Goal: Information Seeking & Learning: Compare options

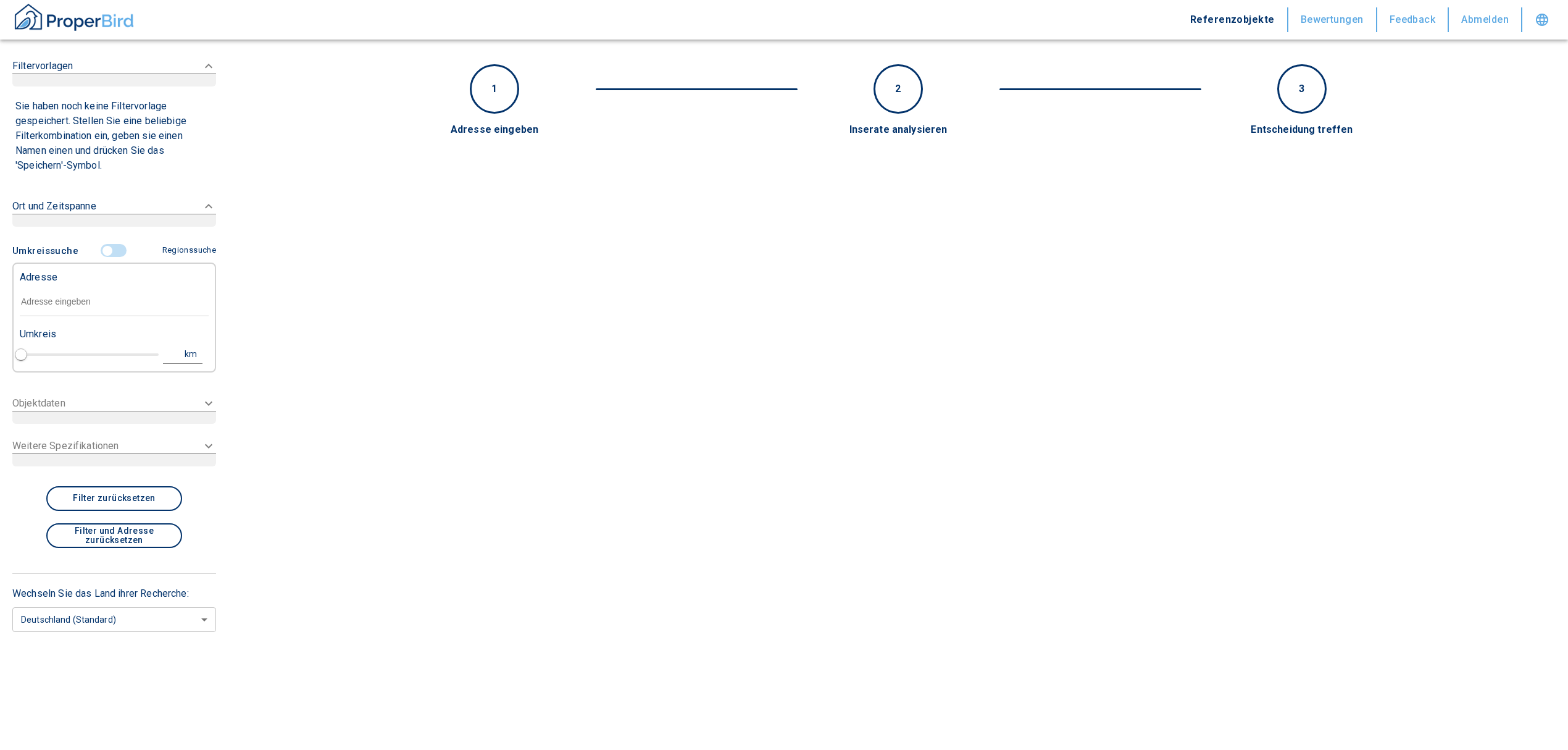
click at [59, 307] on input "text" at bounding box center [114, 302] width 189 height 29
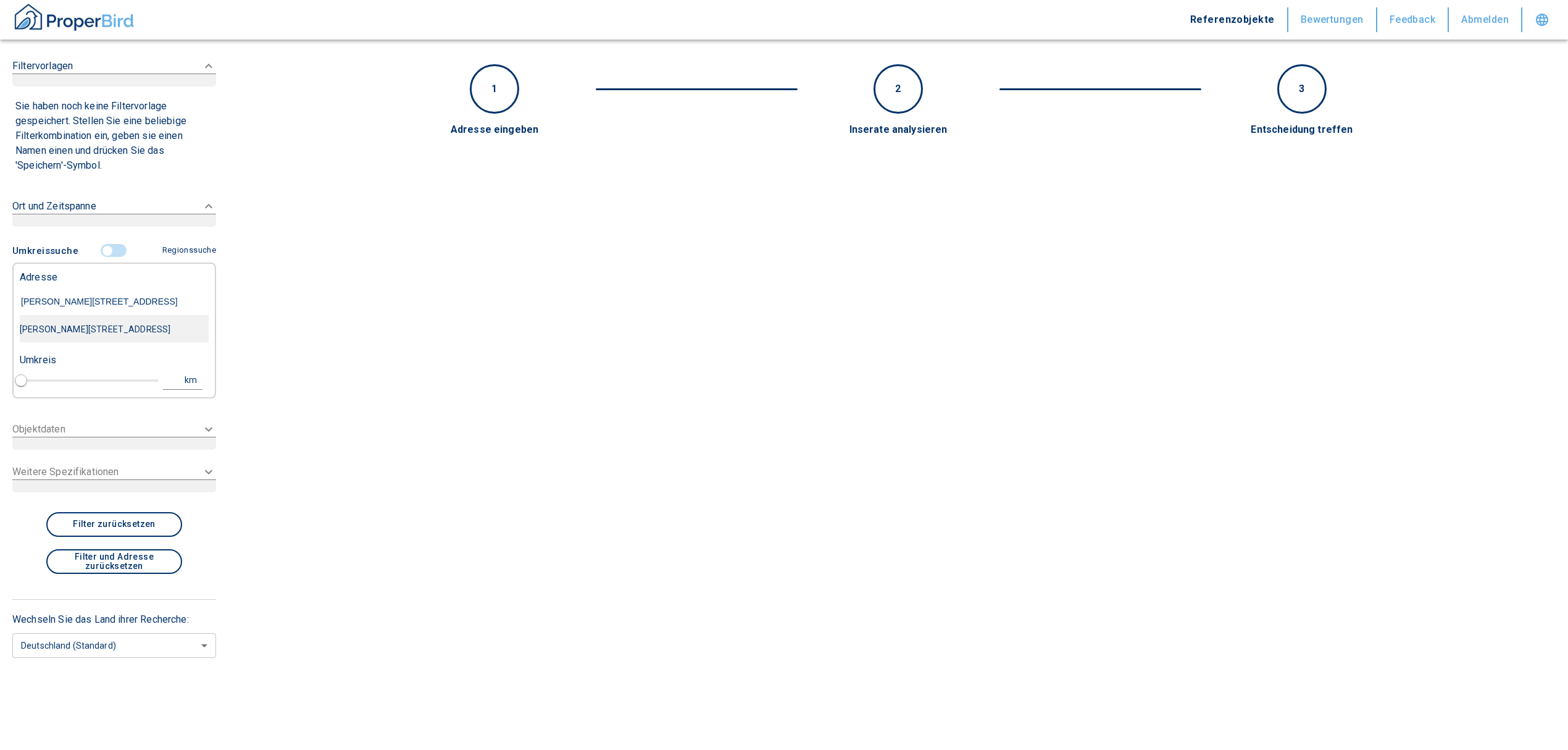
click at [183, 333] on div "[PERSON_NAME][STREET_ADDRESS]" at bounding box center [114, 329] width 189 height 26
type input "[PERSON_NAME][STREET_ADDRESS]"
type input "1"
type input "2020"
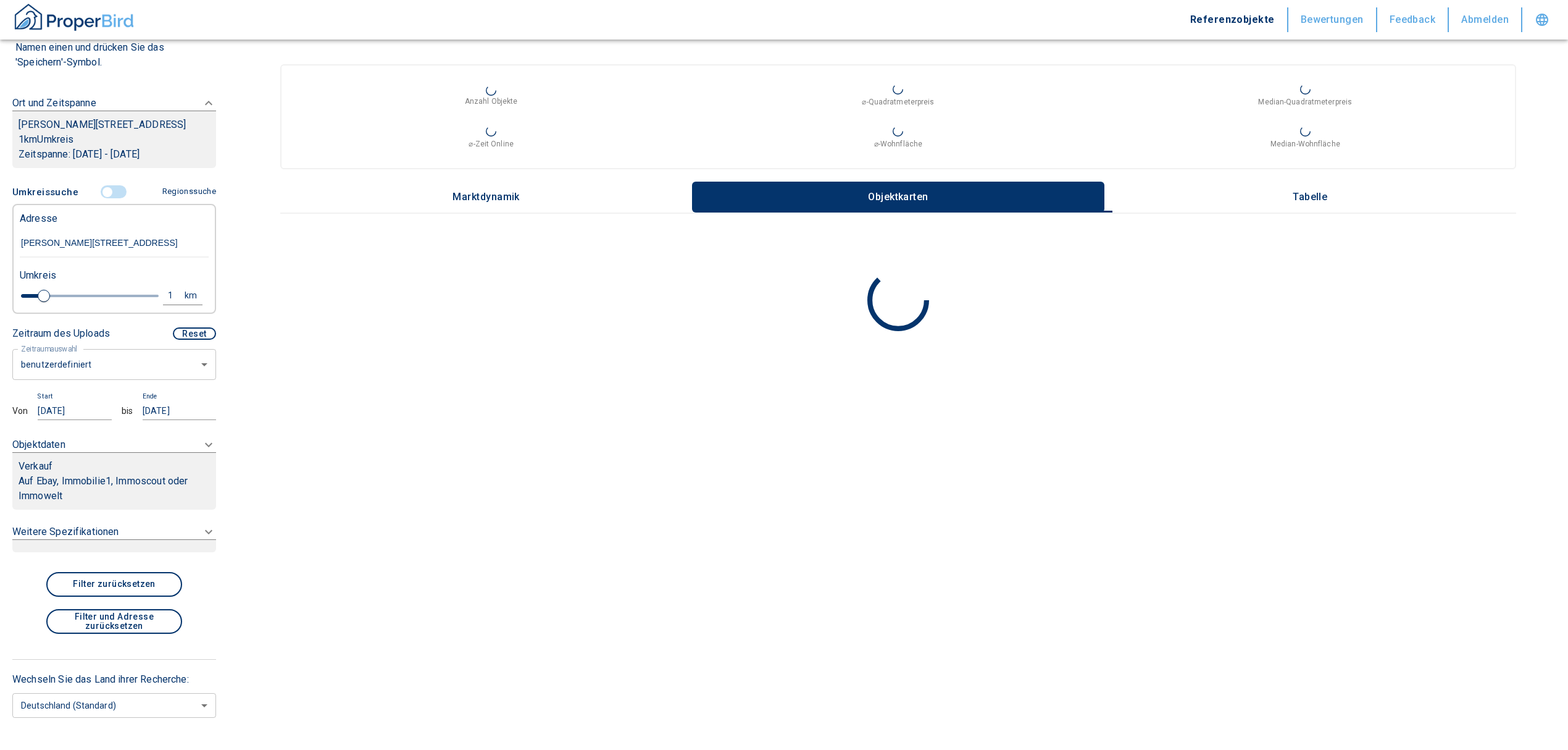
scroll to position [164, 0]
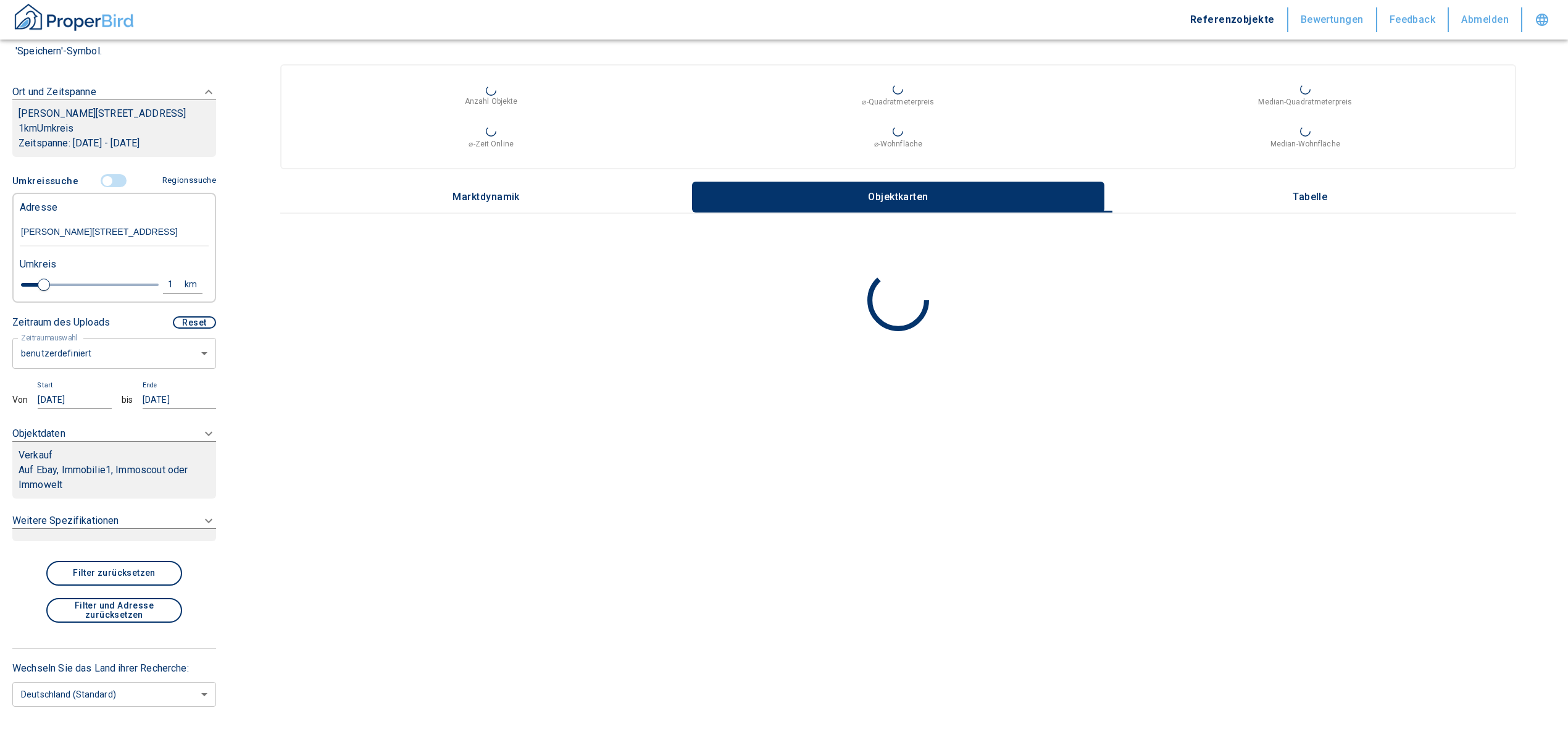
type input "[PERSON_NAME][STREET_ADDRESS]"
click at [126, 361] on body "Referenzobjekte Bewertungen Feedback Abmelden Filtervorlagen Neue Filtereinstel…" at bounding box center [784, 375] width 1568 height 750
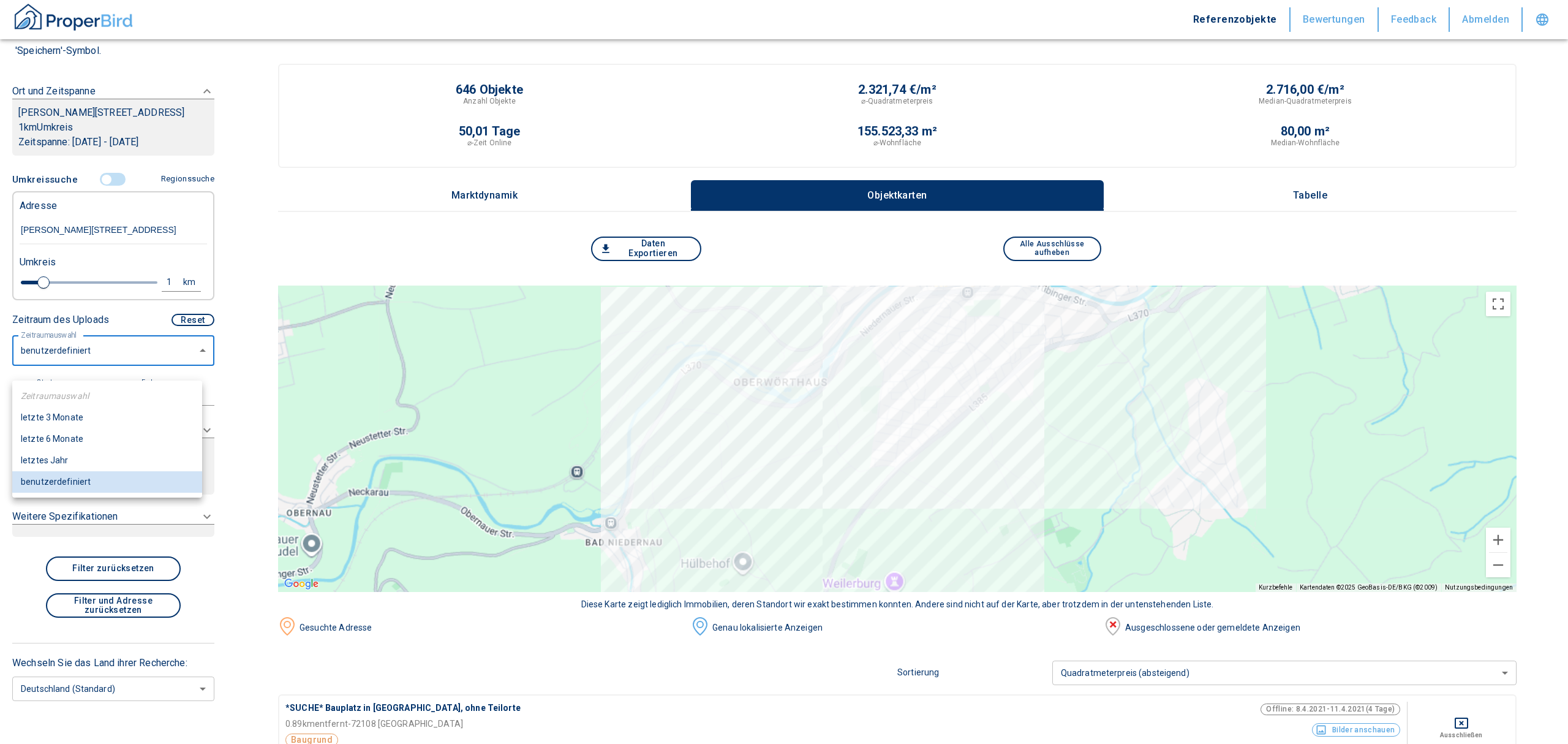
click at [81, 439] on li "letzte 6 Monate" at bounding box center [107, 439] width 190 height 21
type input "2020"
type input "6"
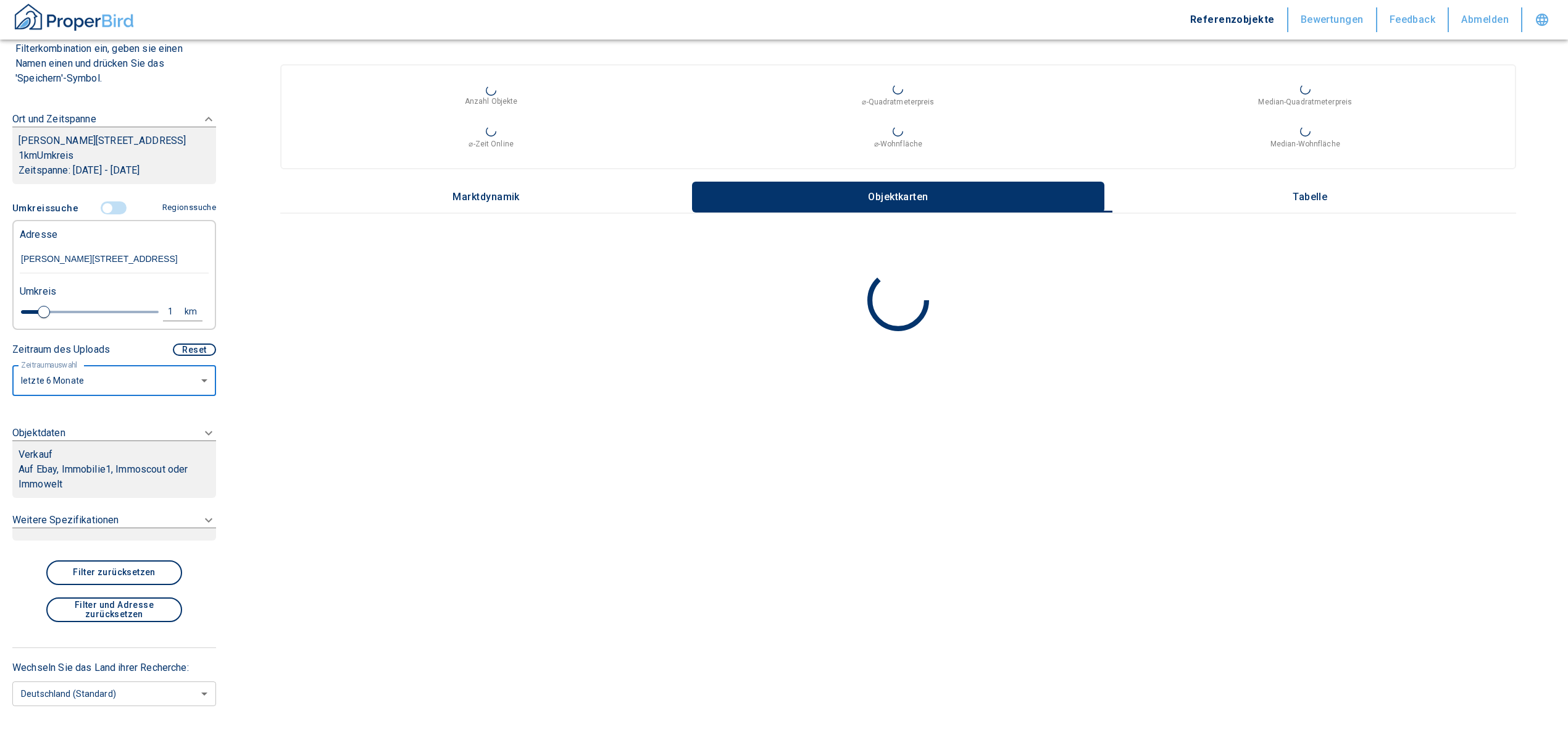
click at [89, 462] on div "Verkauf" at bounding box center [114, 455] width 192 height 15
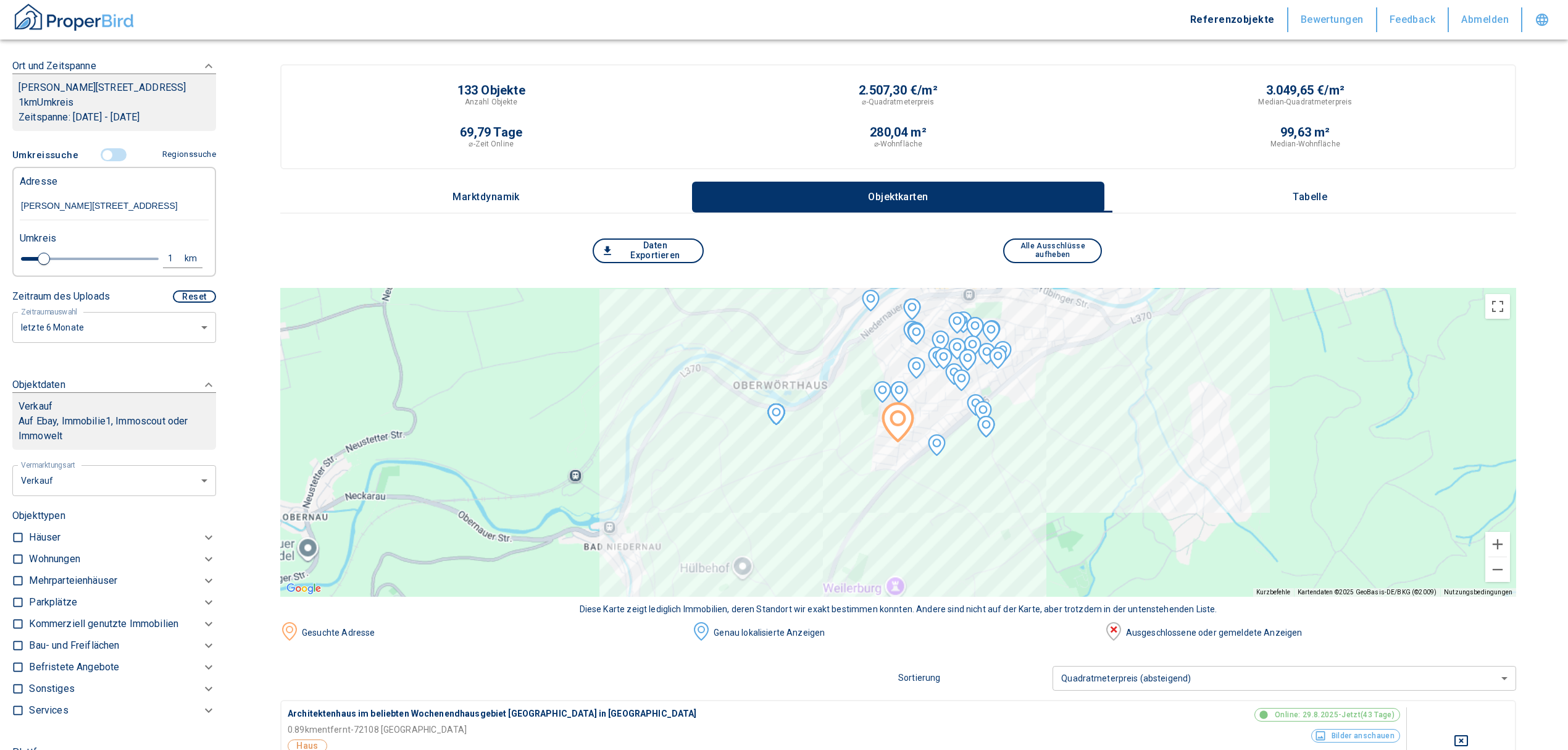
scroll to position [216, 0]
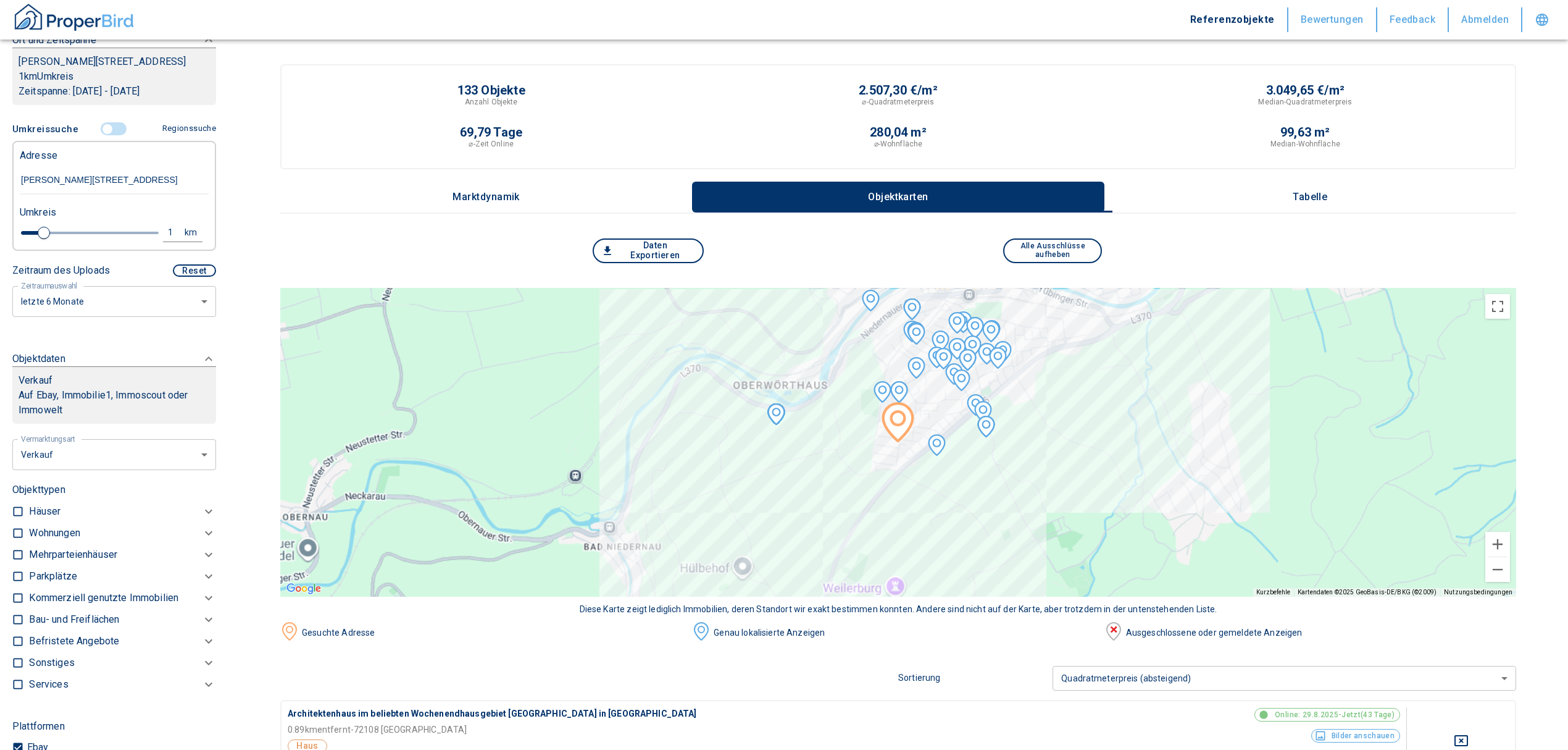
click at [73, 541] on li "Vermietung" at bounding box center [109, 544] width 198 height 21
type input "rent"
type input "2020"
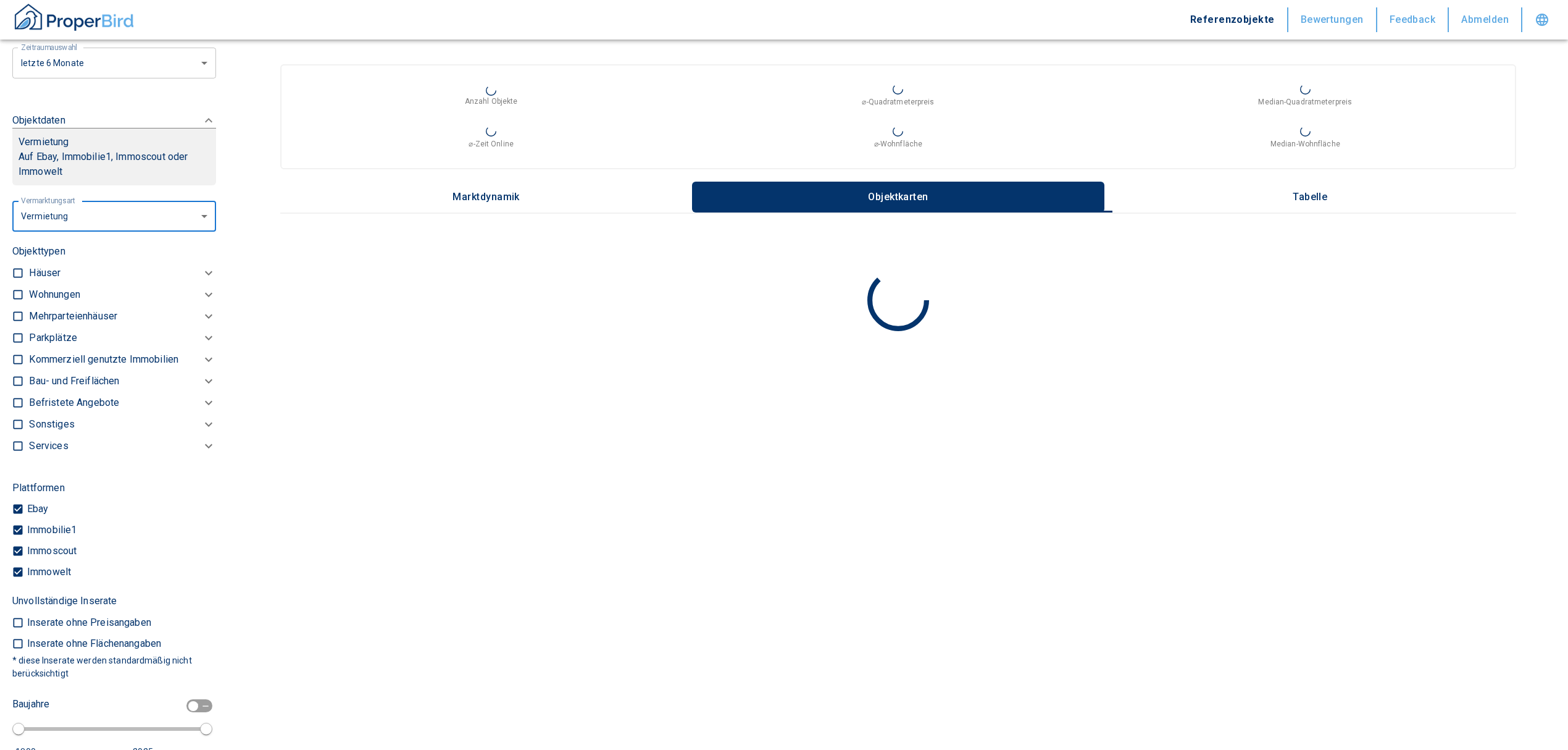
scroll to position [463, 0]
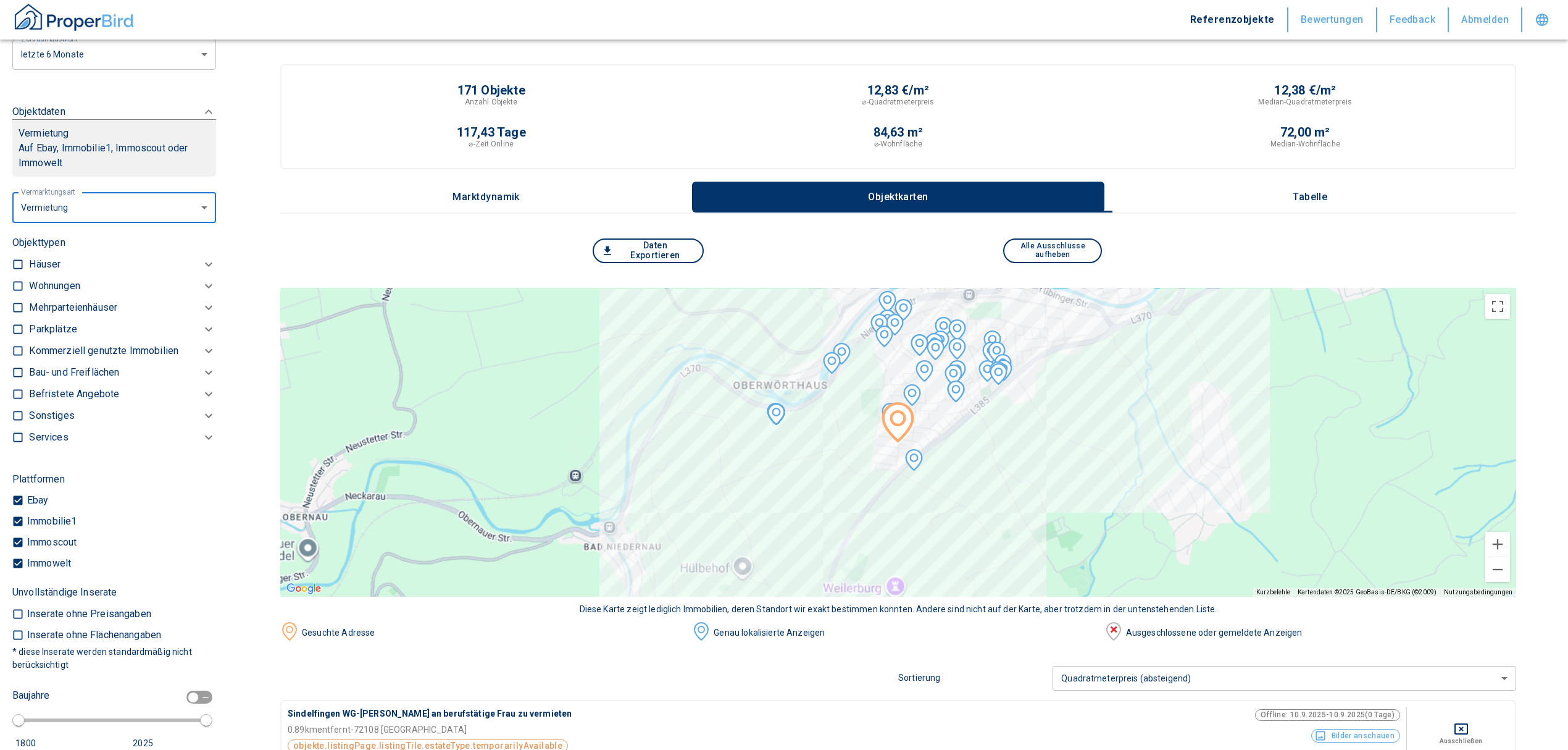
click at [17, 292] on input "checkbox" at bounding box center [18, 286] width 12 height 12
checkbox input "true"
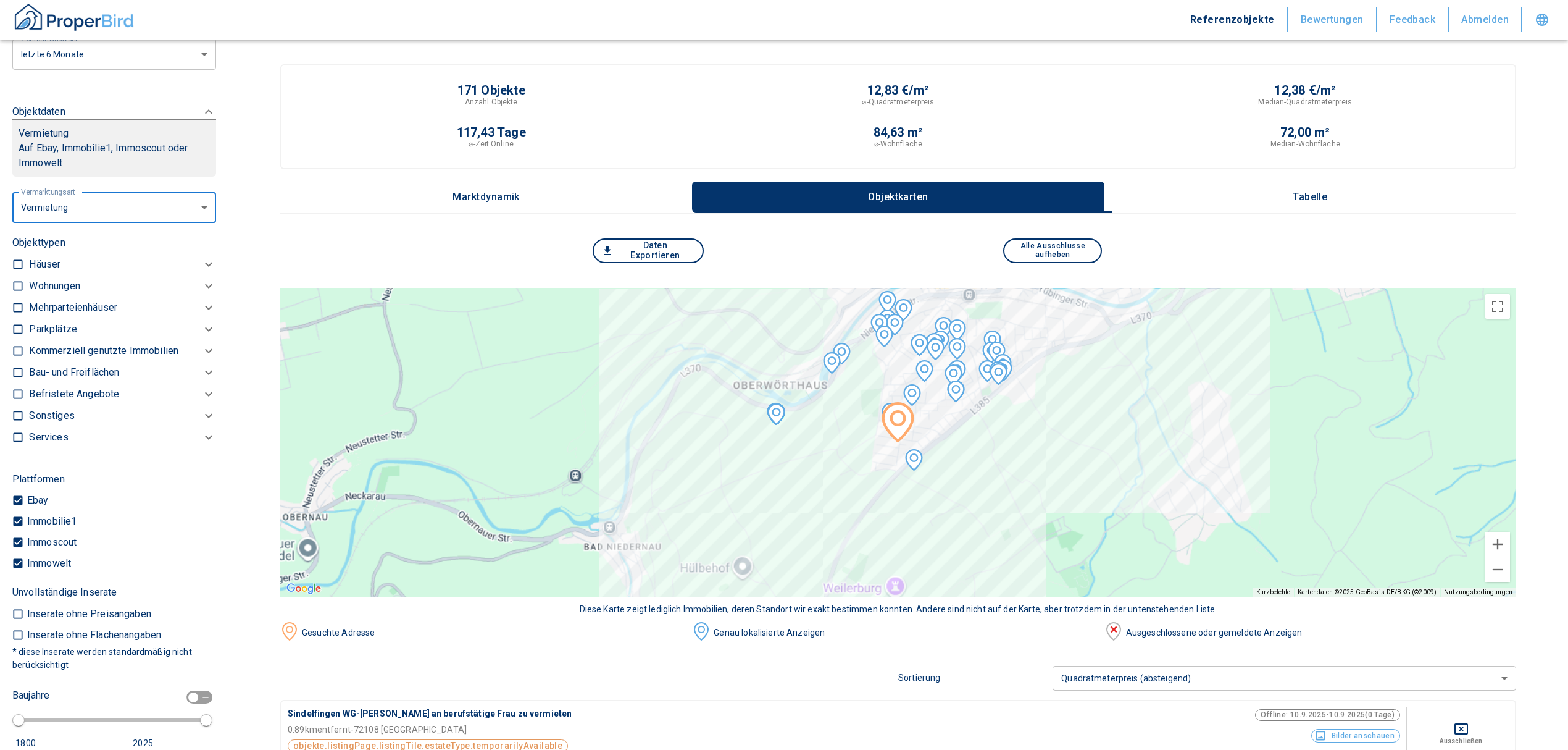
checkbox input "true"
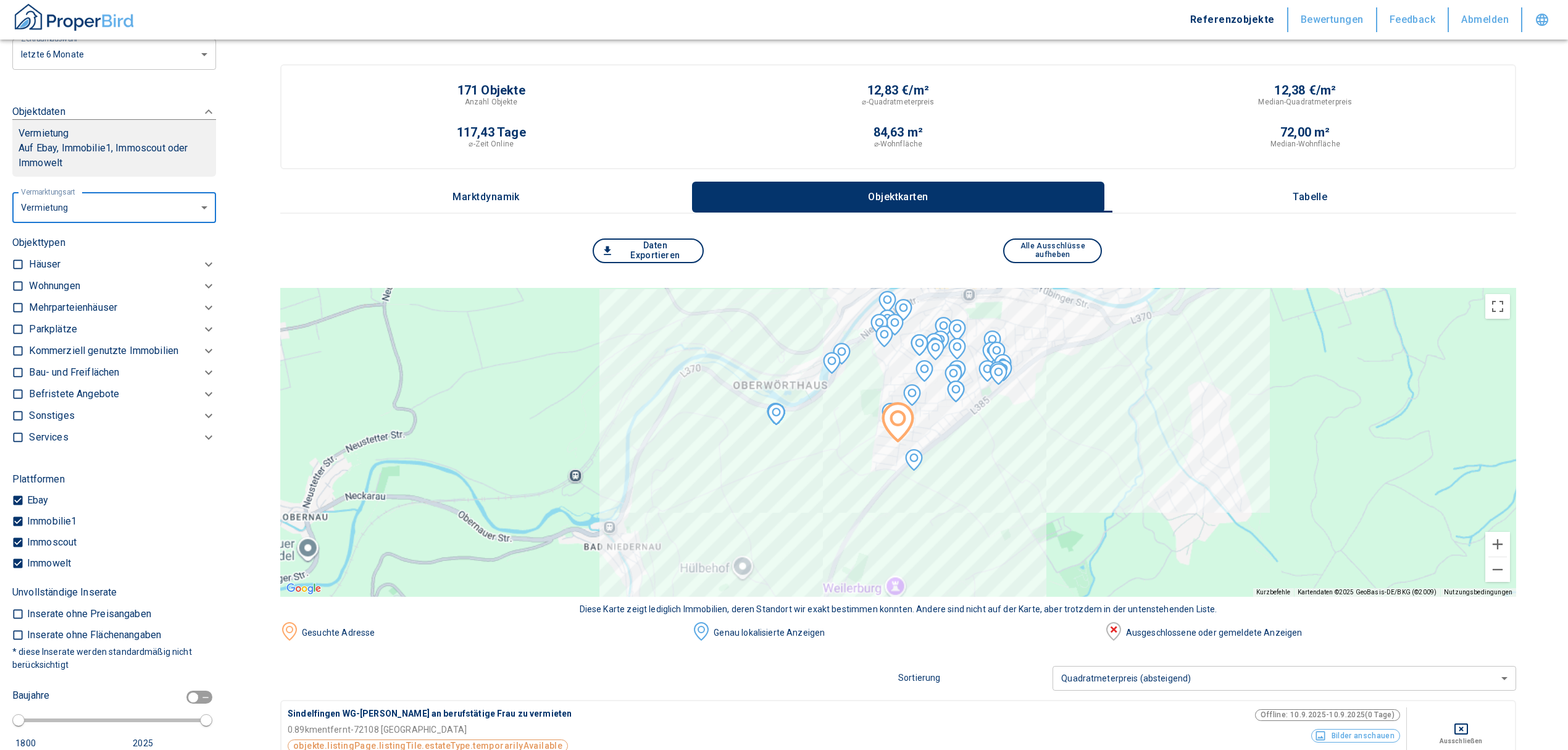
type input "2020"
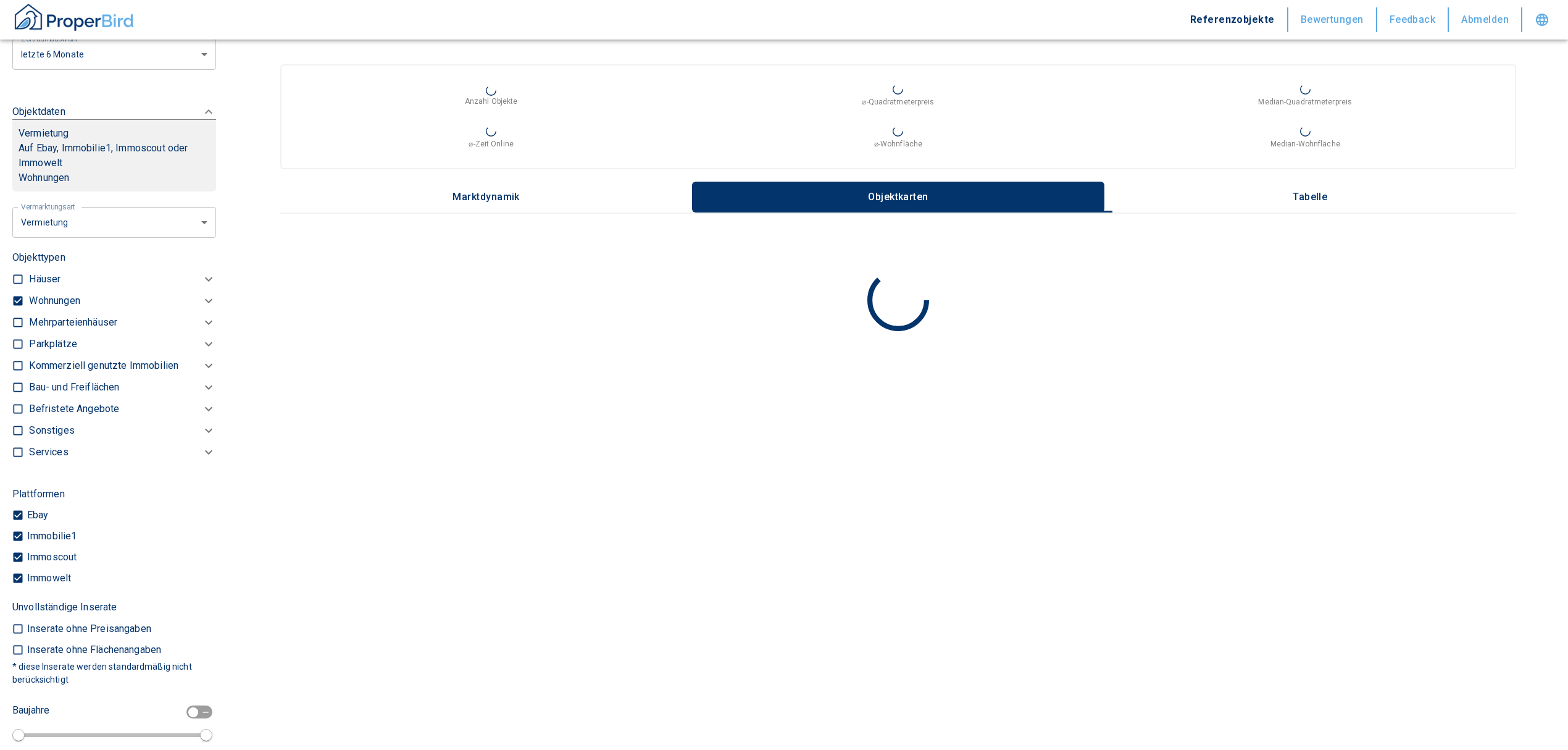
drag, startPoint x: 75, startPoint y: 315, endPoint x: 70, endPoint y: 365, distance: 50.2
click at [75, 308] on p "Wohnungen" at bounding box center [54, 301] width 51 height 15
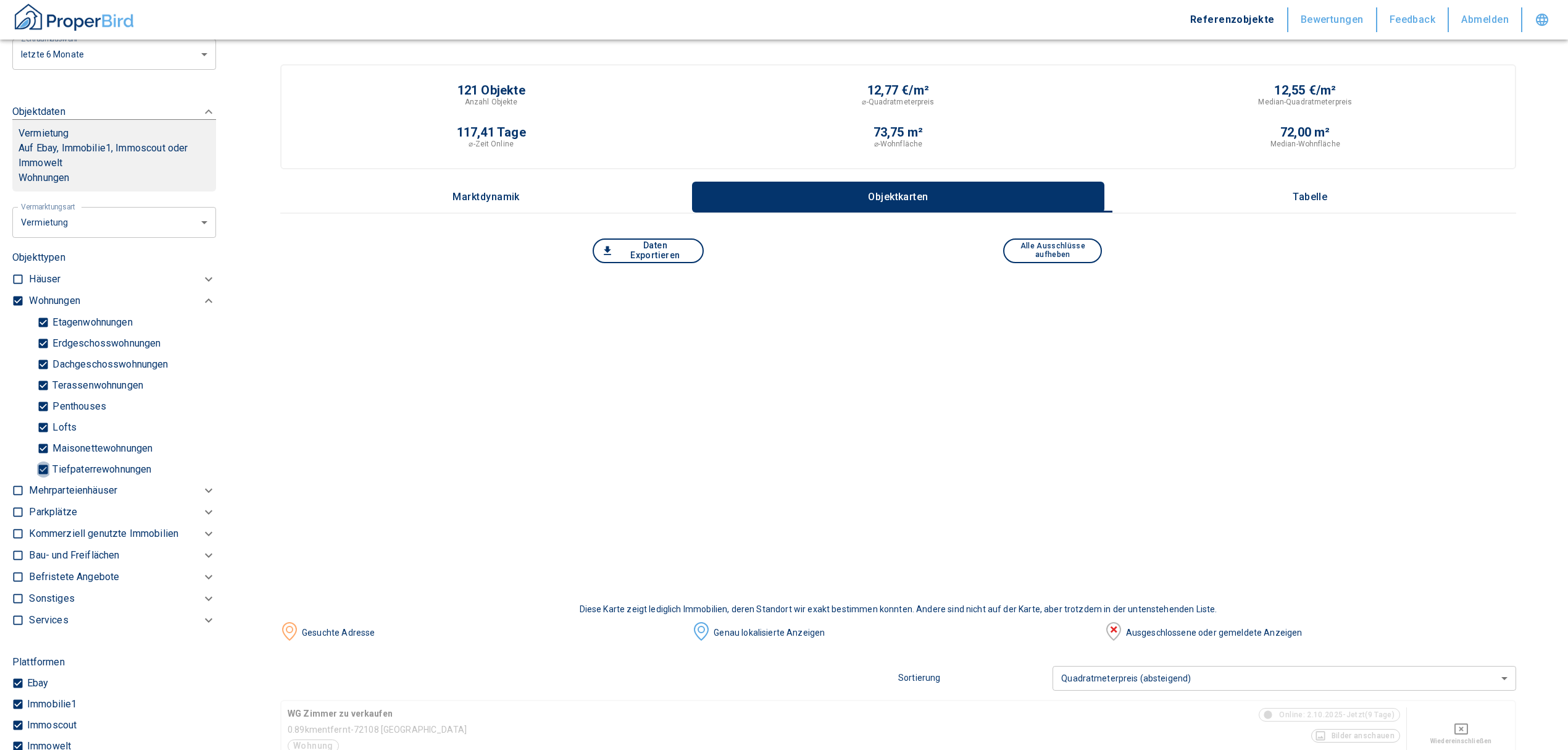
click at [43, 478] on input "Tiefpaterrewohnungen" at bounding box center [43, 469] width 12 height 21
checkbox input "false"
type input "2020"
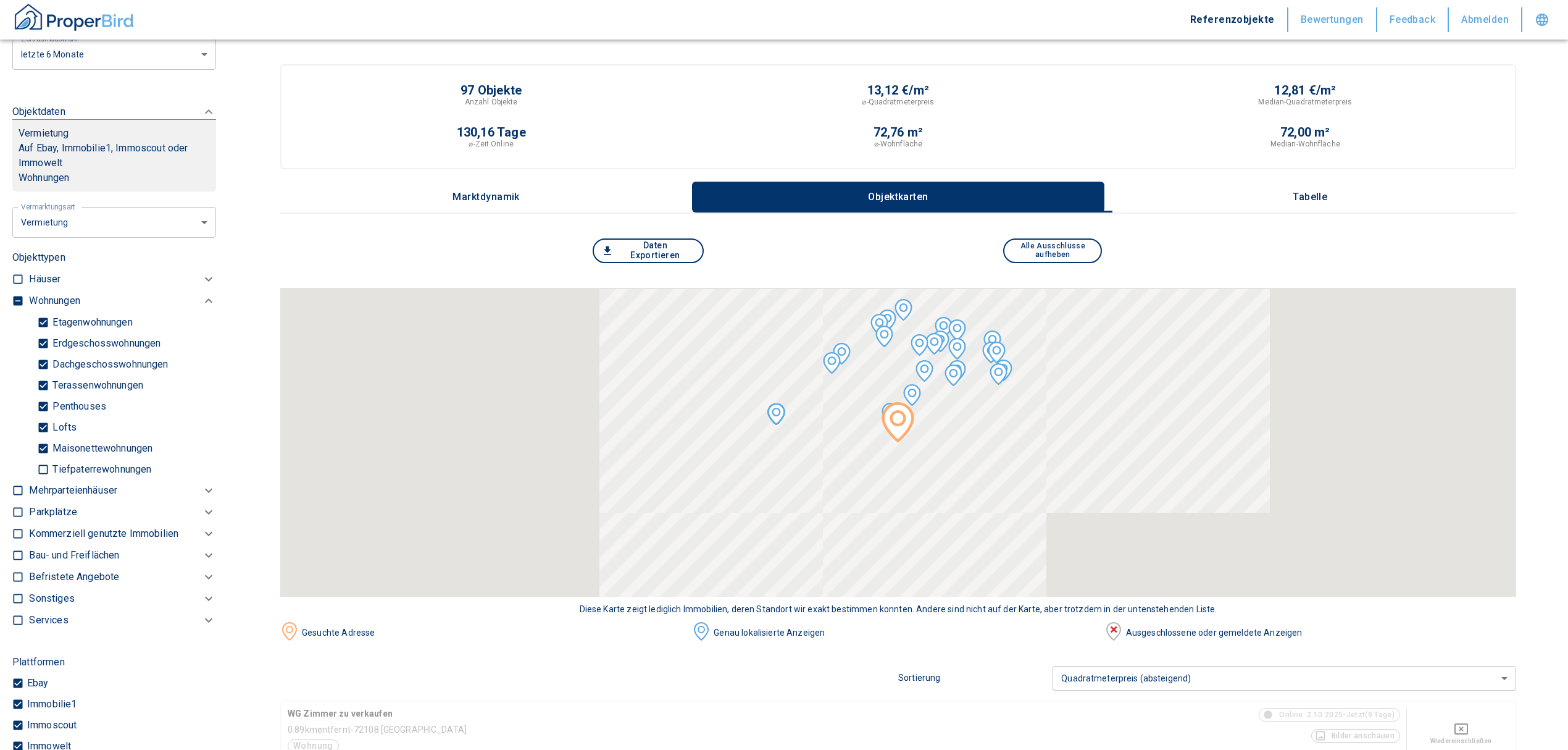
click at [1325, 195] on p "Tabelle" at bounding box center [1310, 197] width 61 height 11
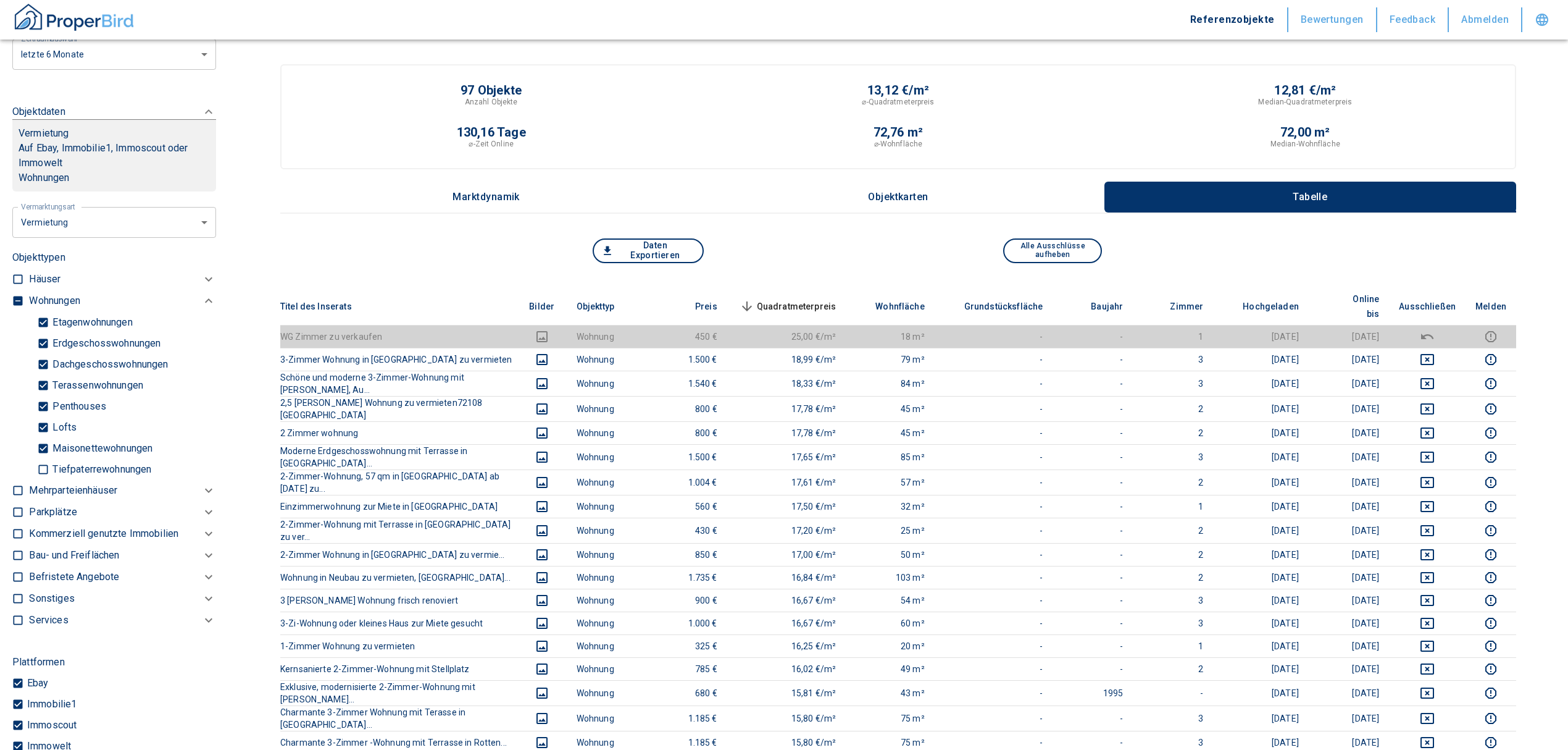
scroll to position [82, 0]
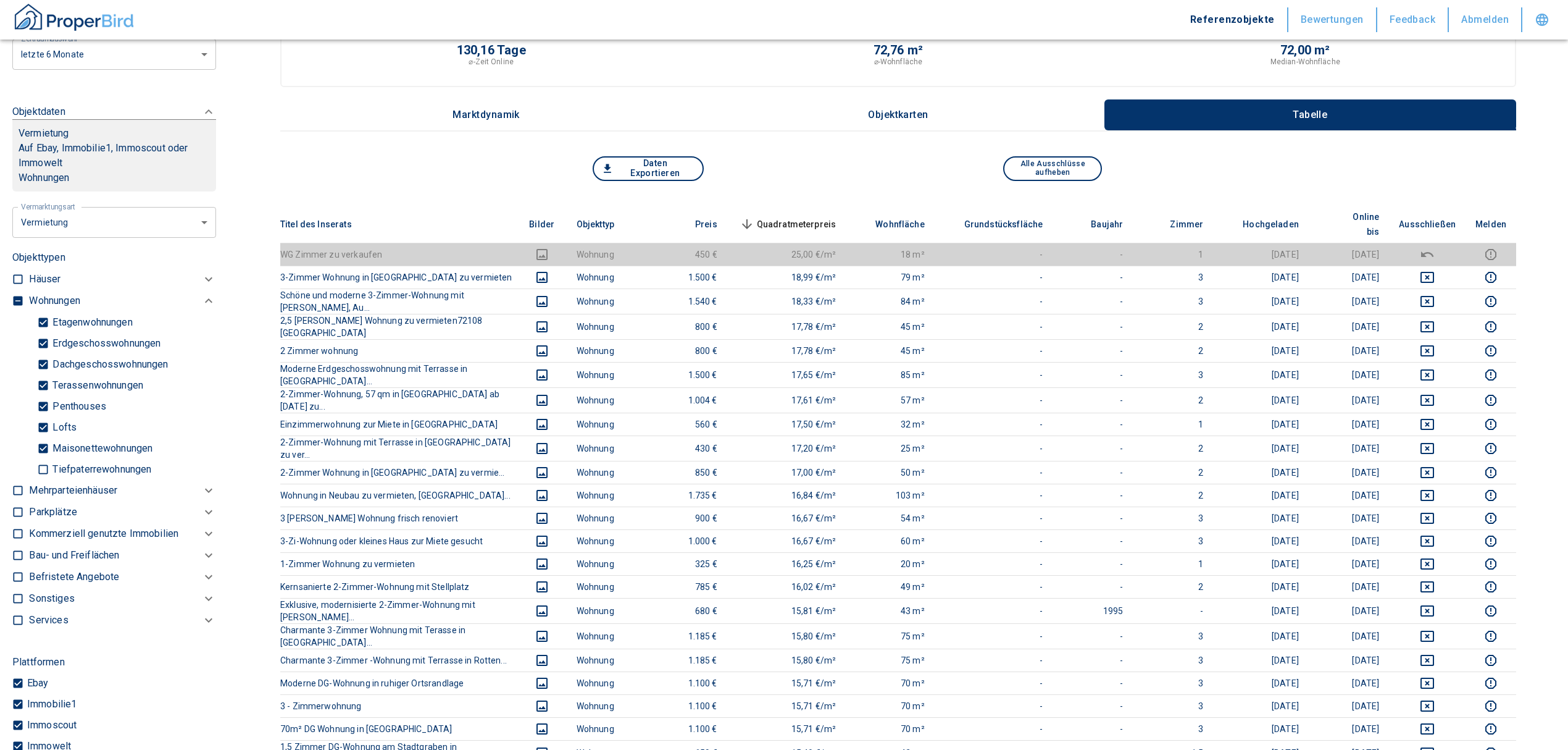
click at [810, 218] on span "Quadratmeterpreis sorted descending" at bounding box center [786, 224] width 99 height 15
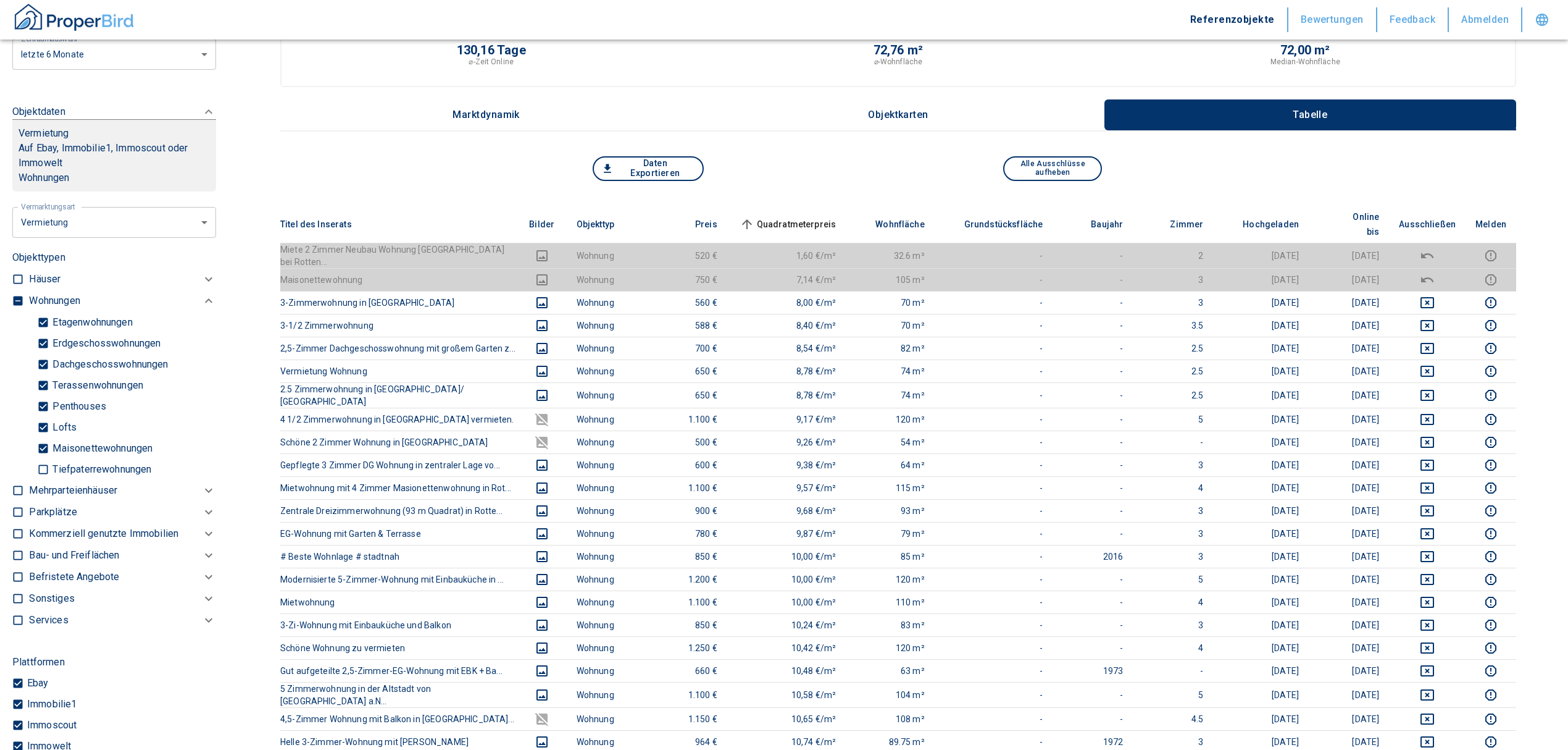
click at [810, 218] on span "Quadratmeterpreis sorted ascending" at bounding box center [786, 224] width 99 height 15
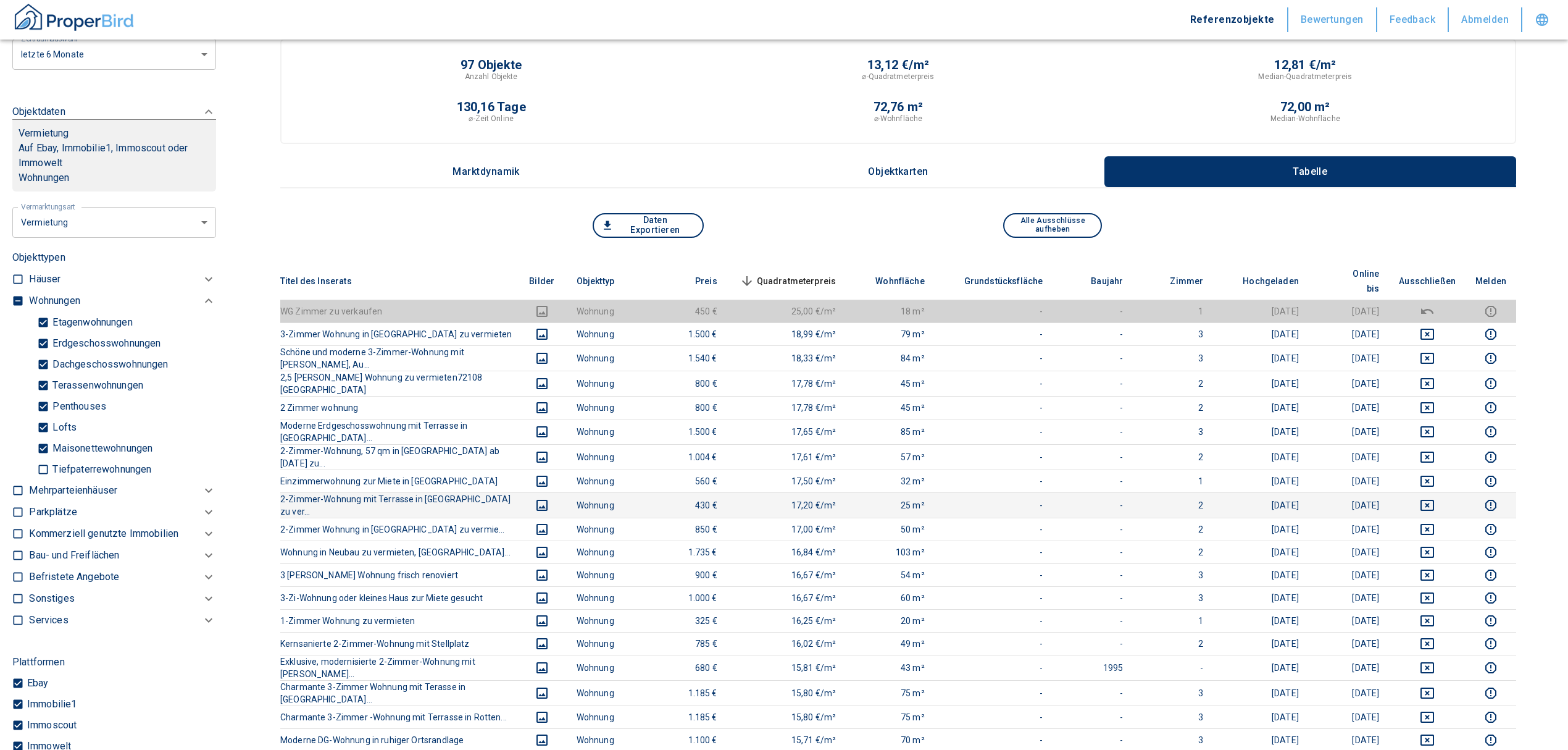
scroll to position [0, 0]
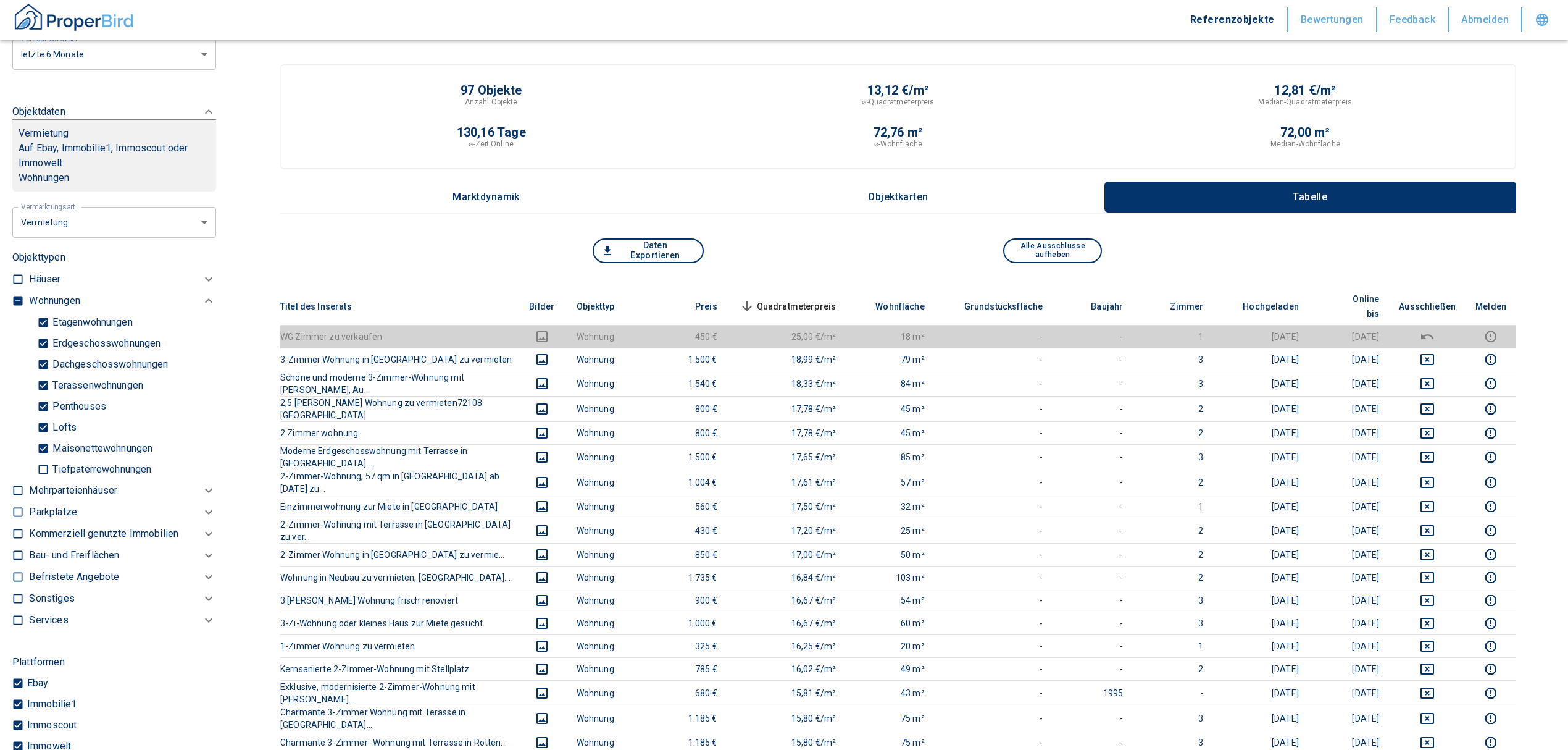
click at [816, 299] on span "Quadratmeterpreis sorted descending" at bounding box center [786, 307] width 99 height 15
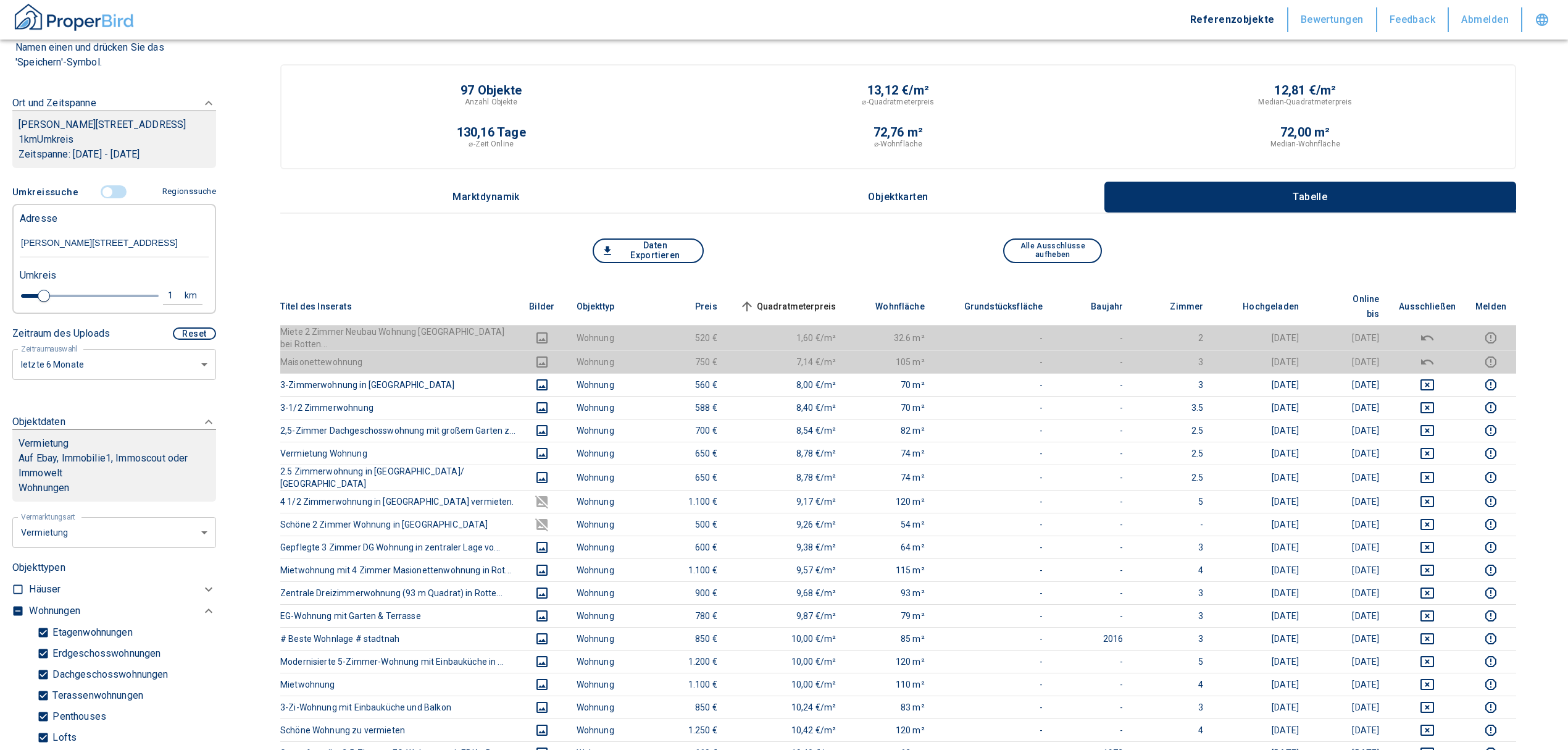
scroll to position [134, 0]
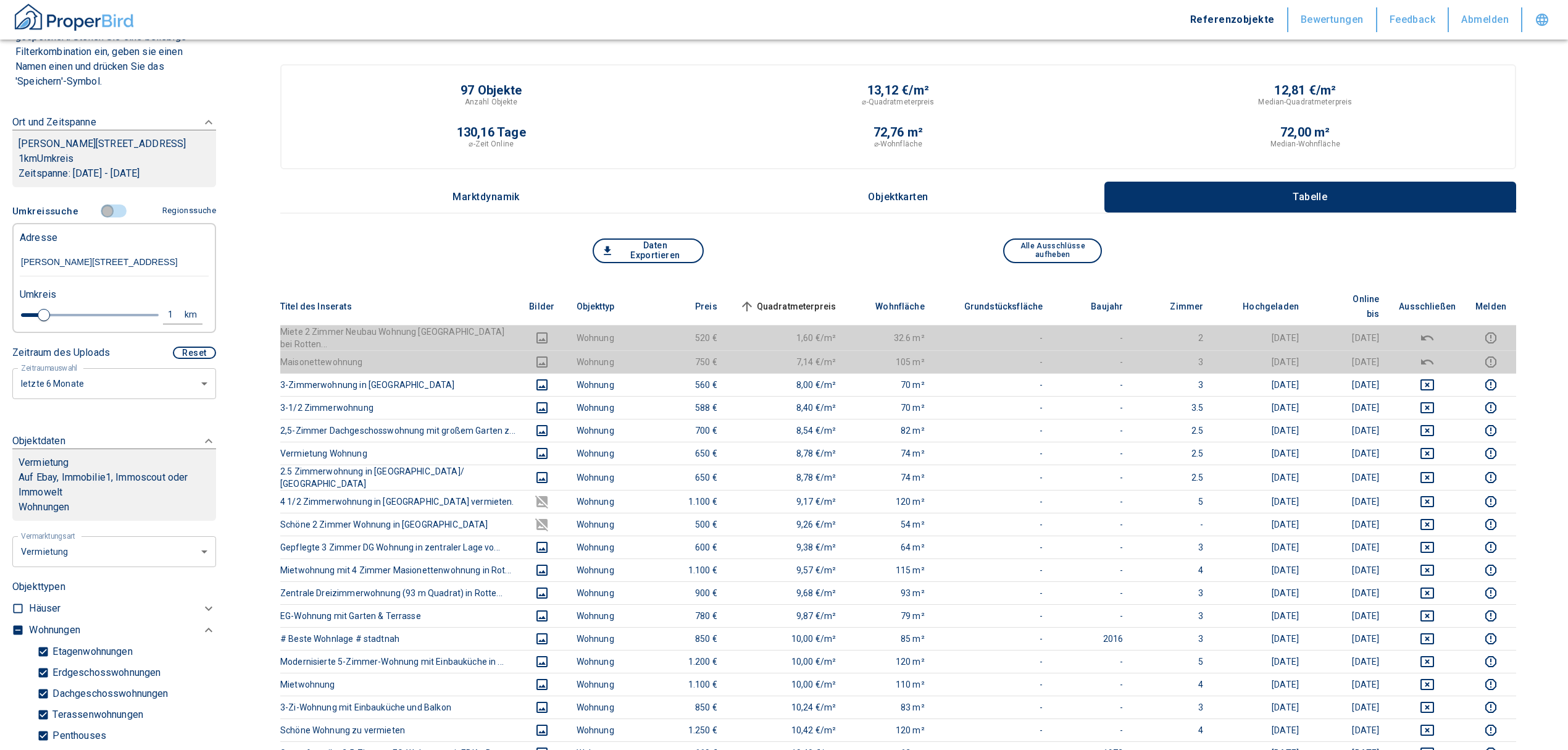
click at [107, 218] on input "controlled" at bounding box center [107, 211] width 37 height 13
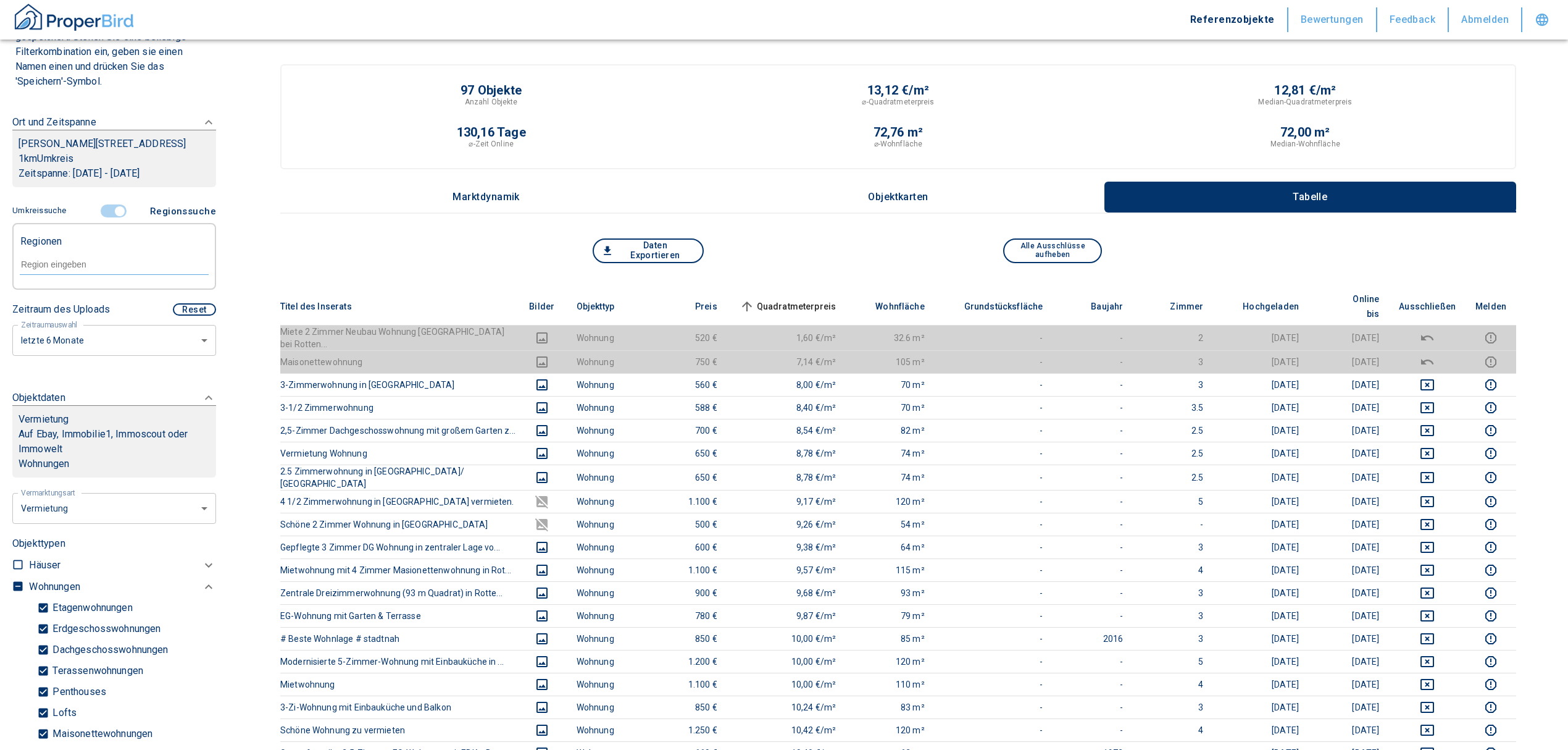
click at [115, 218] on input "controlled" at bounding box center [119, 211] width 37 height 13
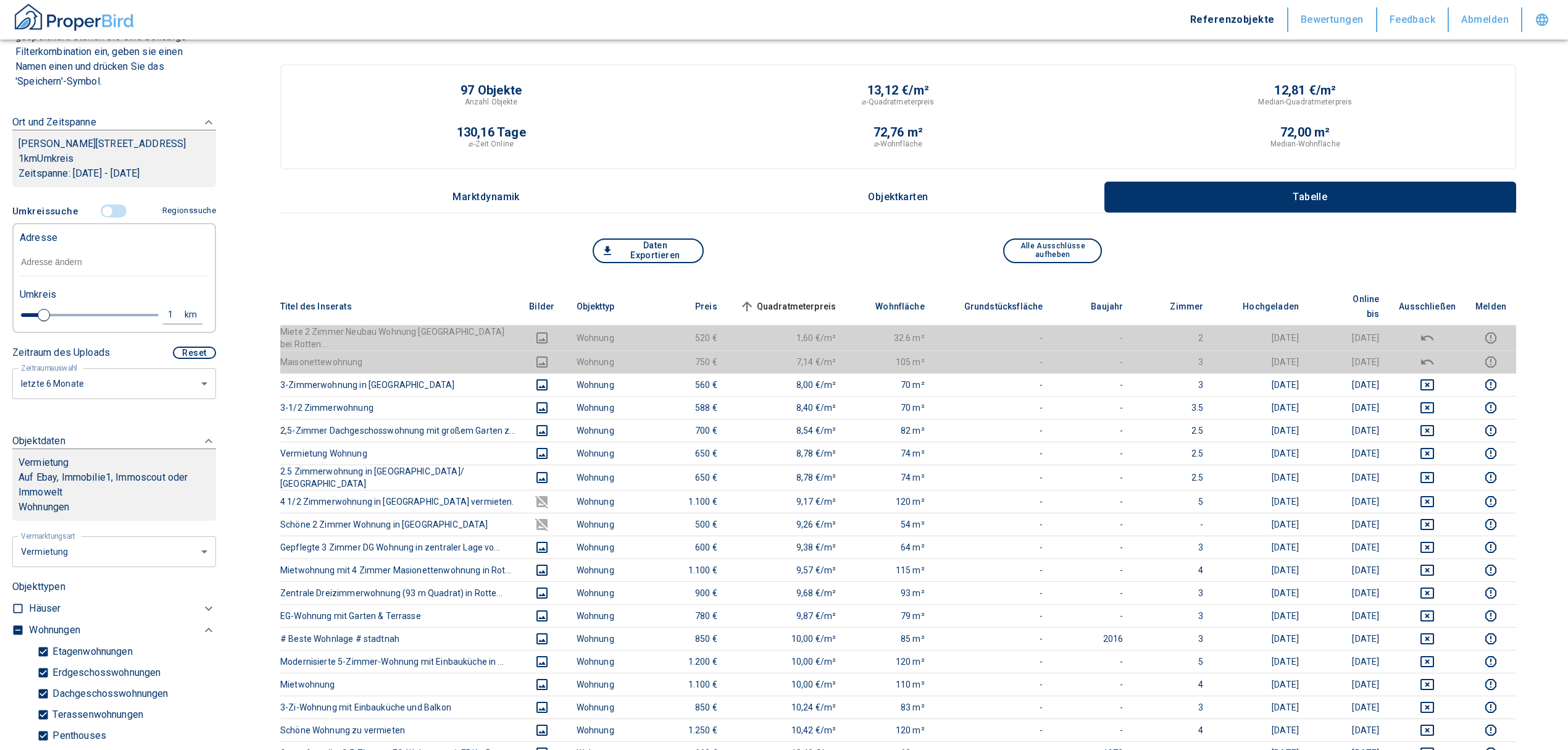
click at [49, 266] on input "text" at bounding box center [114, 262] width 189 height 29
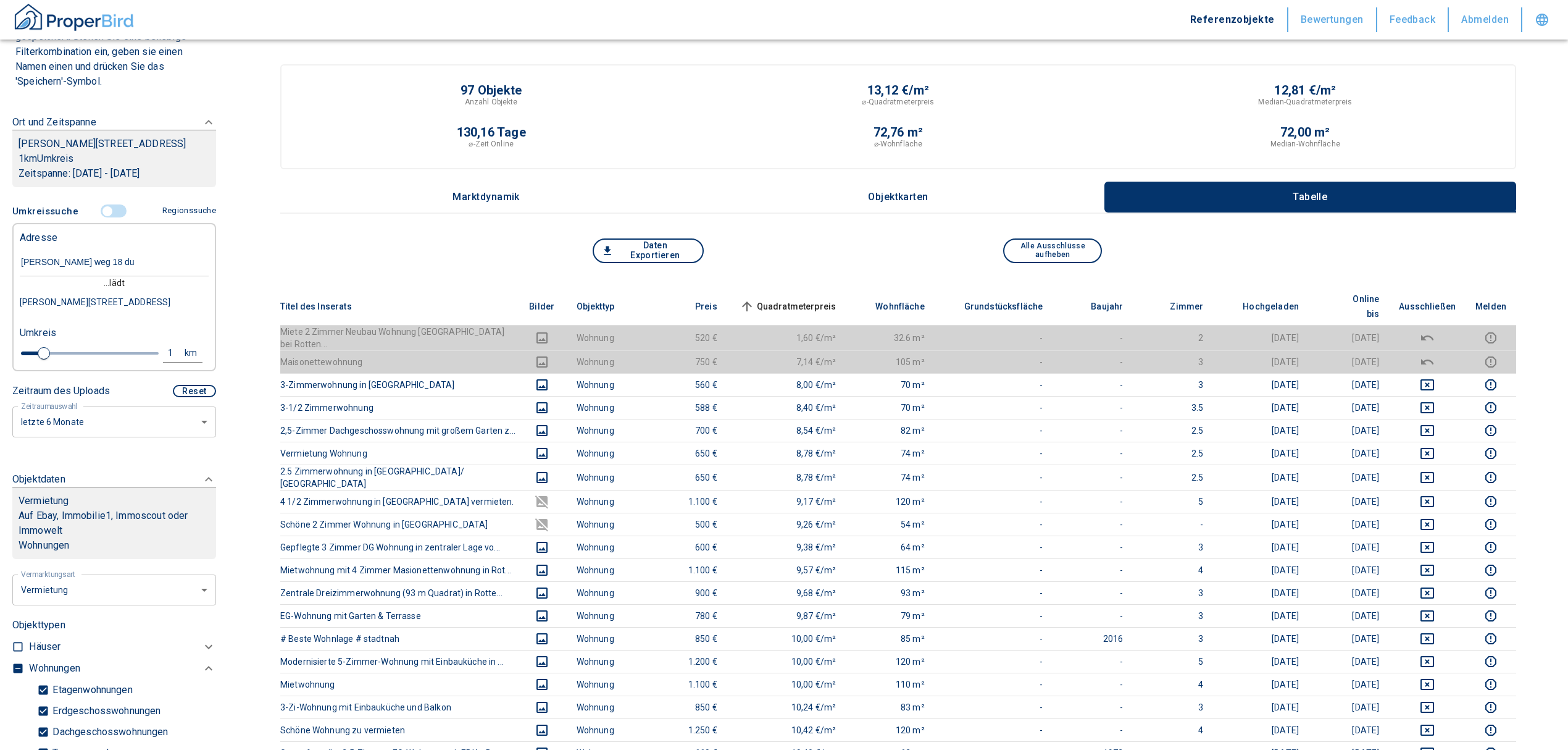
type input "[PERSON_NAME] weg 18 duß"
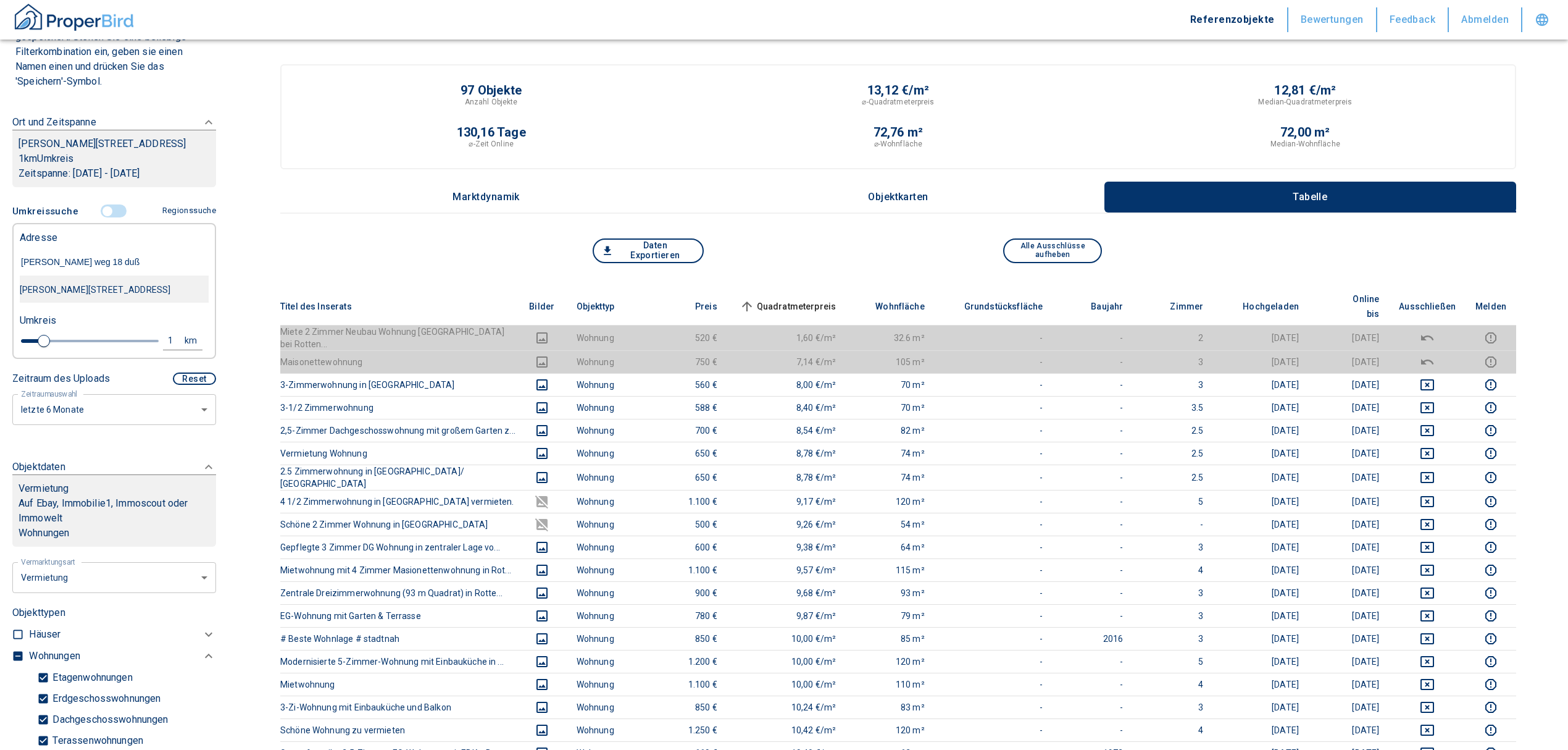
click at [64, 293] on div "[PERSON_NAME][STREET_ADDRESS]" at bounding box center [114, 289] width 189 height 26
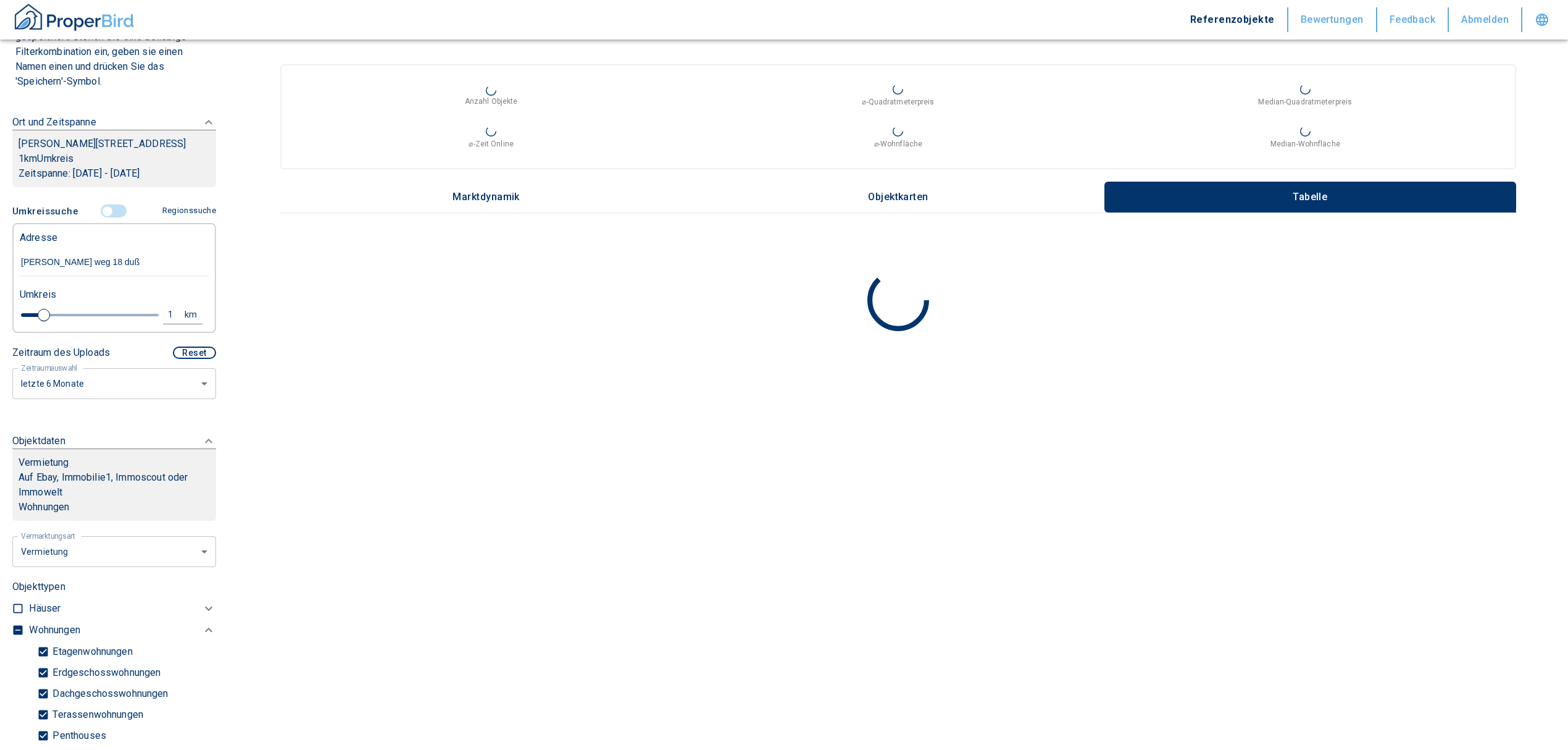
type input "2020"
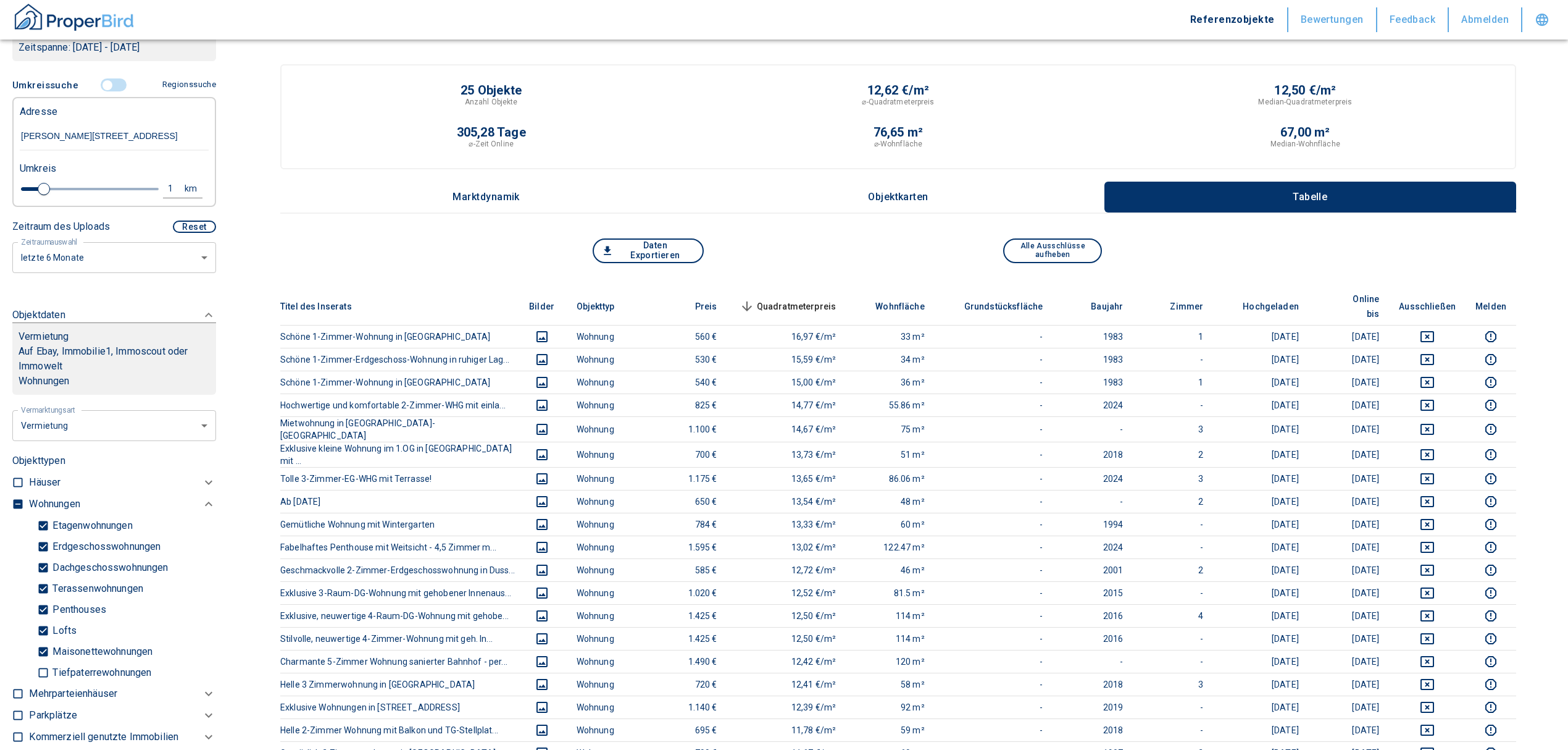
scroll to position [299, 0]
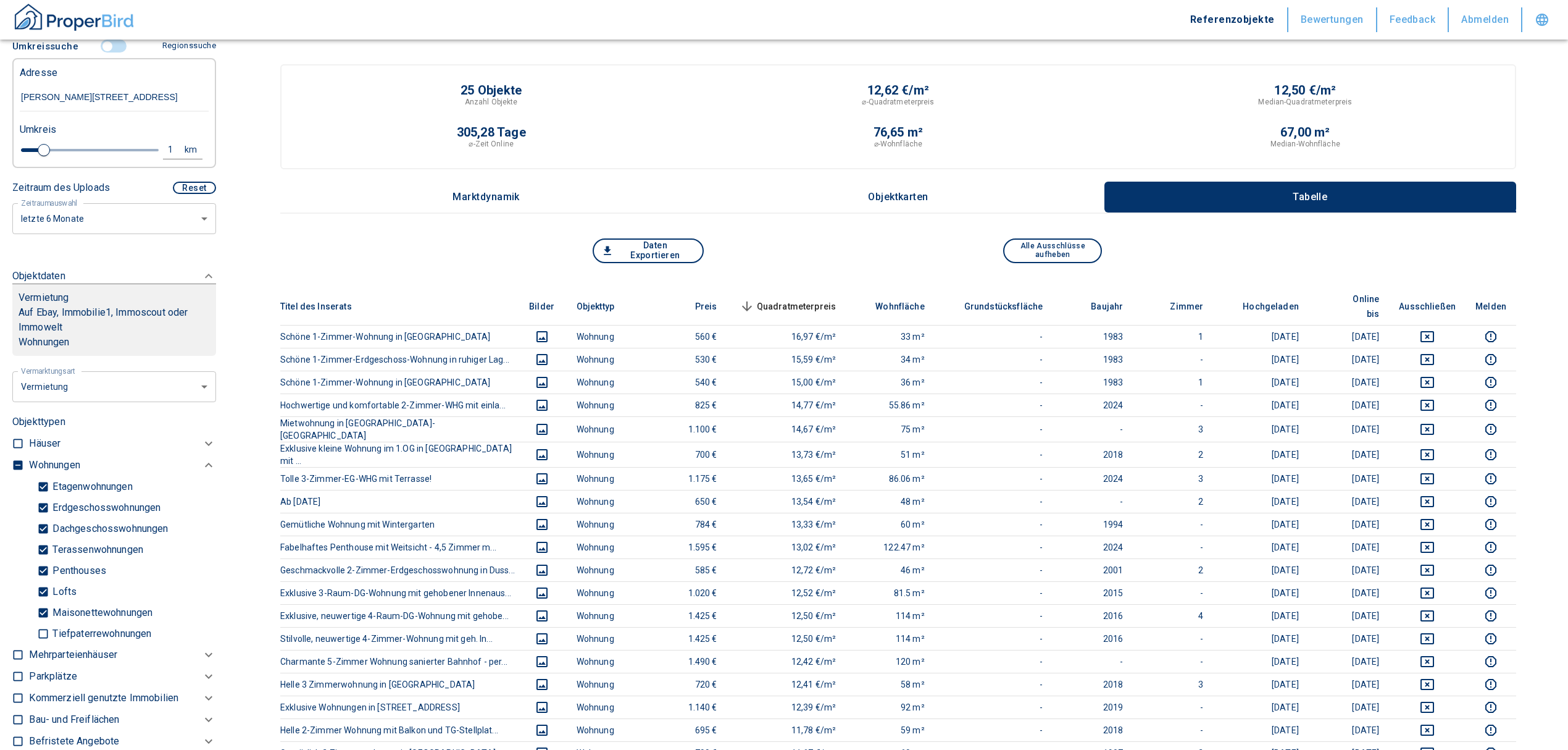
type input "[PERSON_NAME][STREET_ADDRESS]"
click at [823, 299] on span "Quadratmeterpreis sorted descending" at bounding box center [786, 307] width 99 height 15
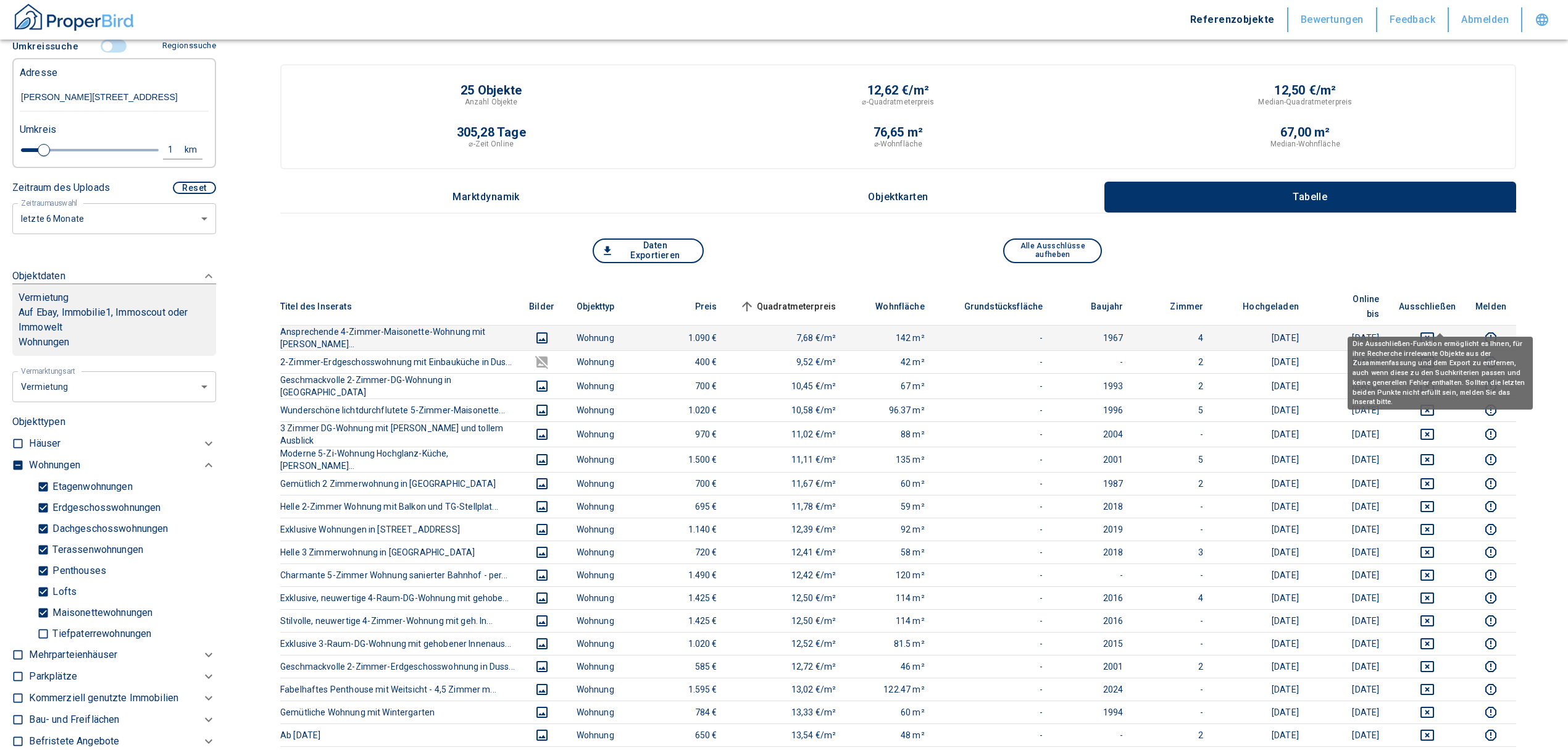
click at [1448, 331] on button "deselect this listing" at bounding box center [1427, 338] width 57 height 15
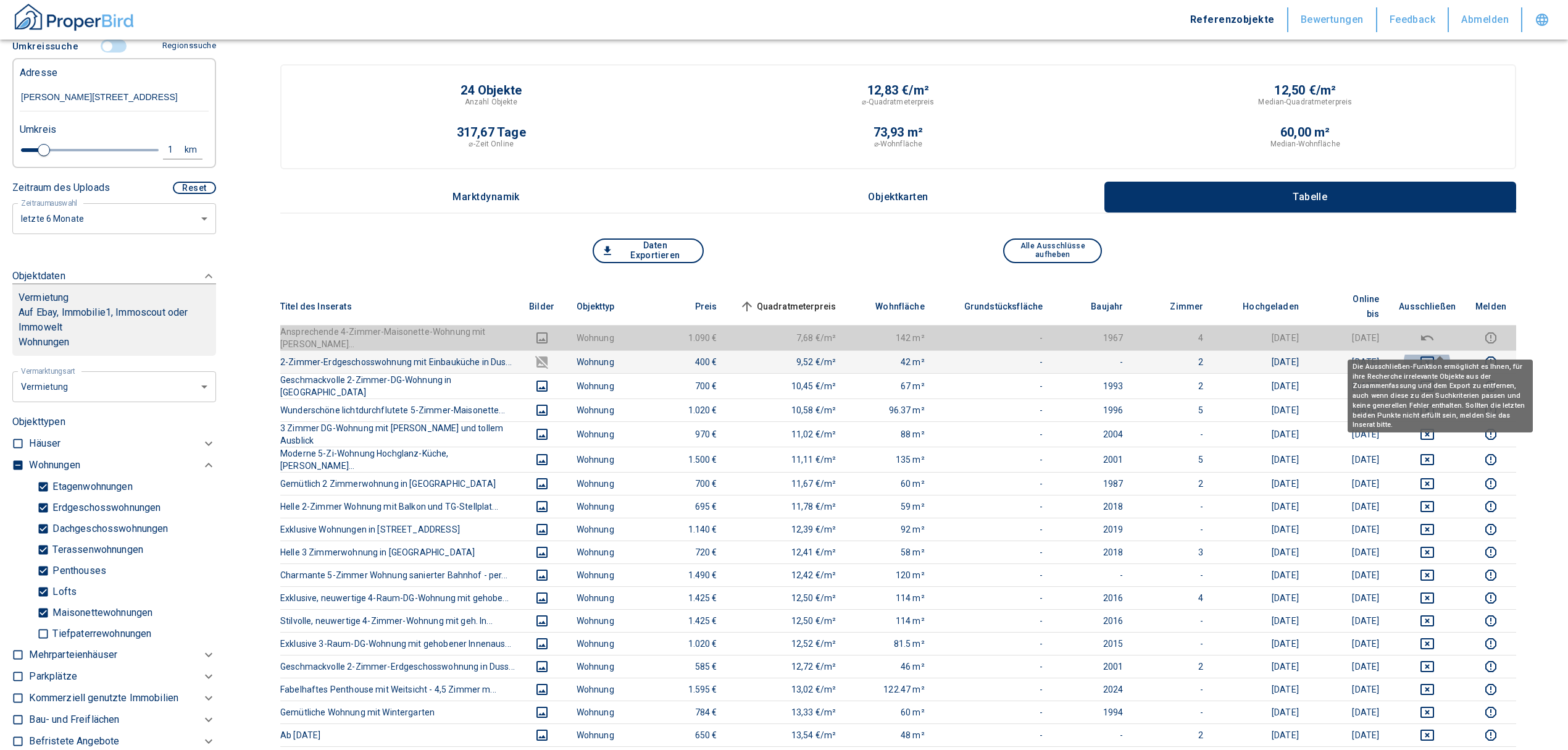
click at [1434, 355] on icon "deselect this listing" at bounding box center [1427, 362] width 15 height 15
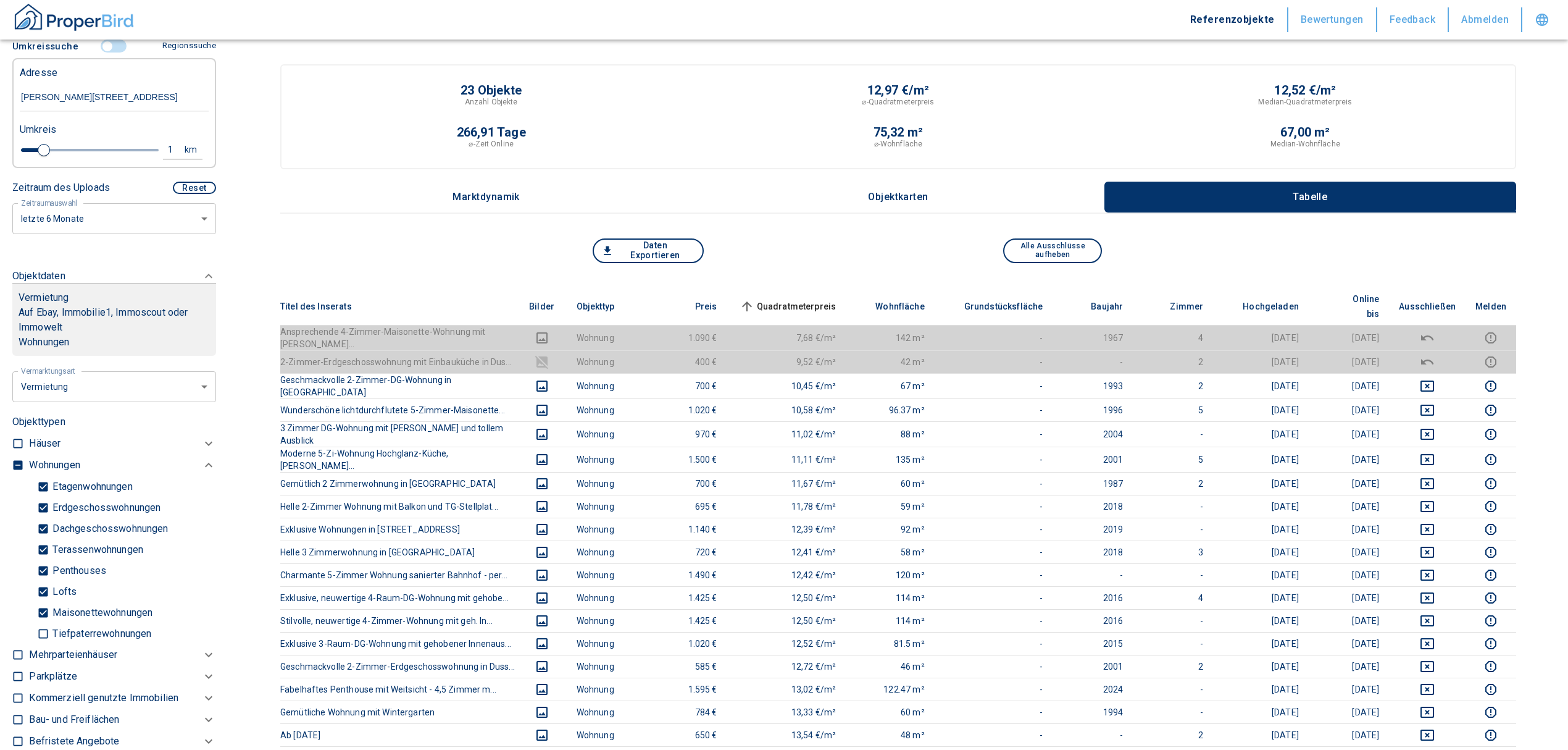
click at [789, 302] on span "Quadratmeterpreis sorted ascending" at bounding box center [786, 307] width 99 height 15
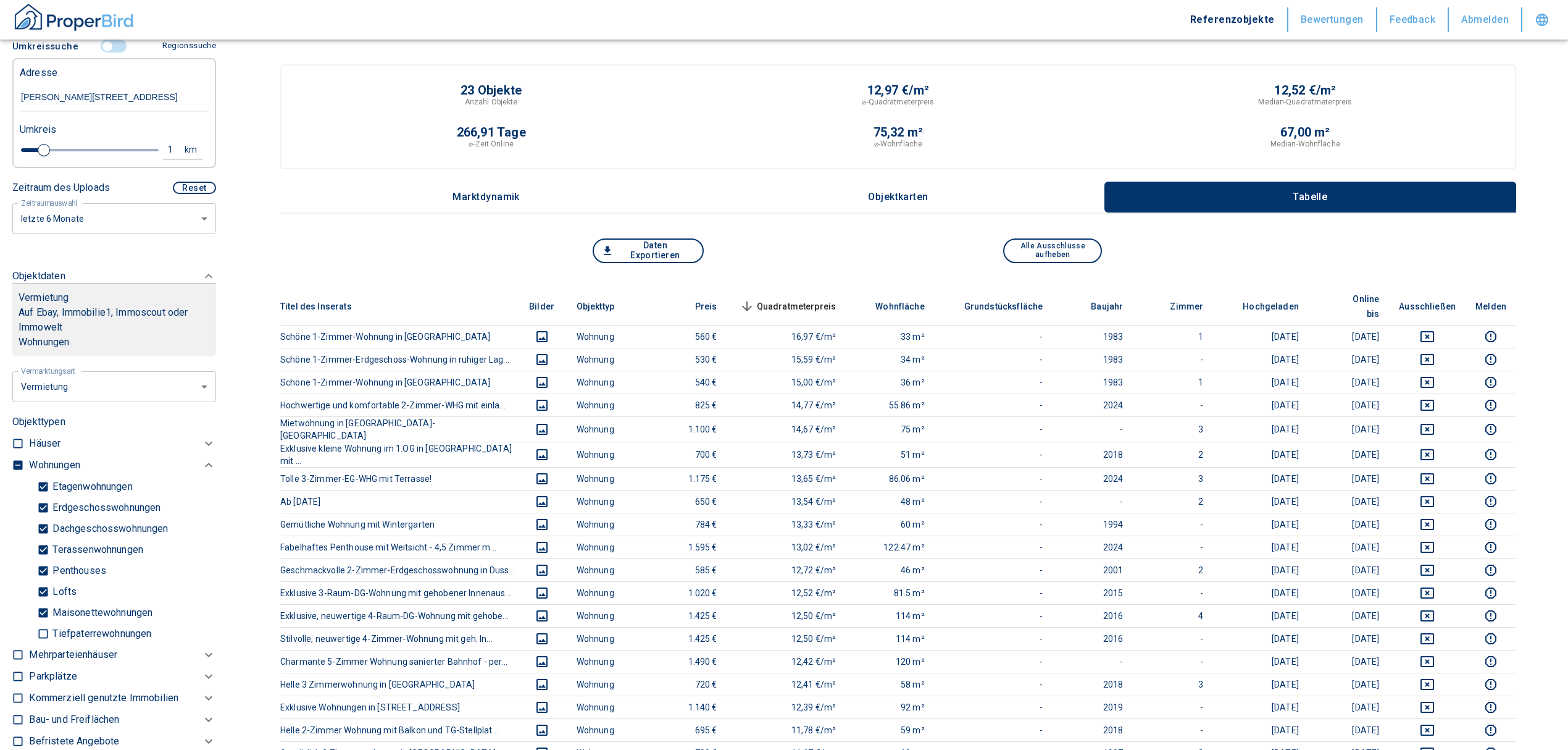
click at [812, 299] on span "Quadratmeterpreis sorted descending" at bounding box center [786, 307] width 99 height 15
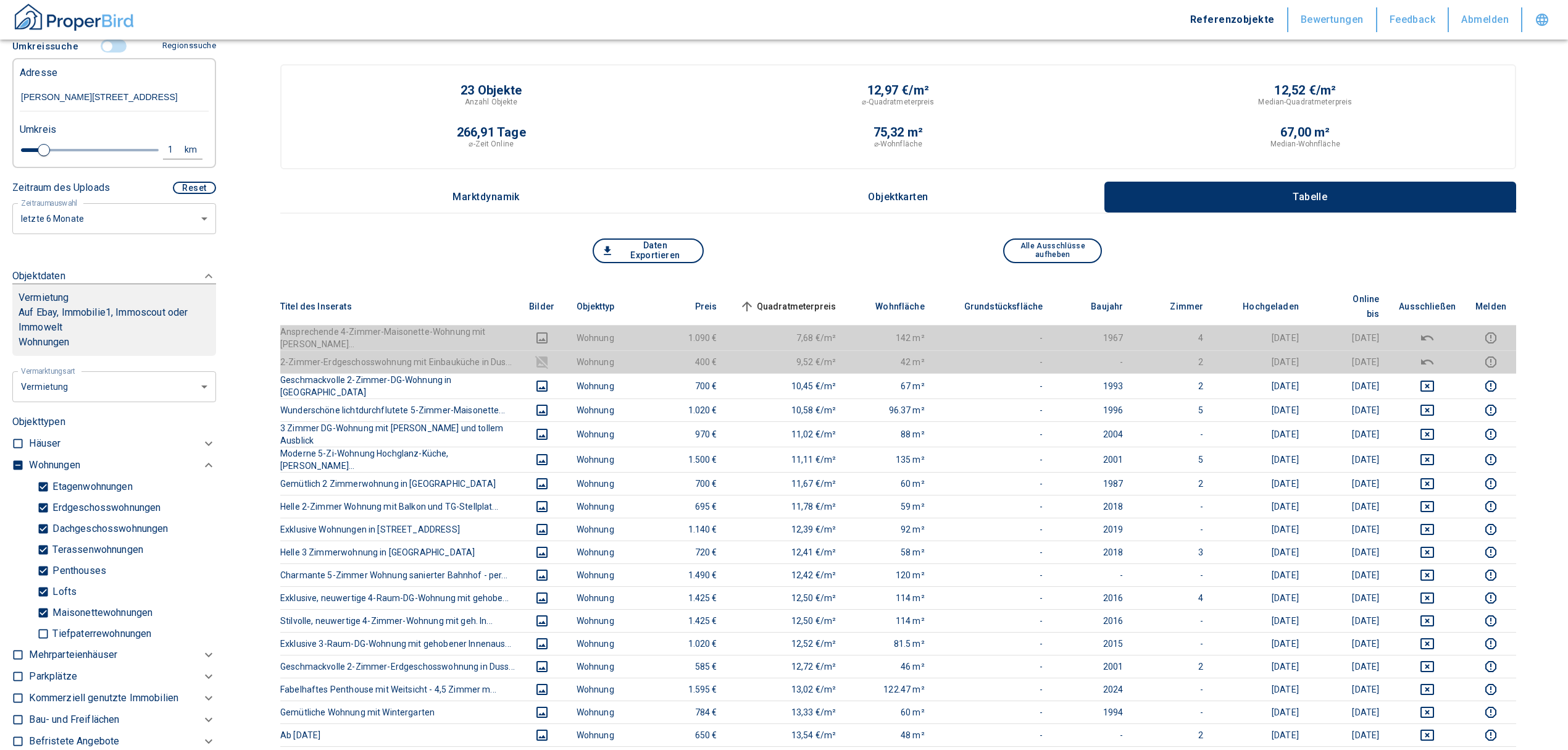
scroll to position [134, 0]
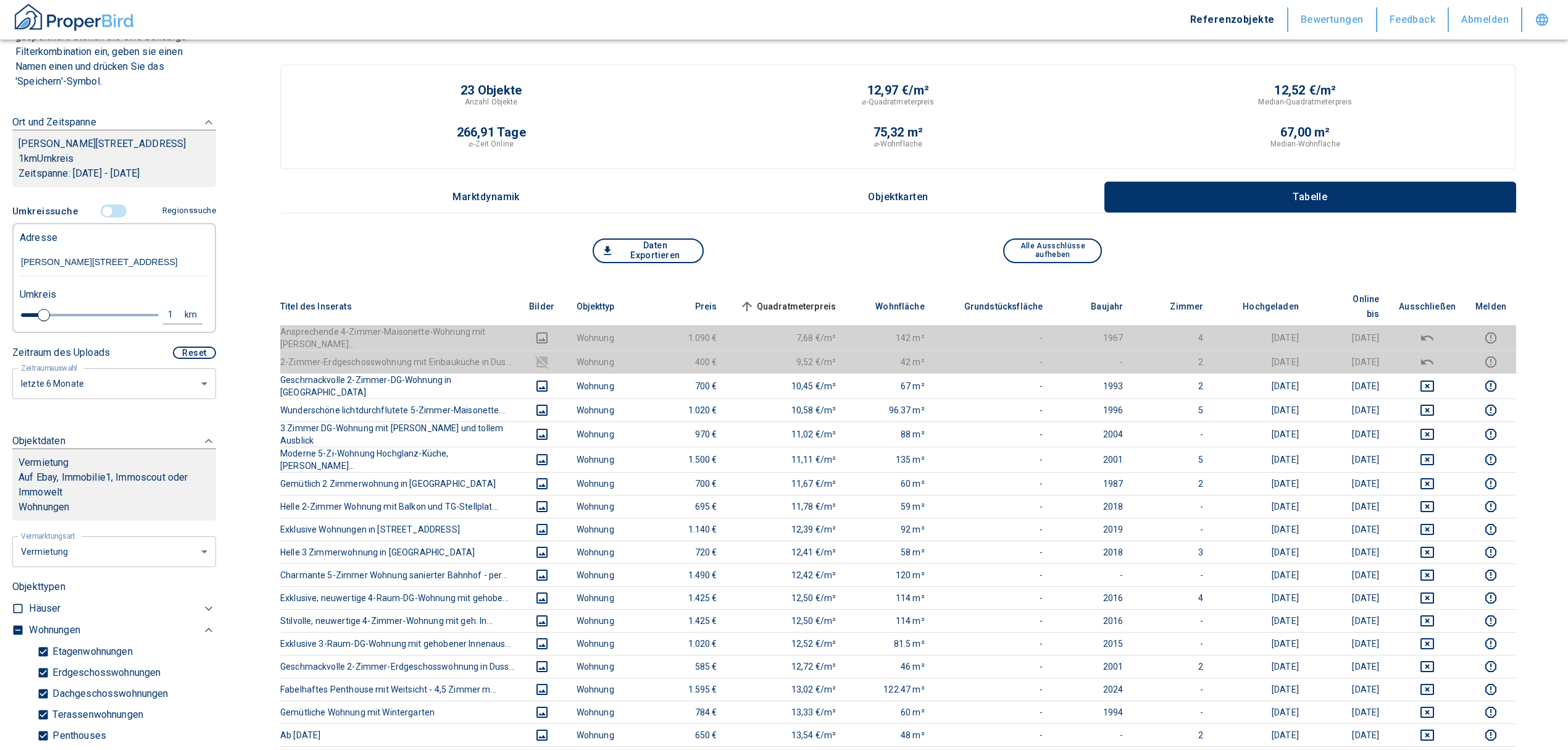
click at [107, 206] on input "controlled" at bounding box center [107, 211] width 37 height 13
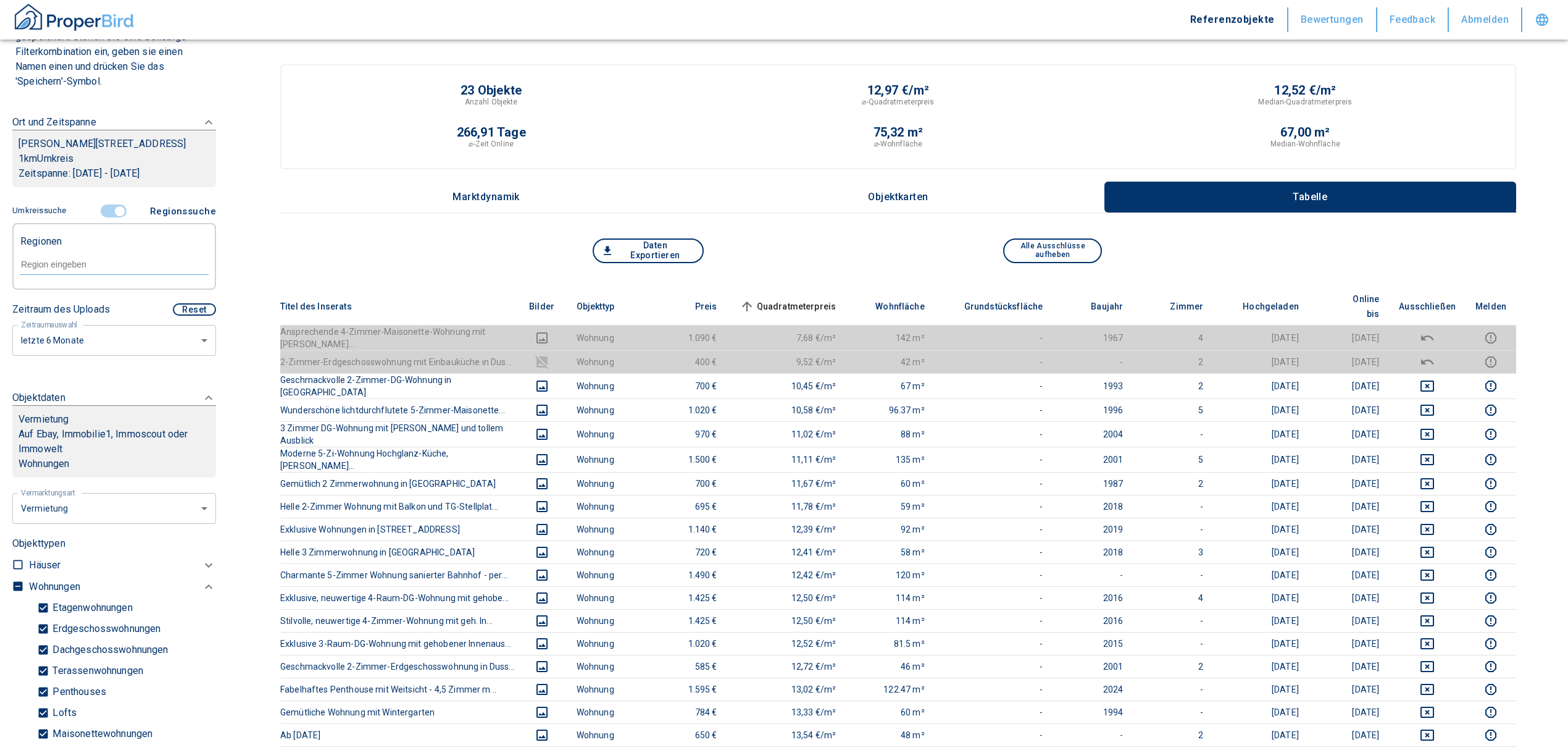
click at [57, 268] on input "text" at bounding box center [114, 264] width 189 height 11
type input "72144"
click at [81, 259] on input "text" at bounding box center [114, 264] width 189 height 11
click at [113, 290] on li "72144 [GEOGRAPHIC_DATA]" at bounding box center [107, 293] width 177 height 22
type input "72144"
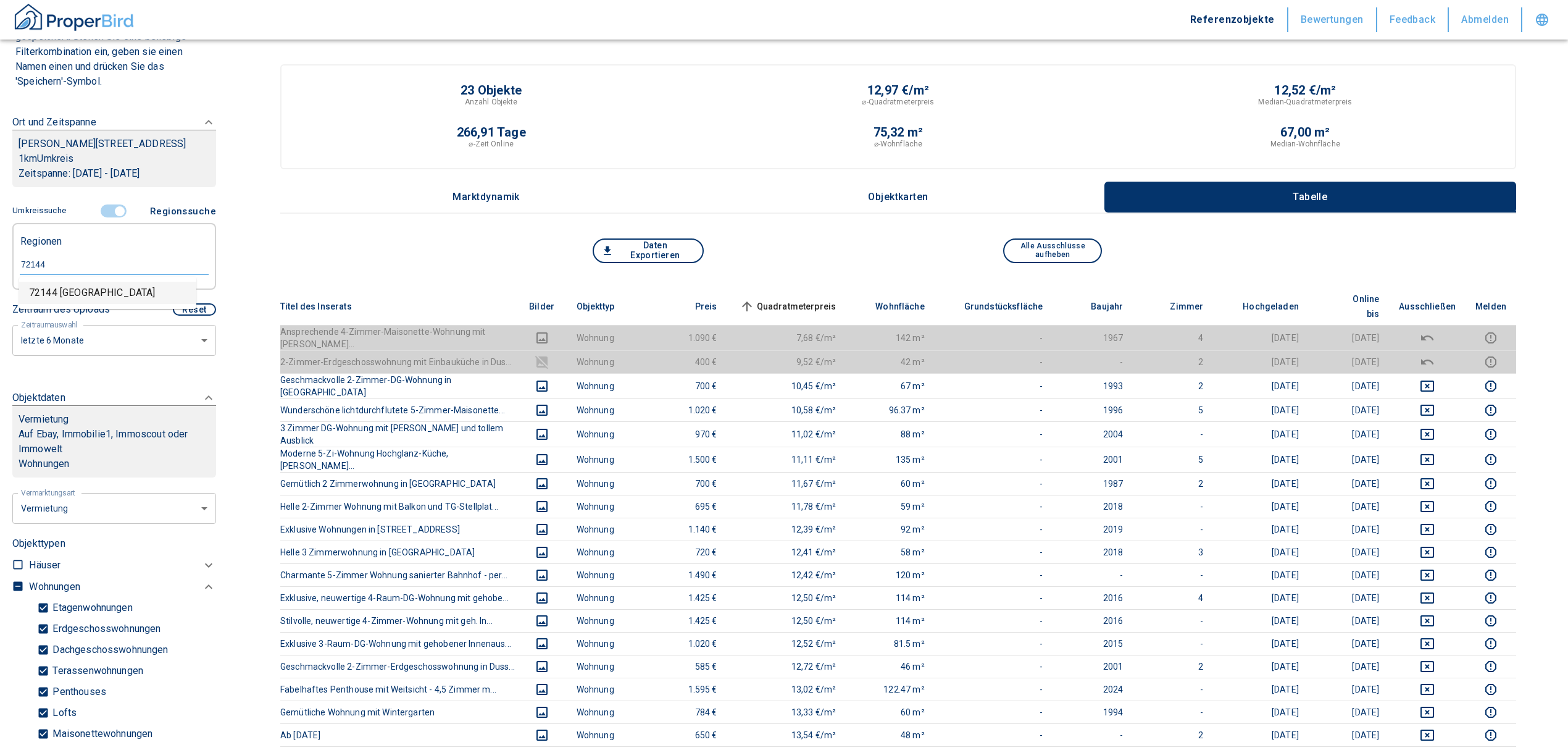
type input "2020"
type input "72144 [GEOGRAPHIC_DATA]"
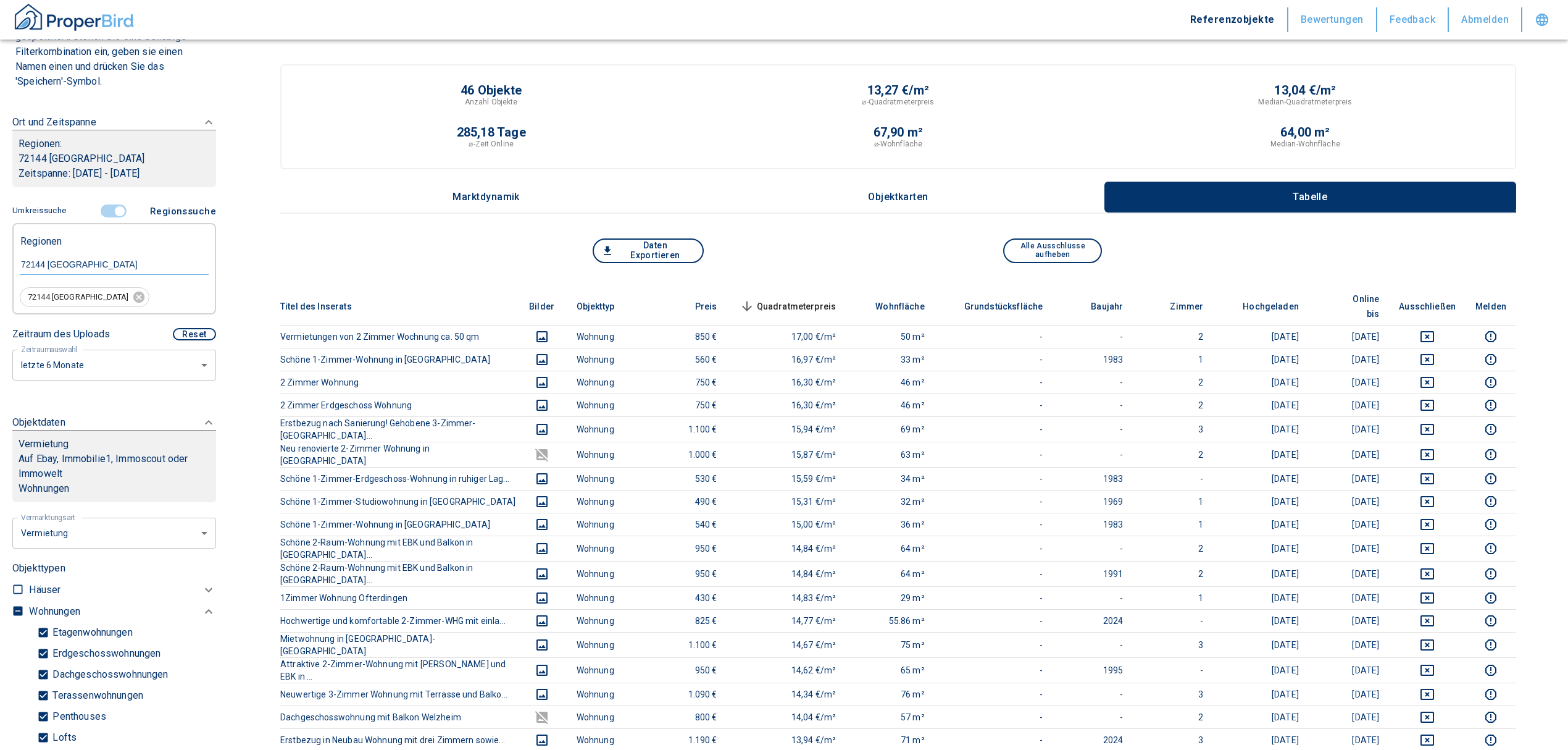
click at [804, 299] on span "Quadratmeterpreis sorted descending" at bounding box center [786, 307] width 99 height 15
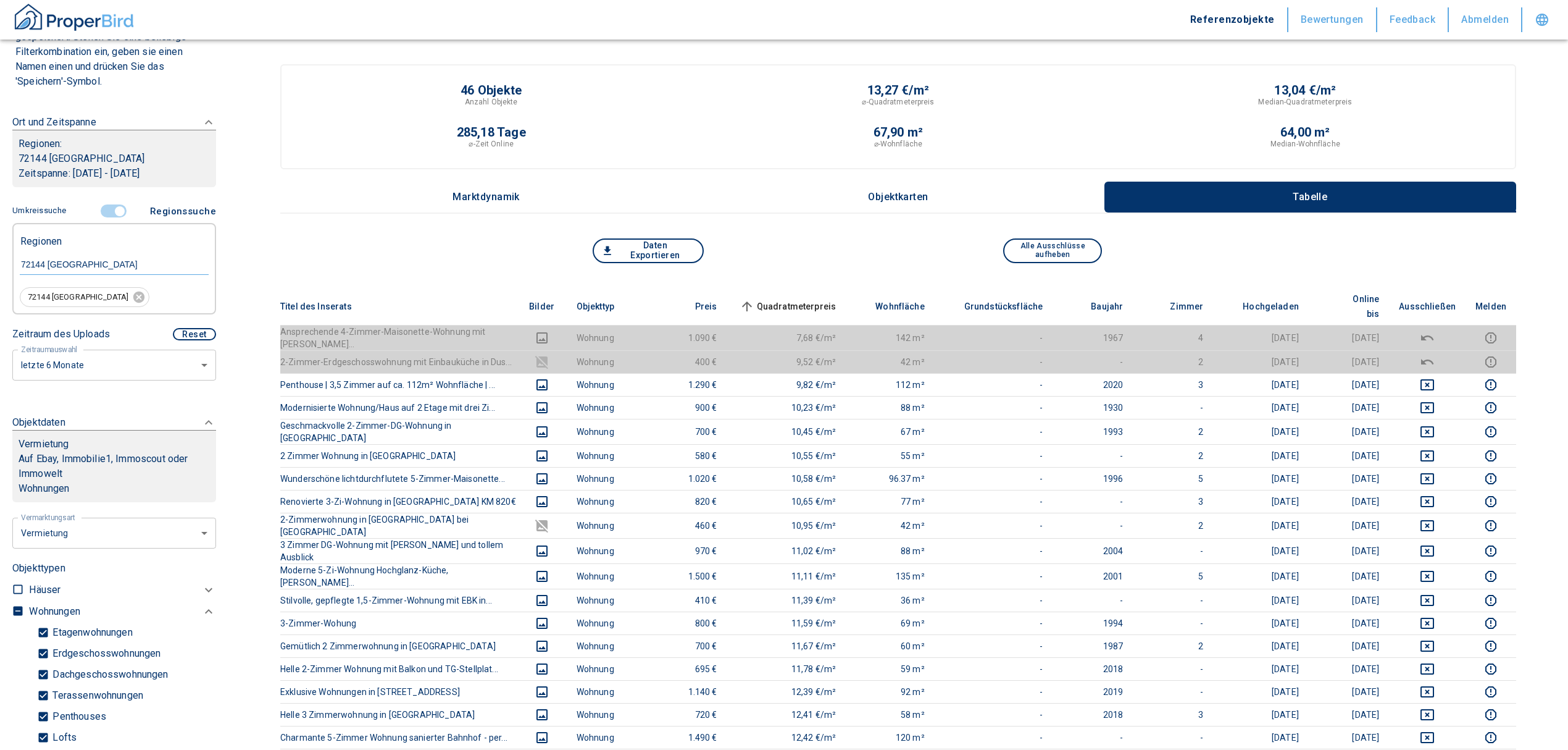
click at [804, 299] on span "Quadratmeterpreis sorted ascending" at bounding box center [786, 307] width 99 height 15
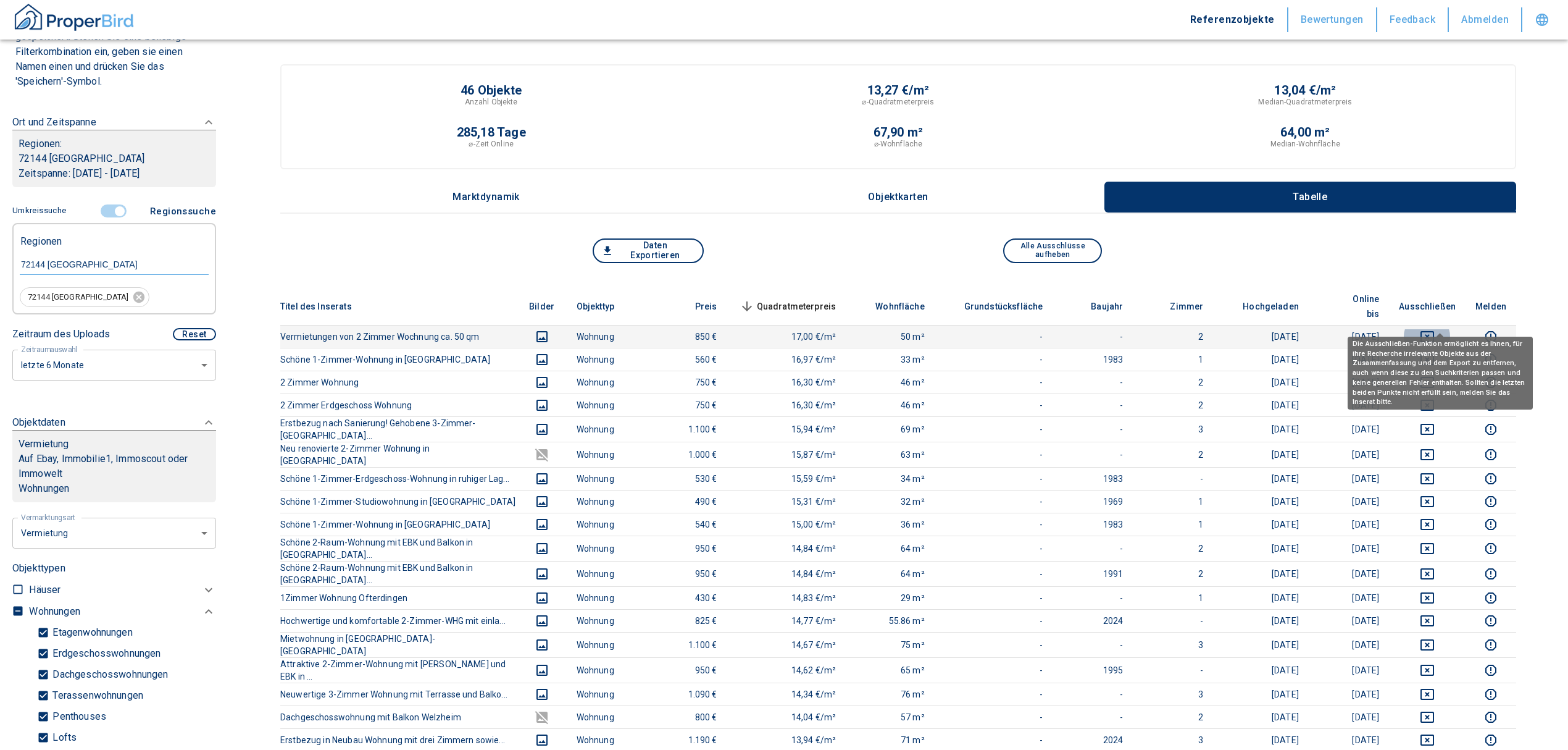
click at [1434, 329] on icon "deselect this listing" at bounding box center [1427, 337] width 15 height 15
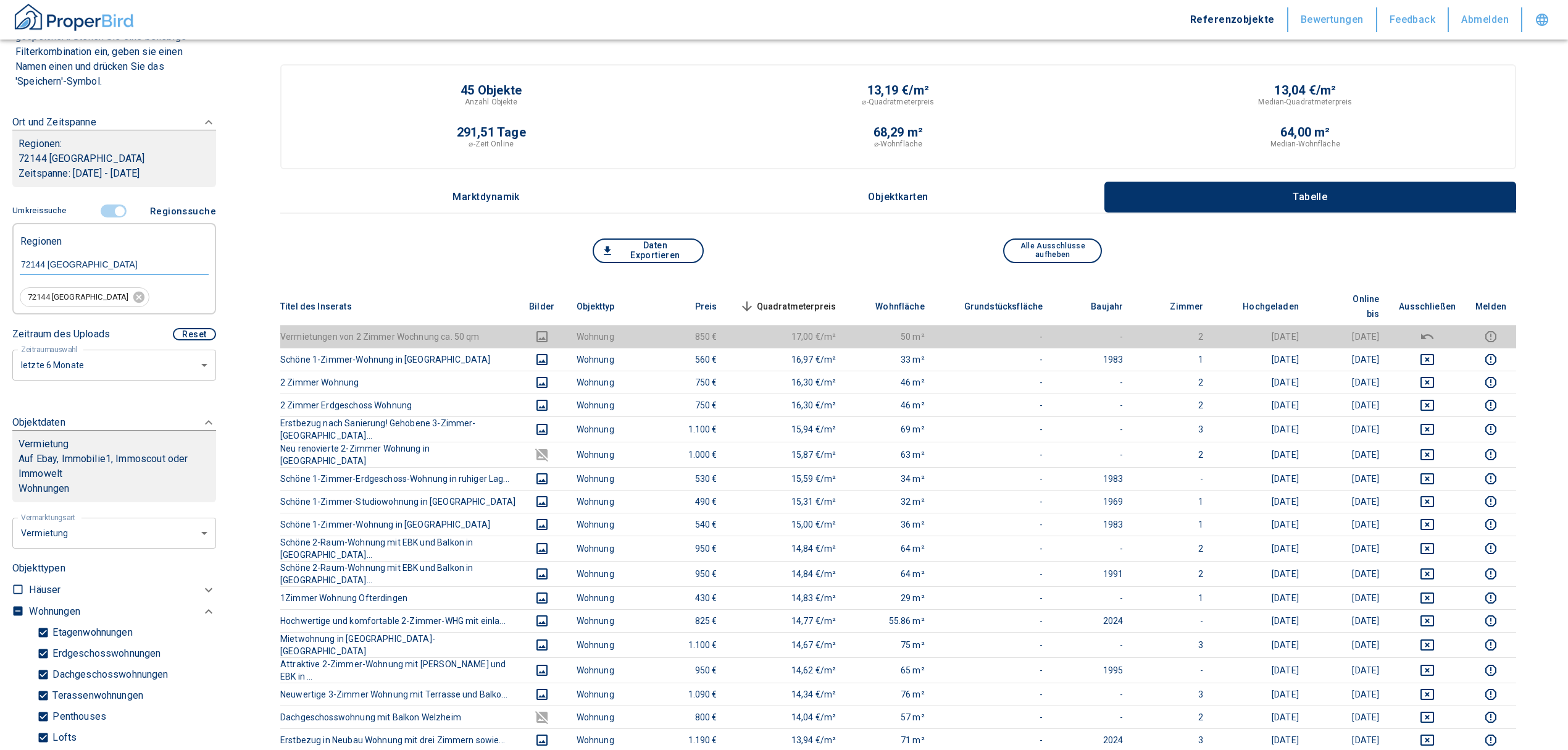
click at [811, 299] on span "Quadratmeterpreis sorted descending" at bounding box center [786, 307] width 99 height 15
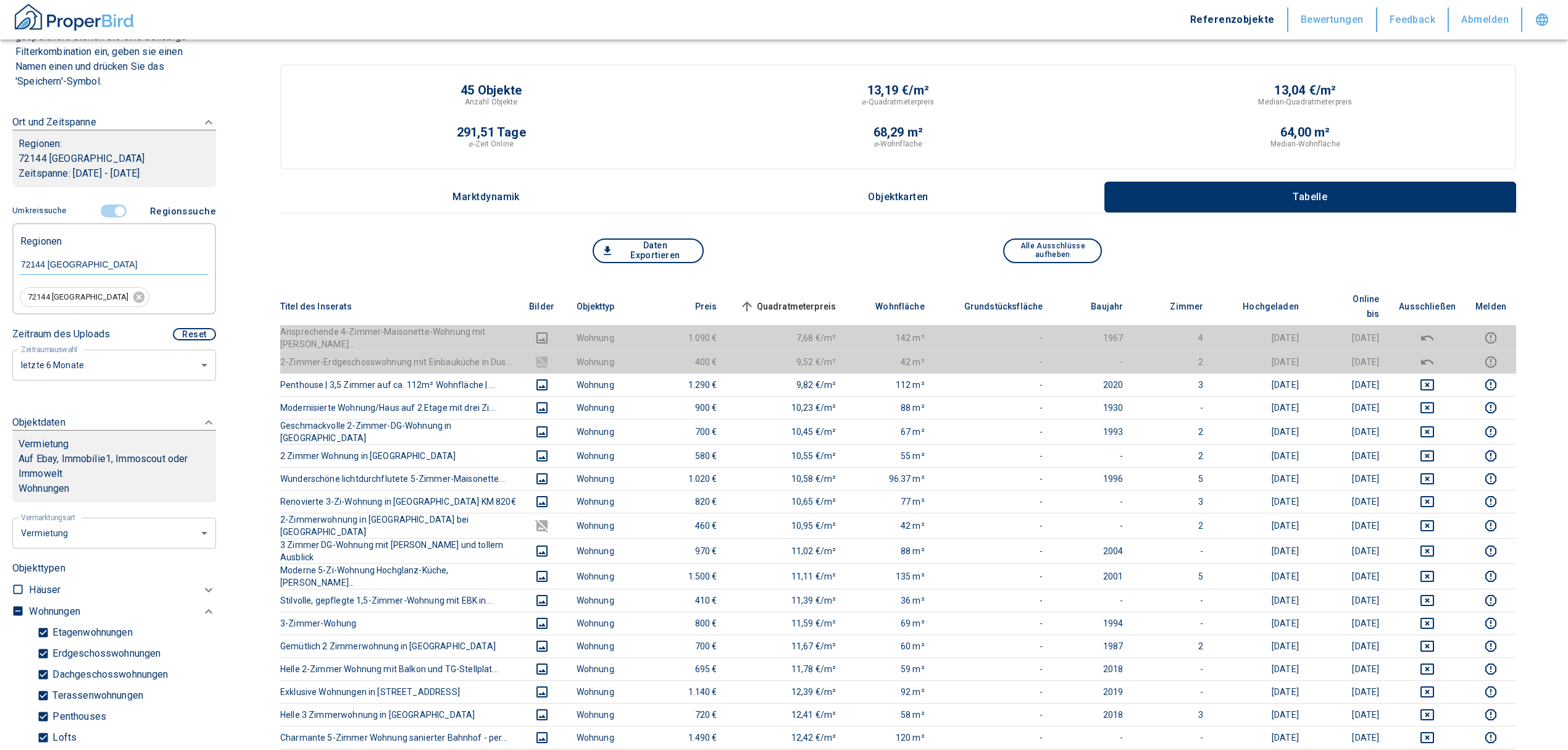
click at [810, 289] on th "Quadratmeterpreis sorted ascending" at bounding box center [786, 307] width 119 height 37
click at [827, 299] on span "Quadratmeterpreis sorted ascending" at bounding box center [786, 307] width 99 height 15
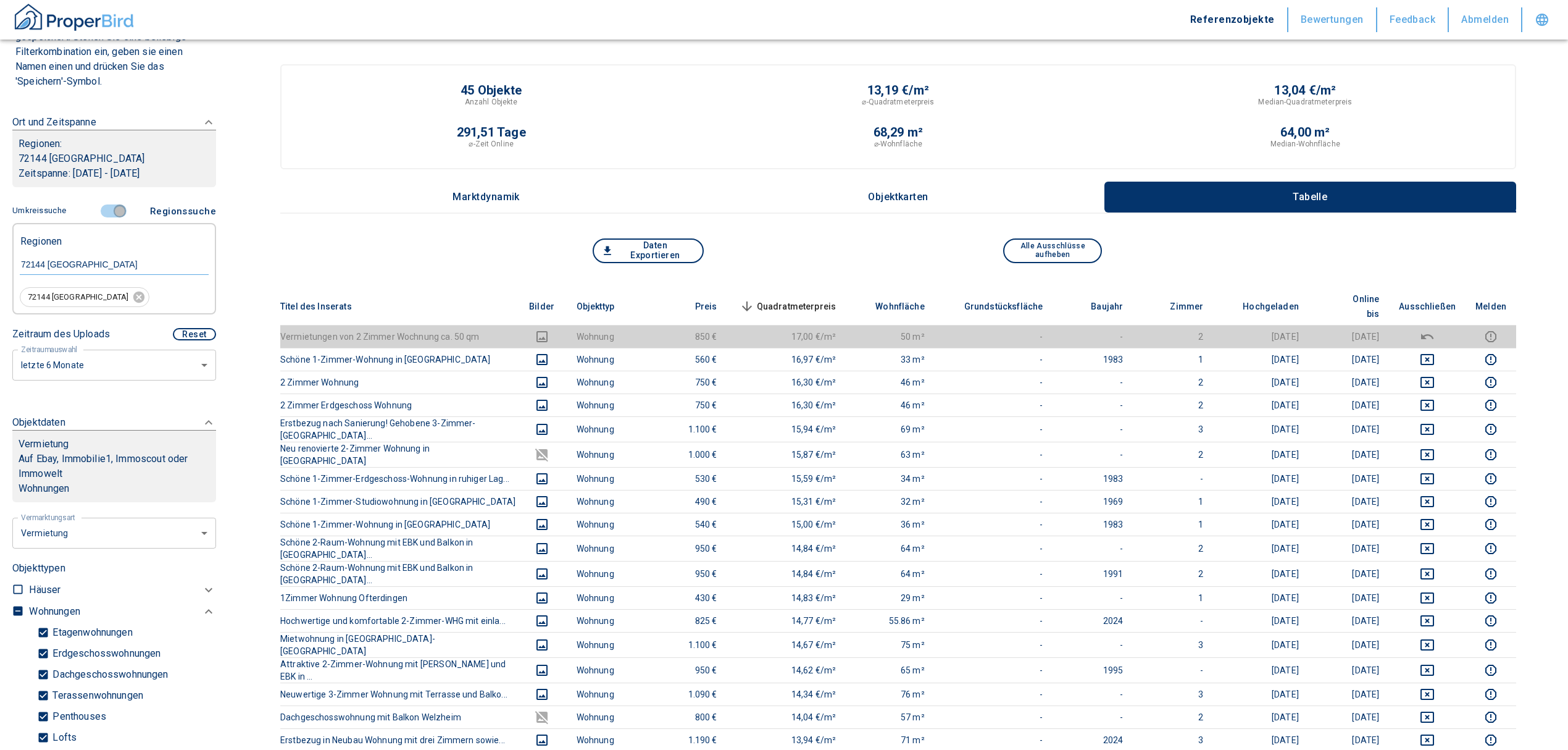
click at [109, 208] on input "controlled" at bounding box center [119, 211] width 37 height 13
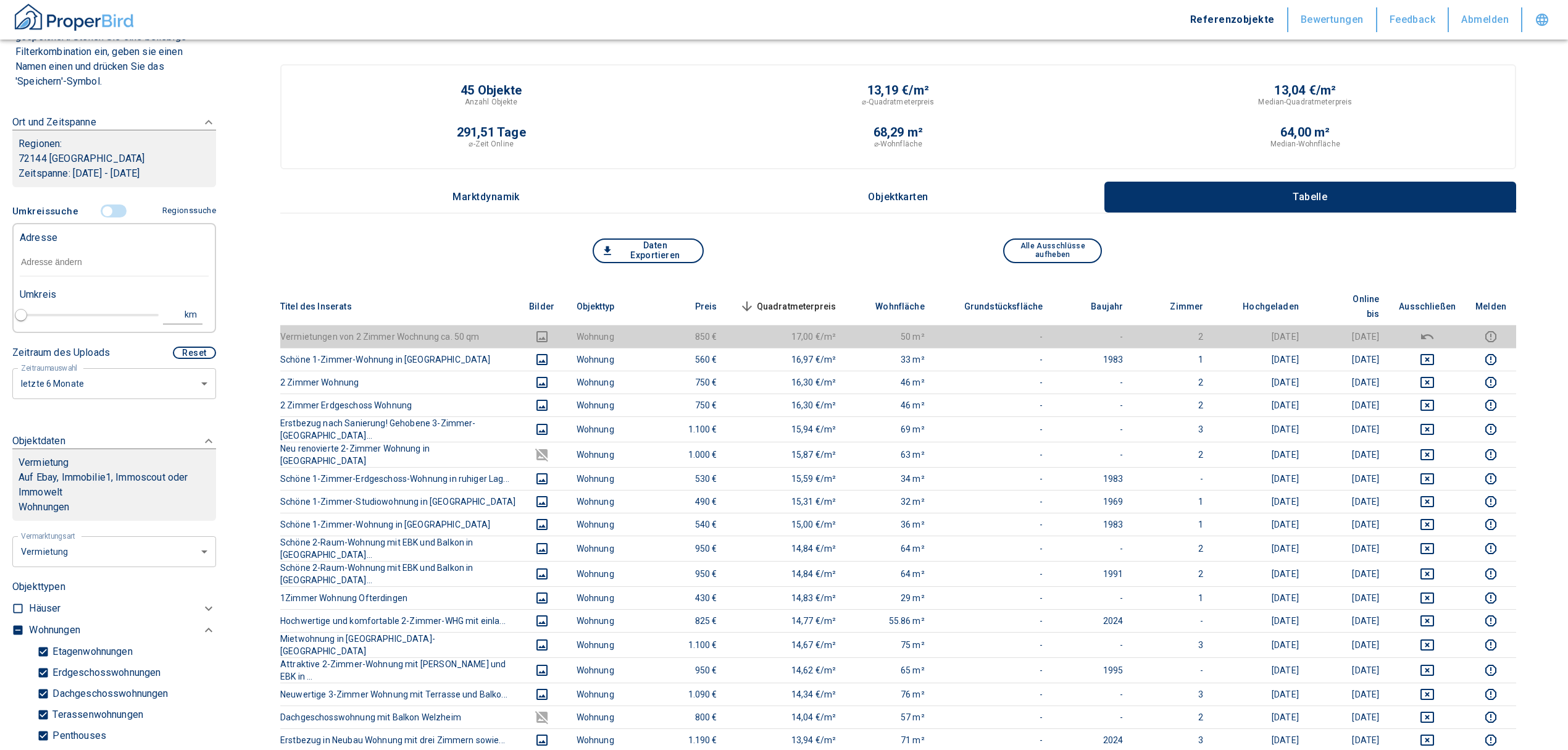
click at [84, 260] on input "text" at bounding box center [114, 262] width 189 height 29
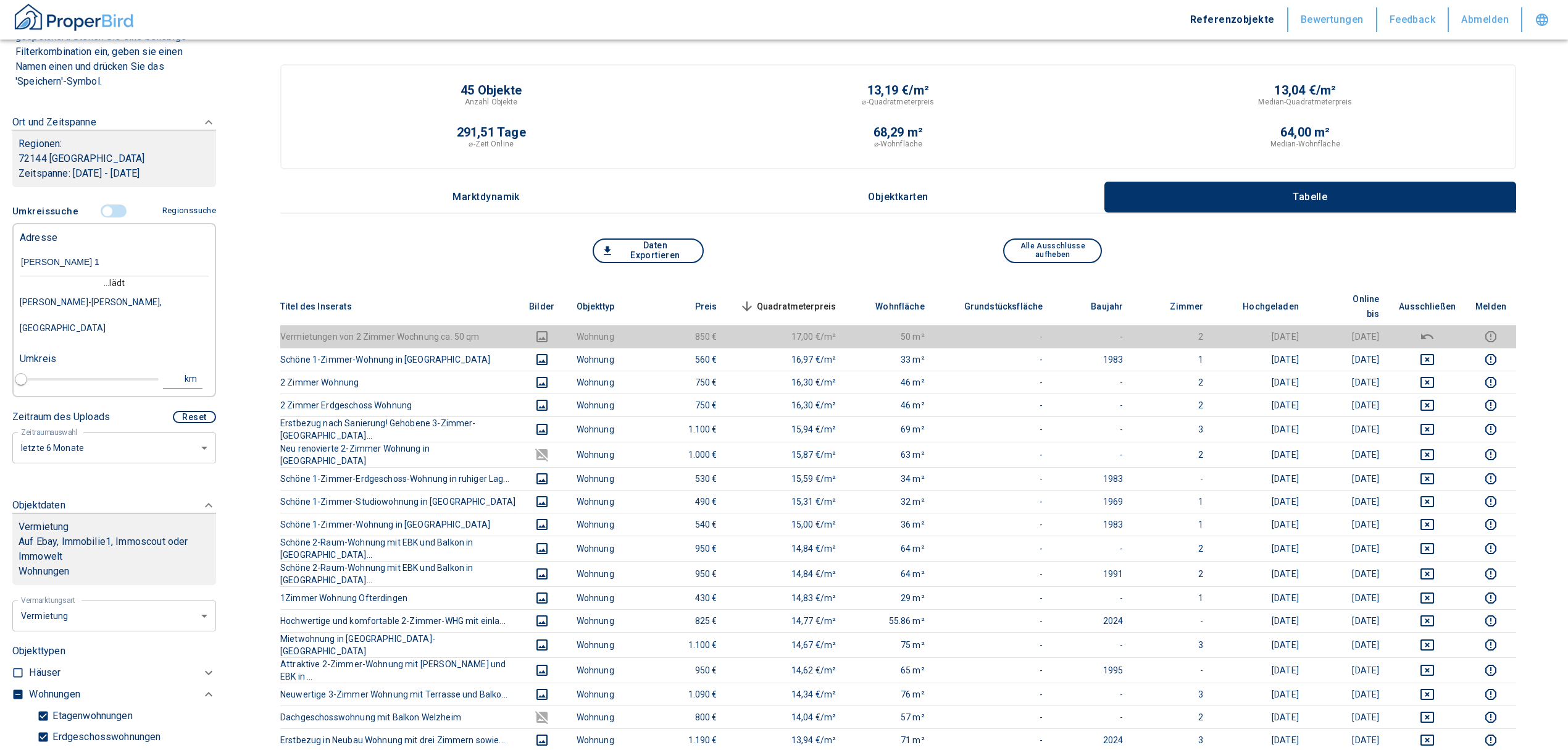
type input "[PERSON_NAME] 13"
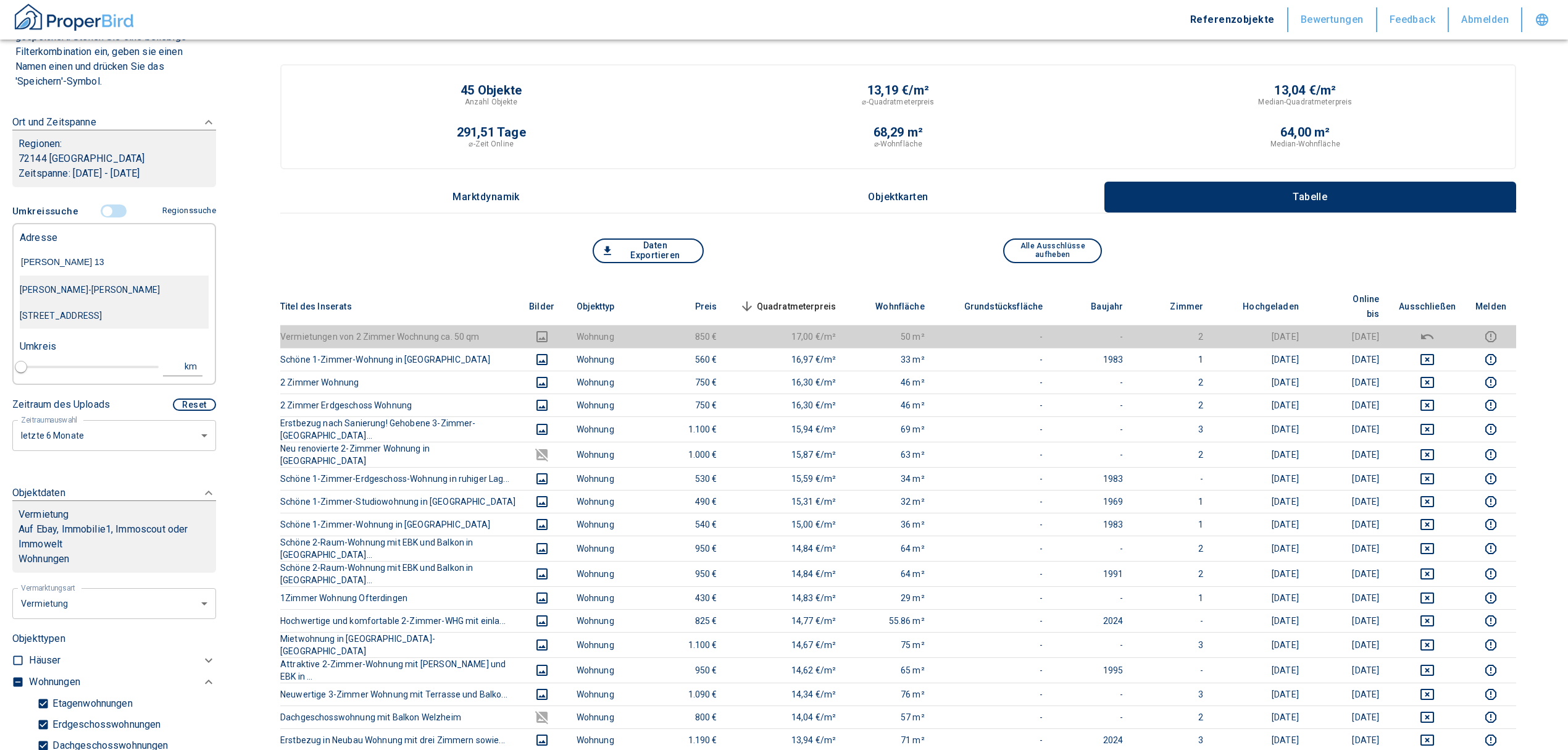
click at [75, 297] on div "[PERSON_NAME]-[PERSON_NAME][STREET_ADDRESS]" at bounding box center [114, 303] width 189 height 52
type input "2020"
type input "[PERSON_NAME]-[PERSON_NAME][STREET_ADDRESS]"
type input "1"
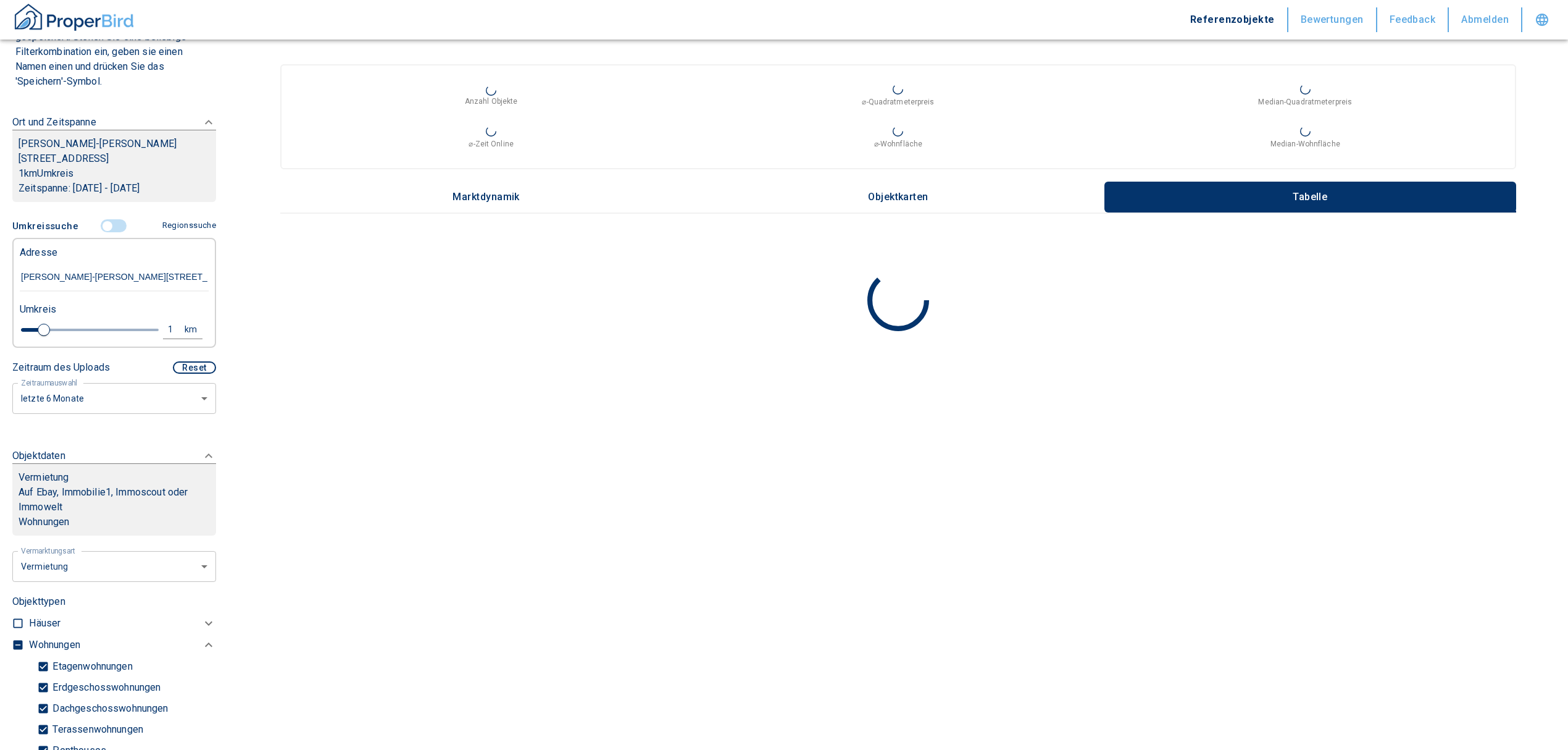
scroll to position [463, 0]
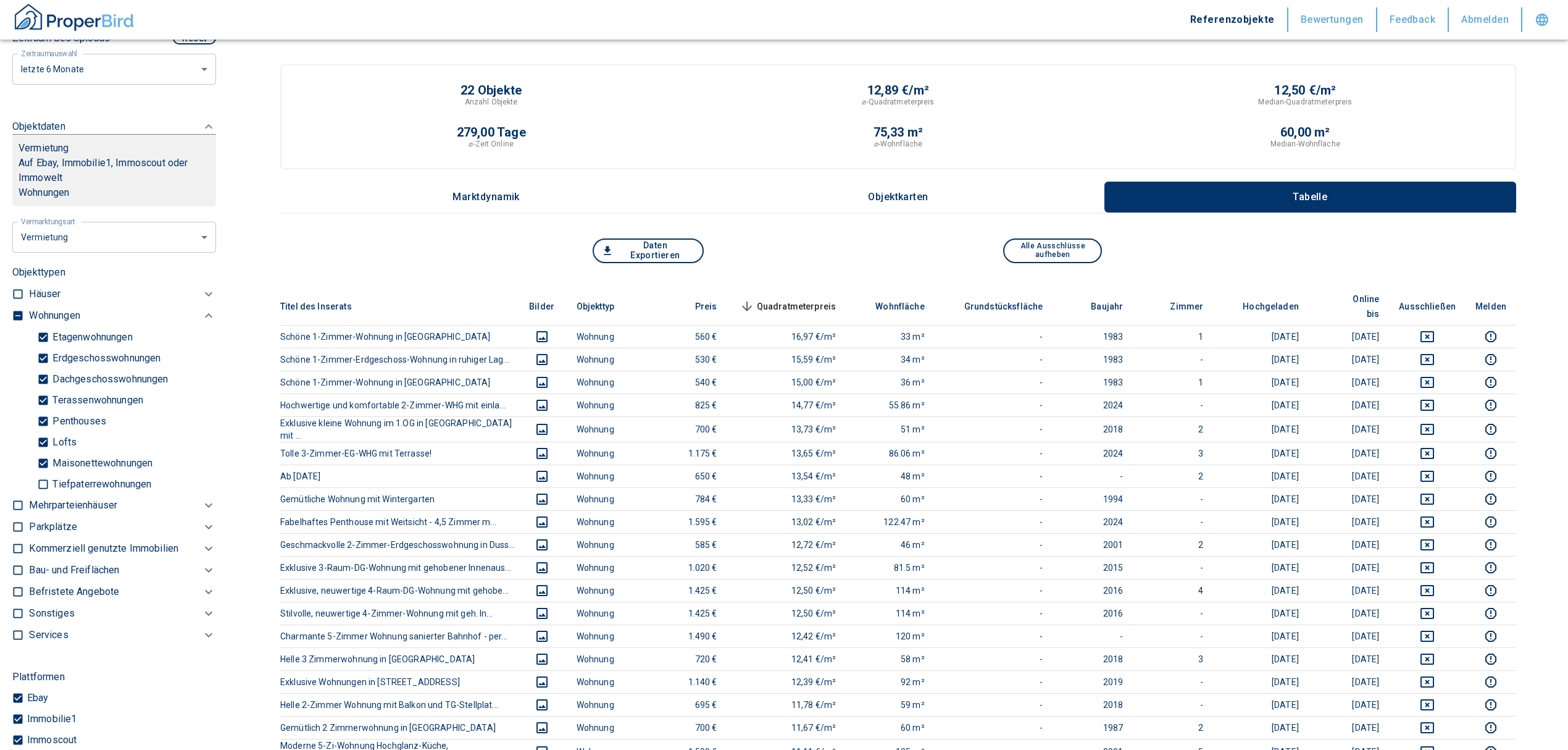
type input "[PERSON_NAME]-[PERSON_NAME][STREET_ADDRESS]"
click at [822, 299] on span "Quadratmeterpreis sorted descending" at bounding box center [786, 307] width 99 height 15
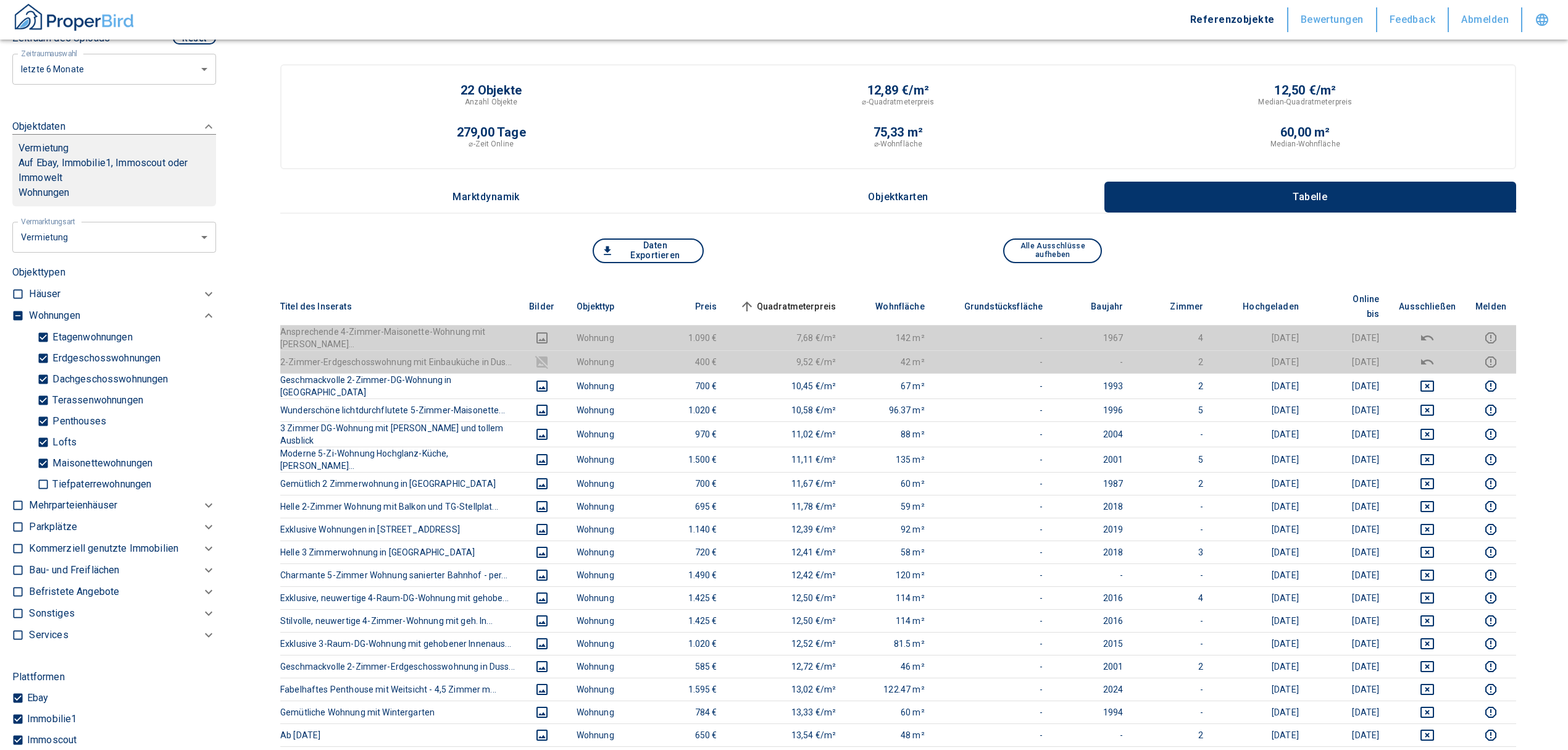
click at [815, 299] on span "Quadratmeterpreis sorted ascending" at bounding box center [786, 307] width 99 height 15
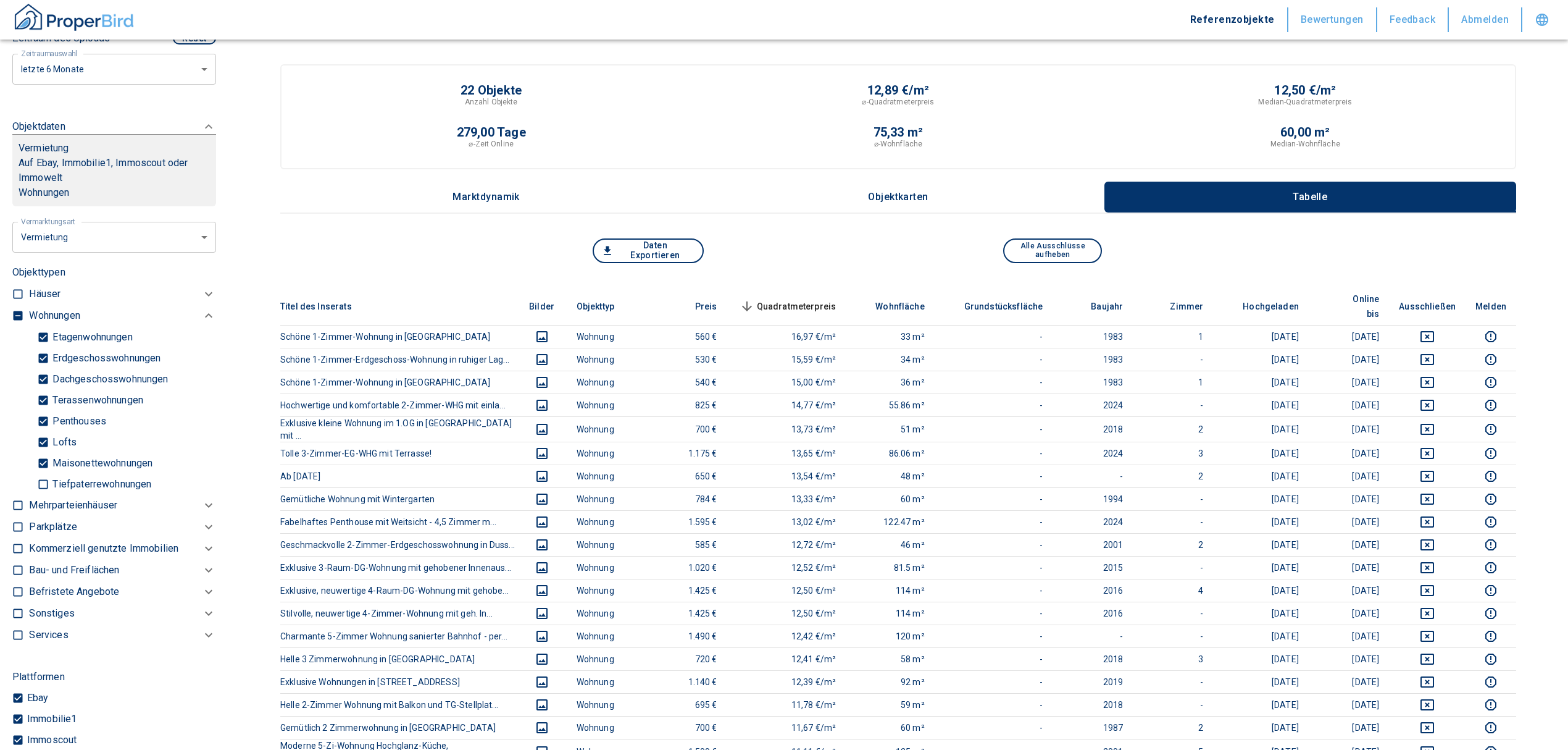
click at [788, 299] on span "Quadratmeterpreis sorted descending" at bounding box center [786, 307] width 99 height 15
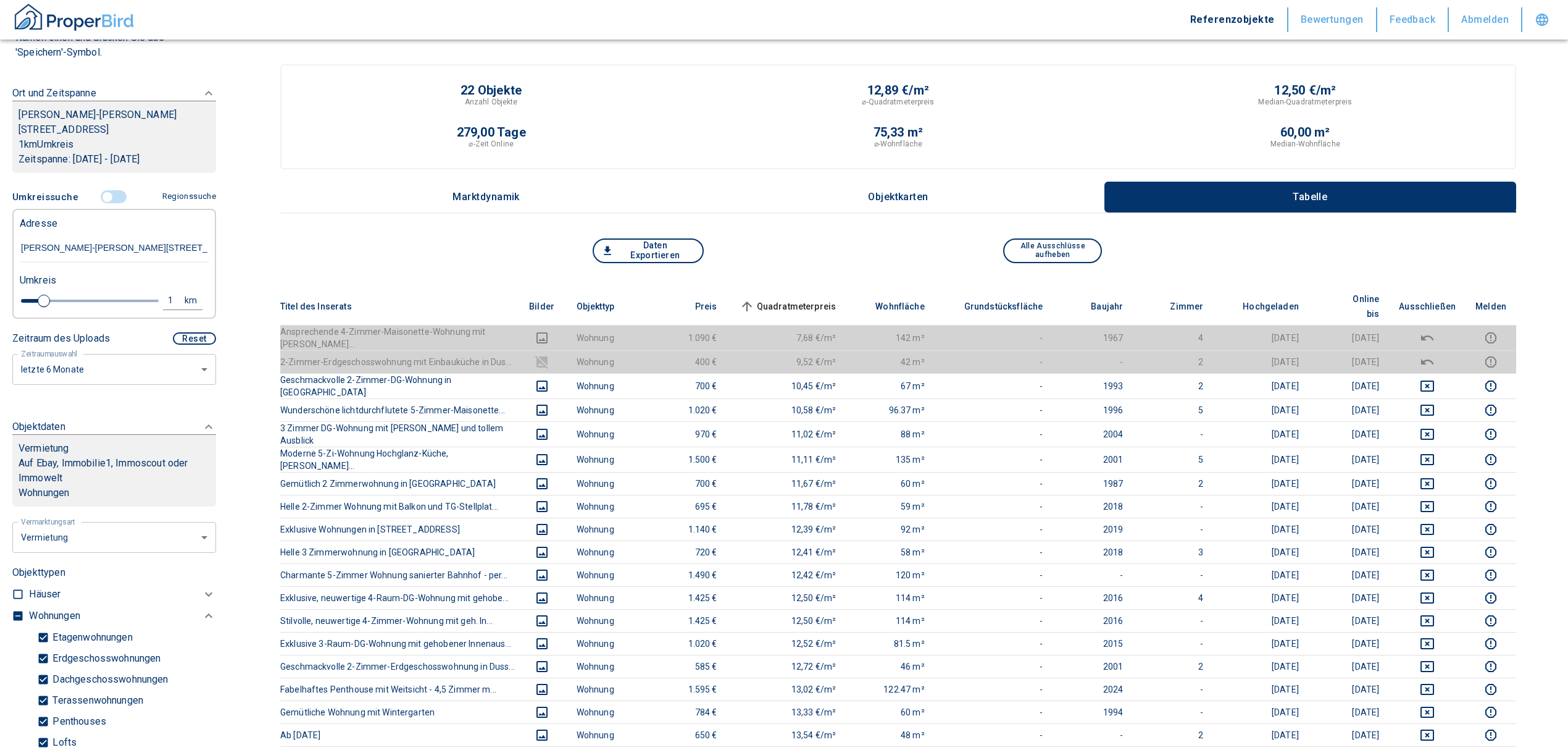
scroll to position [134, 0]
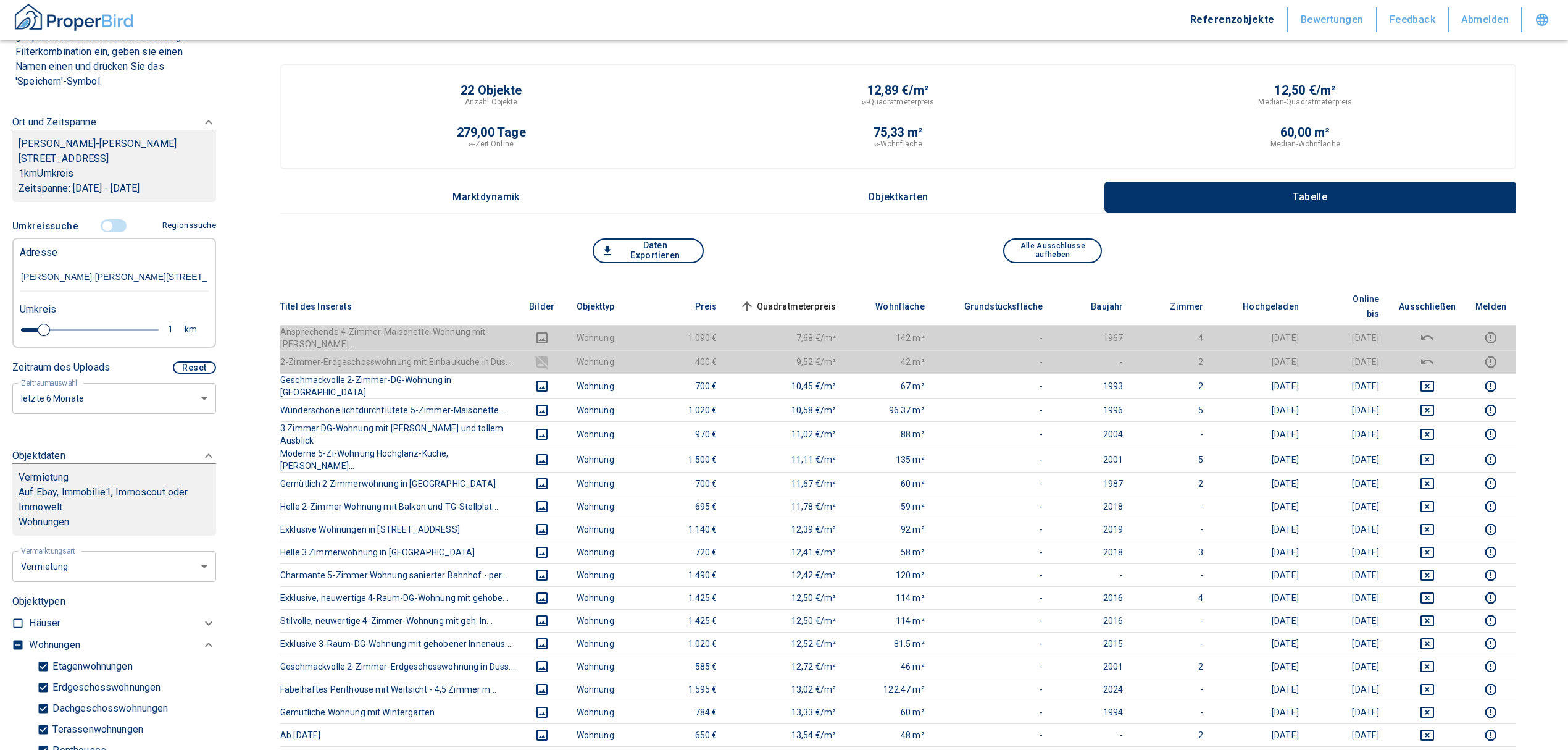
click at [103, 219] on input "controlled" at bounding box center [107, 226] width 37 height 13
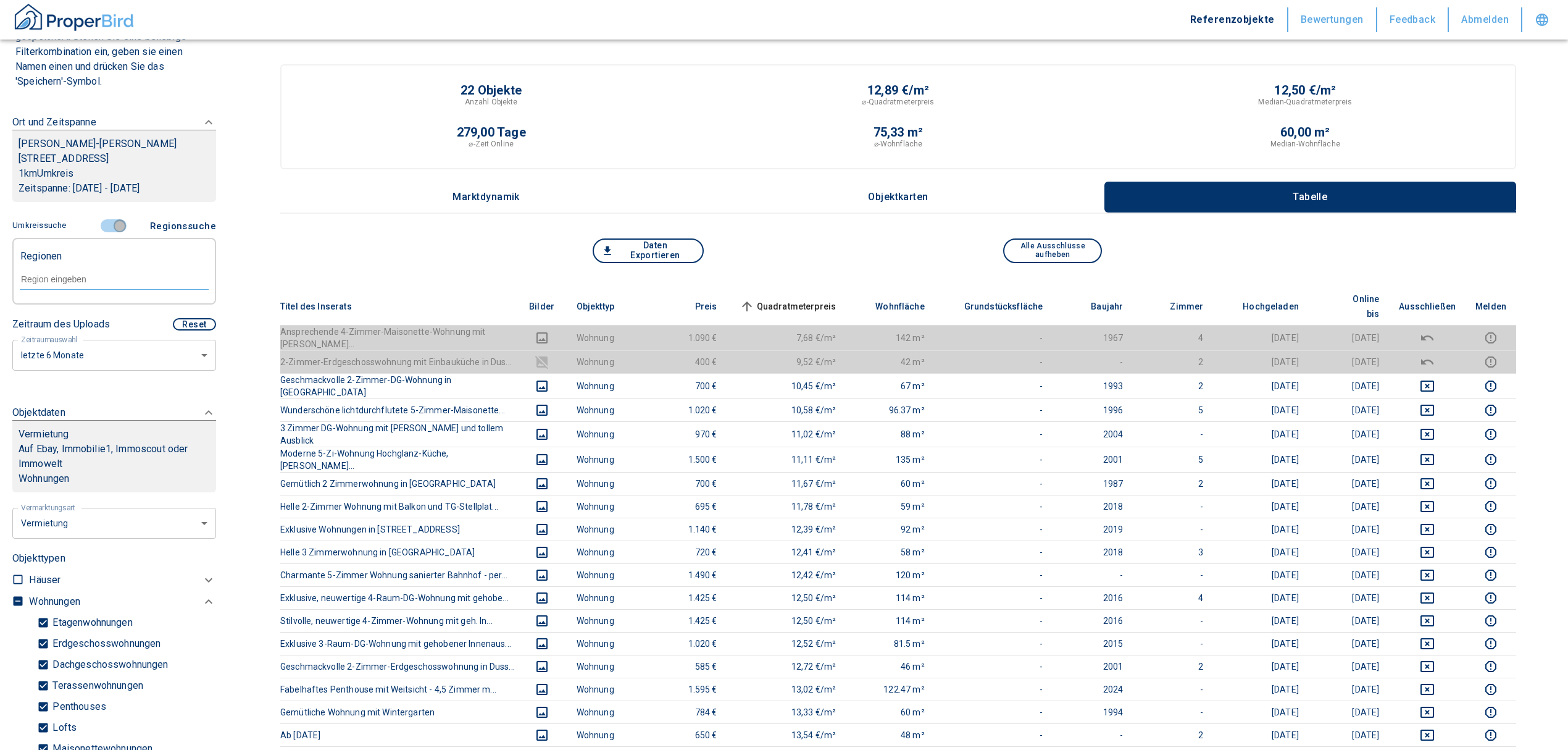
click at [113, 219] on input "controlled" at bounding box center [119, 226] width 37 height 13
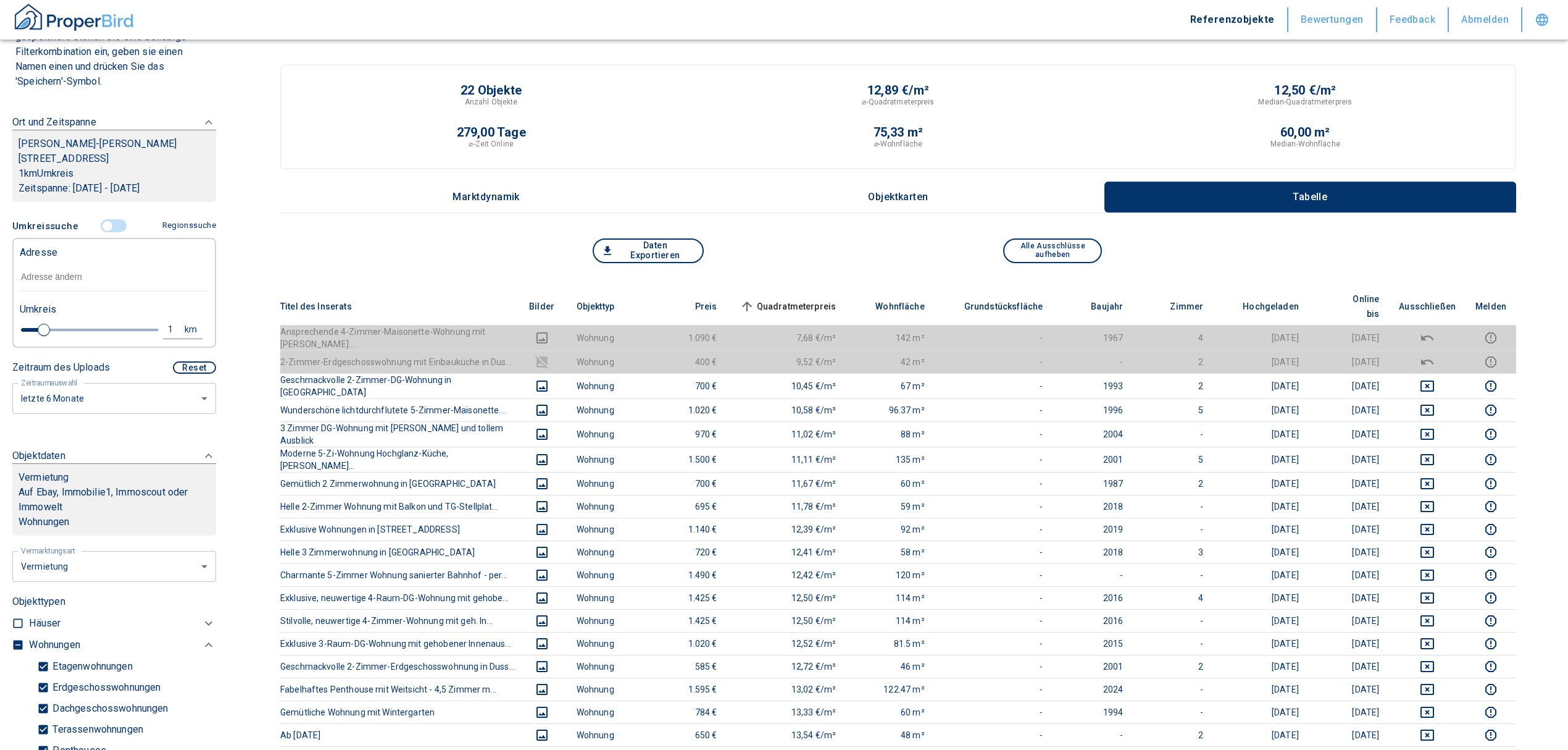
click at [43, 263] on input "text" at bounding box center [114, 277] width 189 height 29
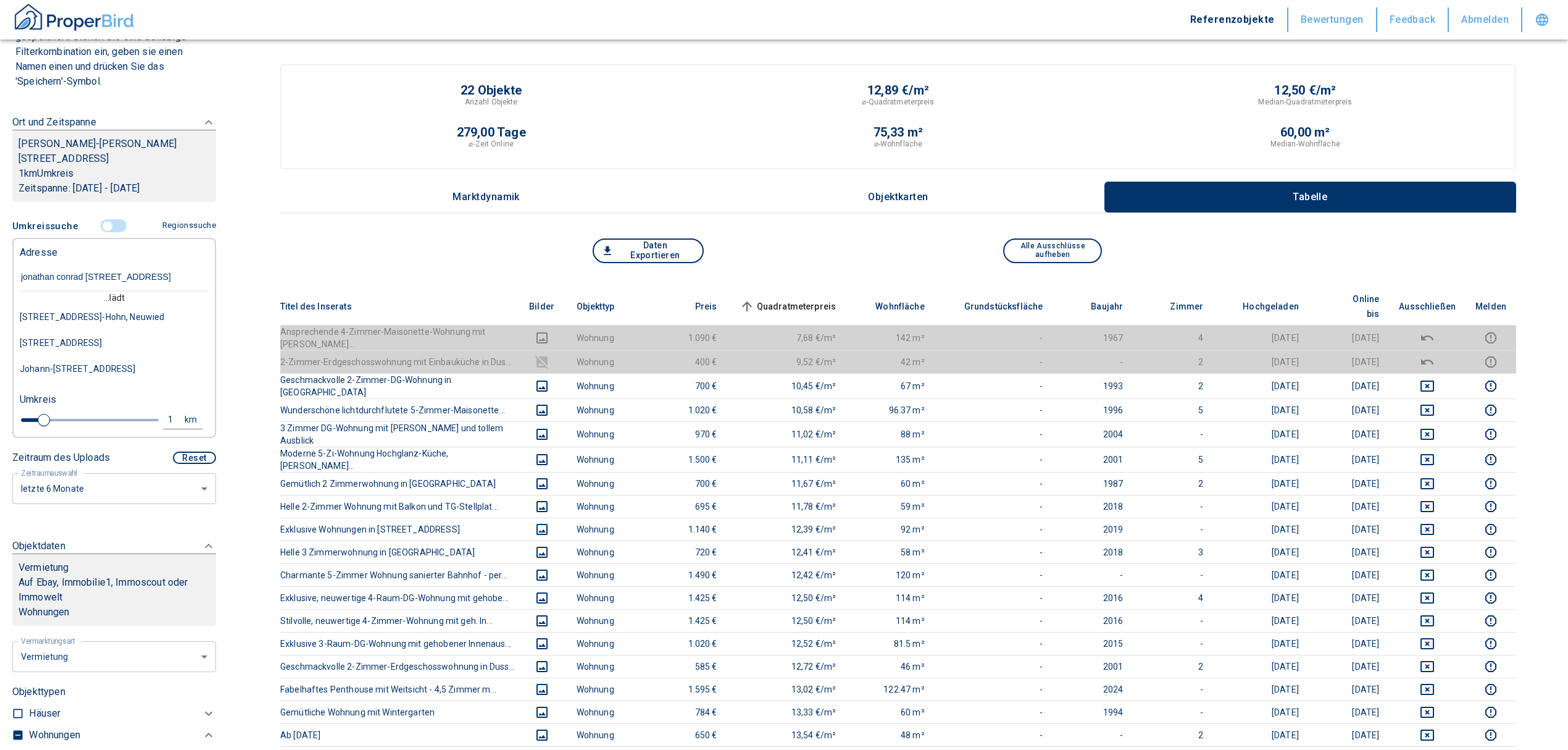
type input "jonathan conrad [STREET_ADDRESS]"
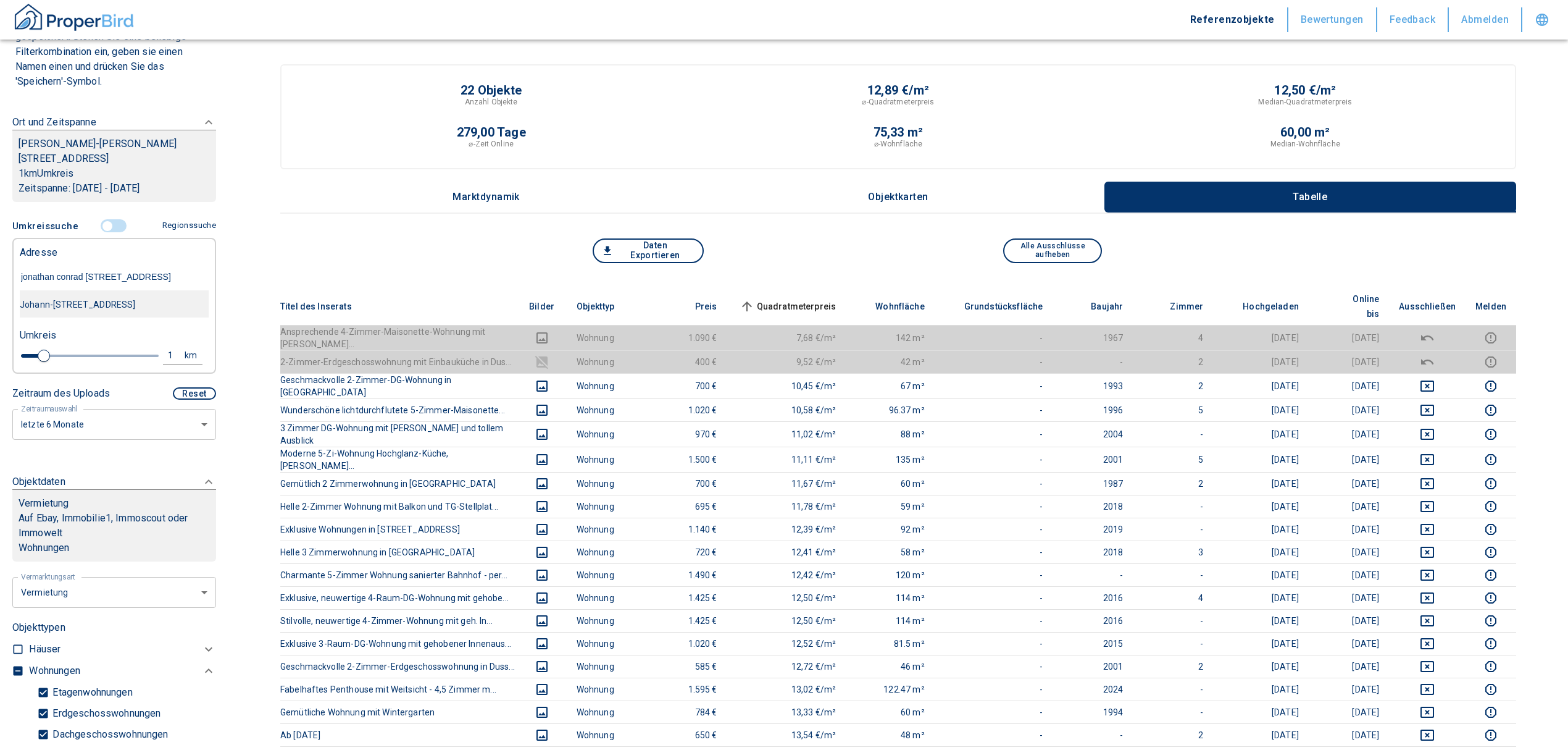
click at [93, 292] on div "Johann-[STREET_ADDRESS]" at bounding box center [114, 305] width 189 height 26
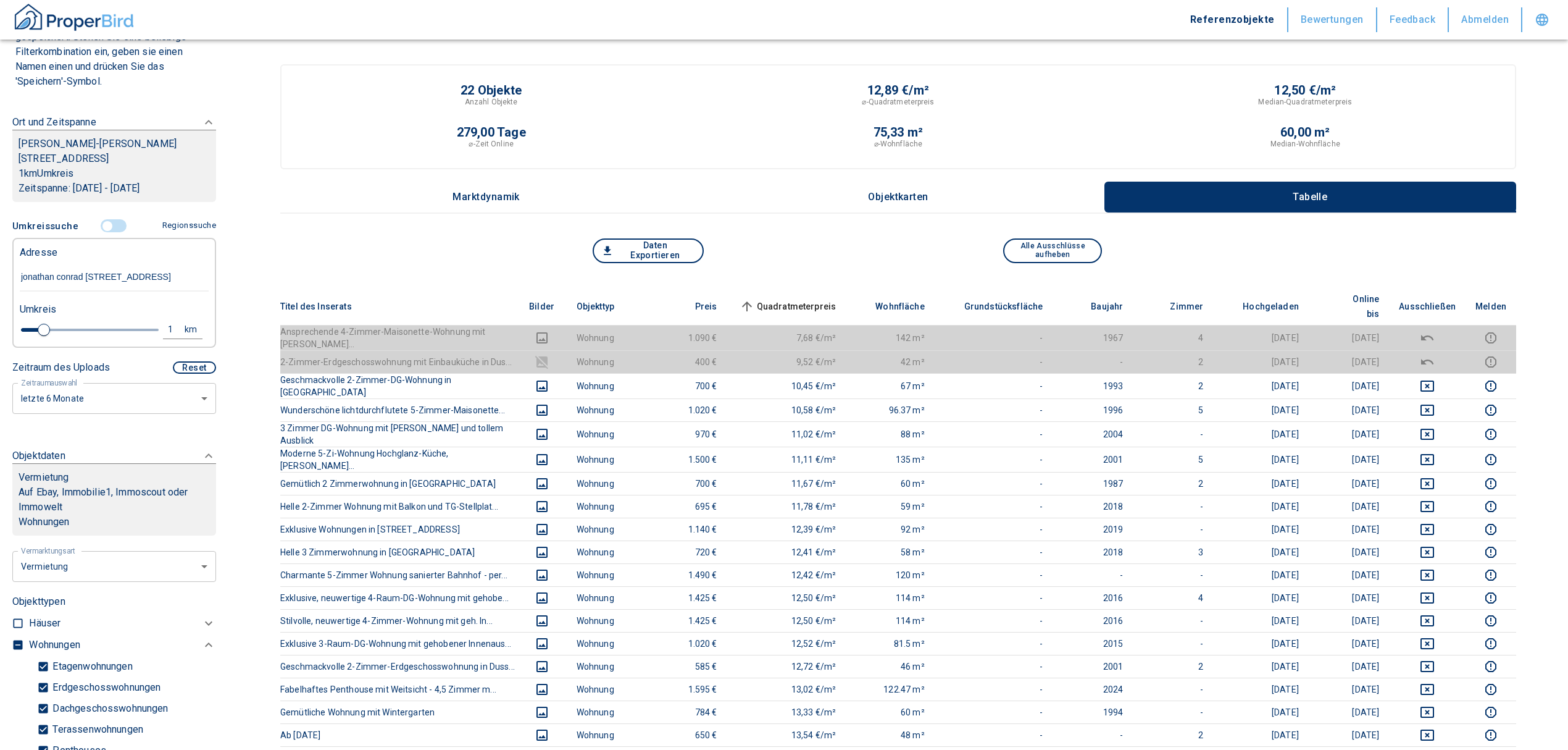
type input "2020"
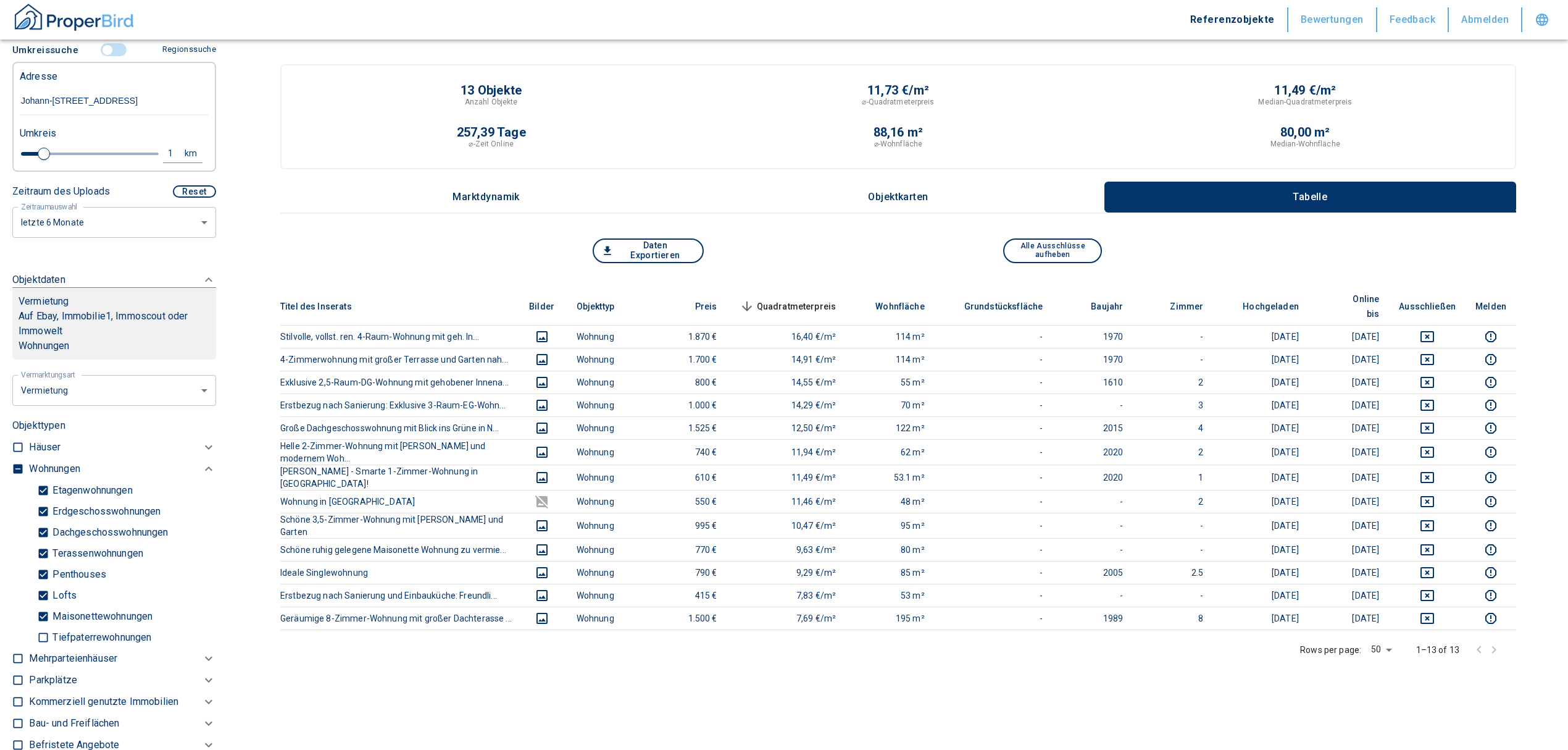
scroll to position [299, 0]
type input "Johann-[STREET_ADDRESS]"
type input "2020"
type input "1.2"
type input "2020"
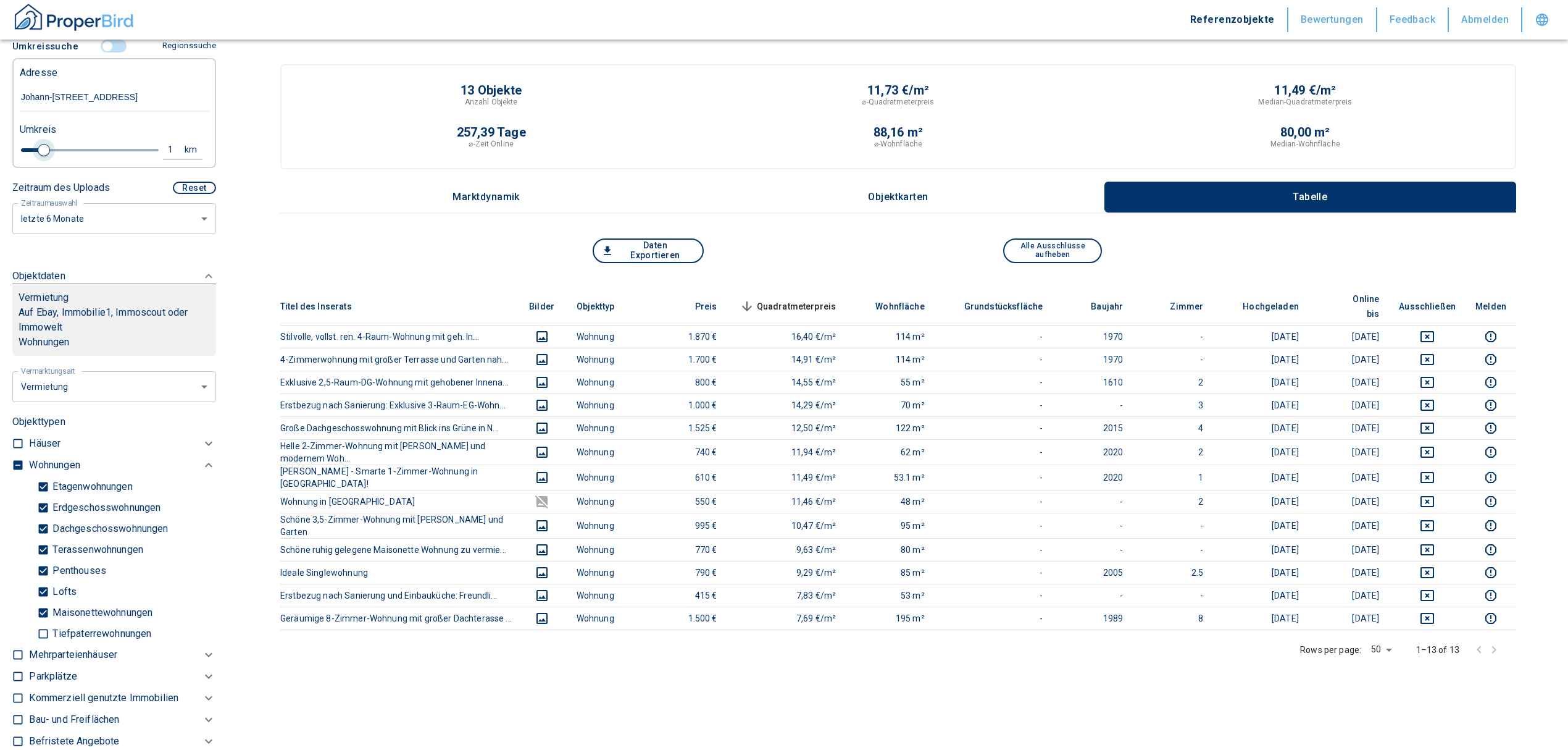
type input "1.4"
type input "2020"
type input "1.6"
type input "2020"
type input "1.8"
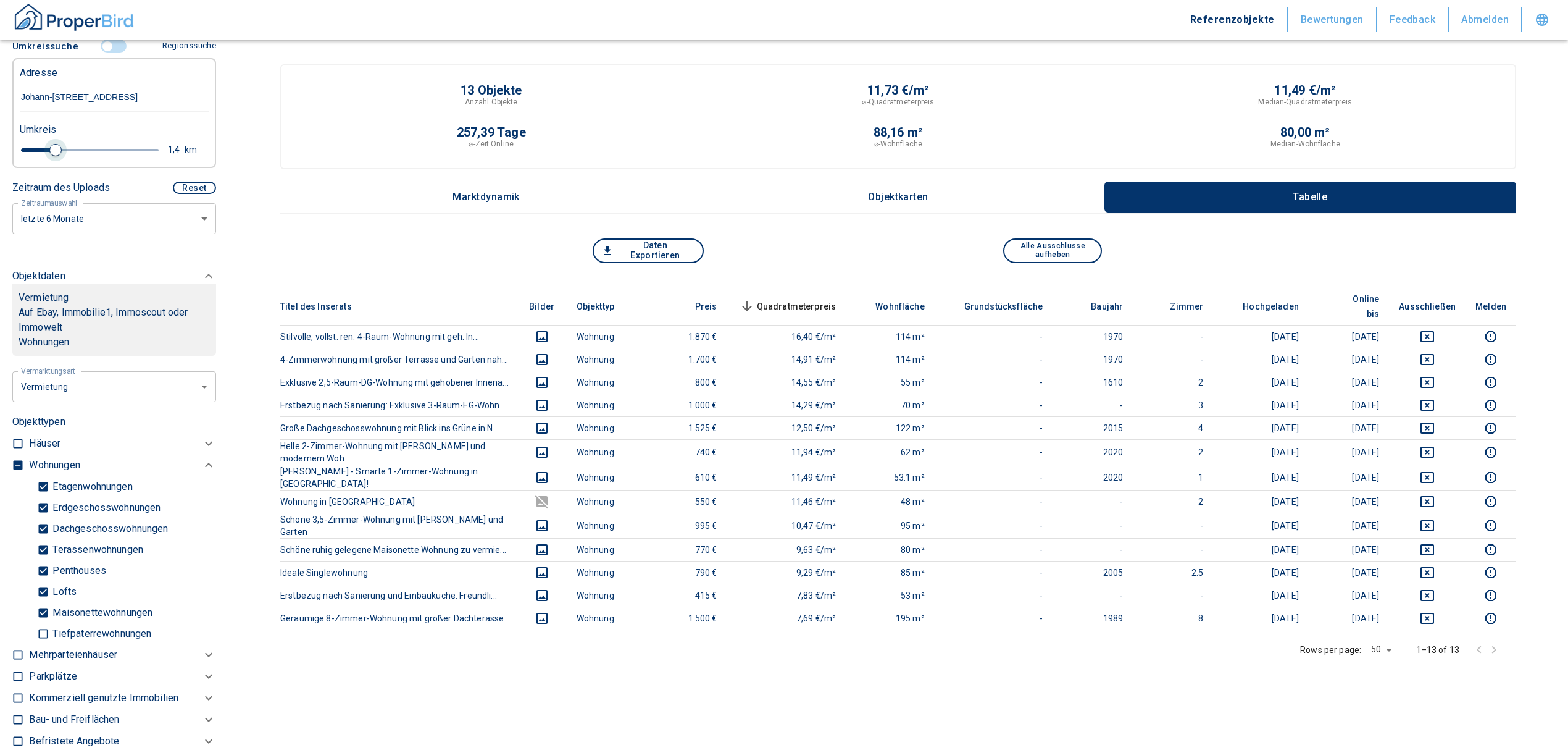
type input "2020"
type input "2"
type input "2020"
type input "2.2"
type input "2020"
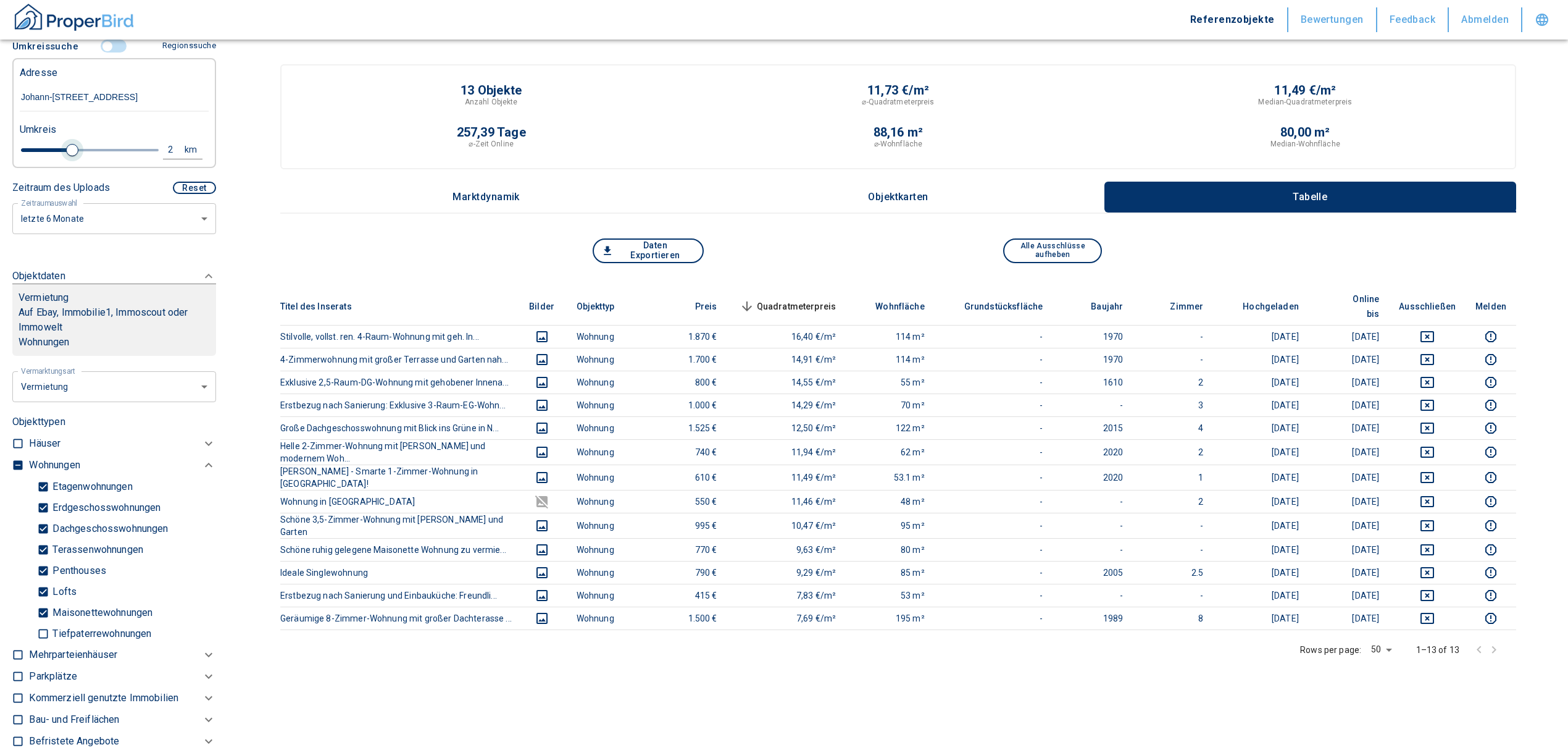
type input "2.4"
type input "2020"
type input "2.2"
type input "2020"
type input "2"
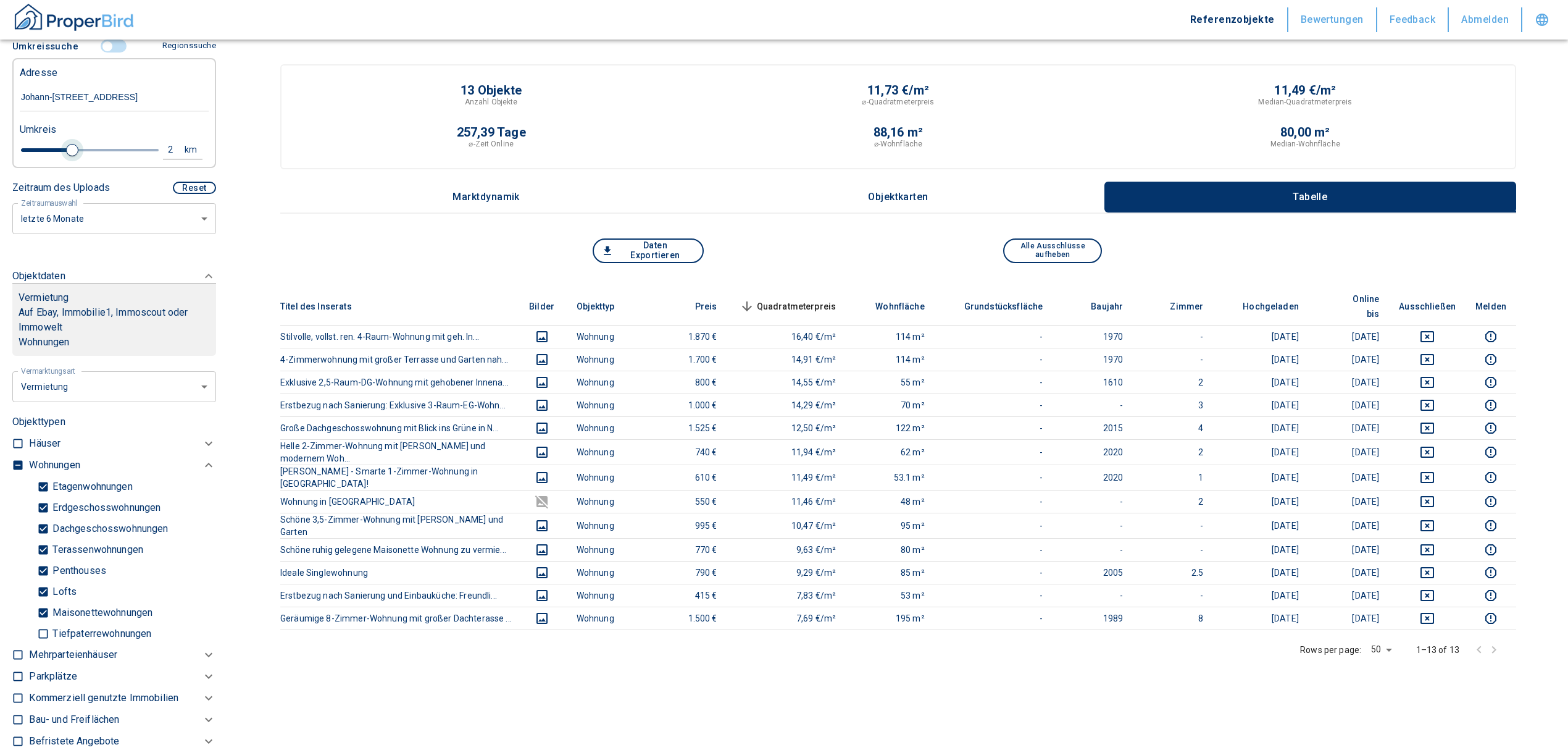
drag, startPoint x: 45, startPoint y: 163, endPoint x: 71, endPoint y: 158, distance: 26.5
click at [71, 156] on span at bounding box center [72, 150] width 12 height 12
type input "2020"
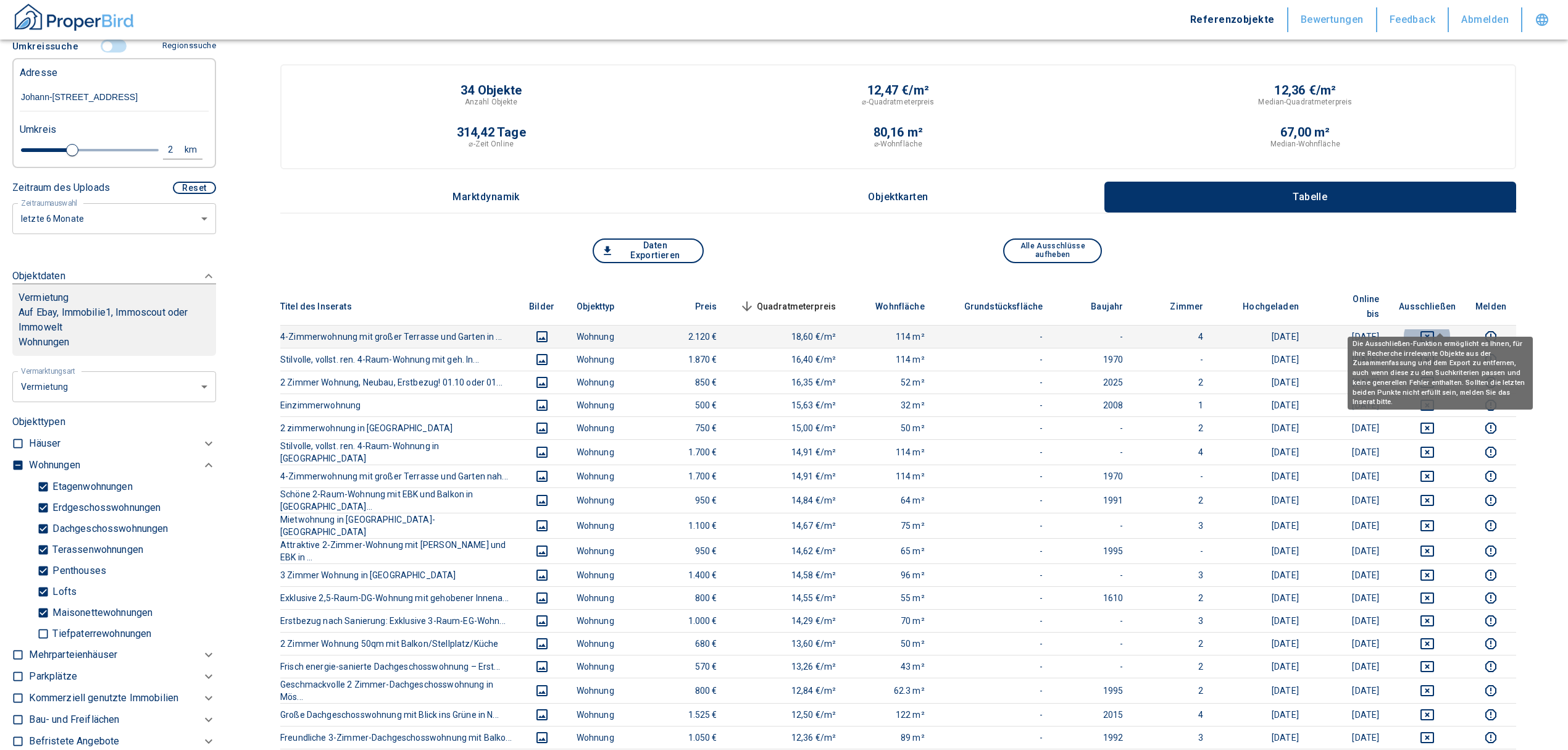
click at [1434, 329] on icon "deselect this listing" at bounding box center [1427, 337] width 15 height 15
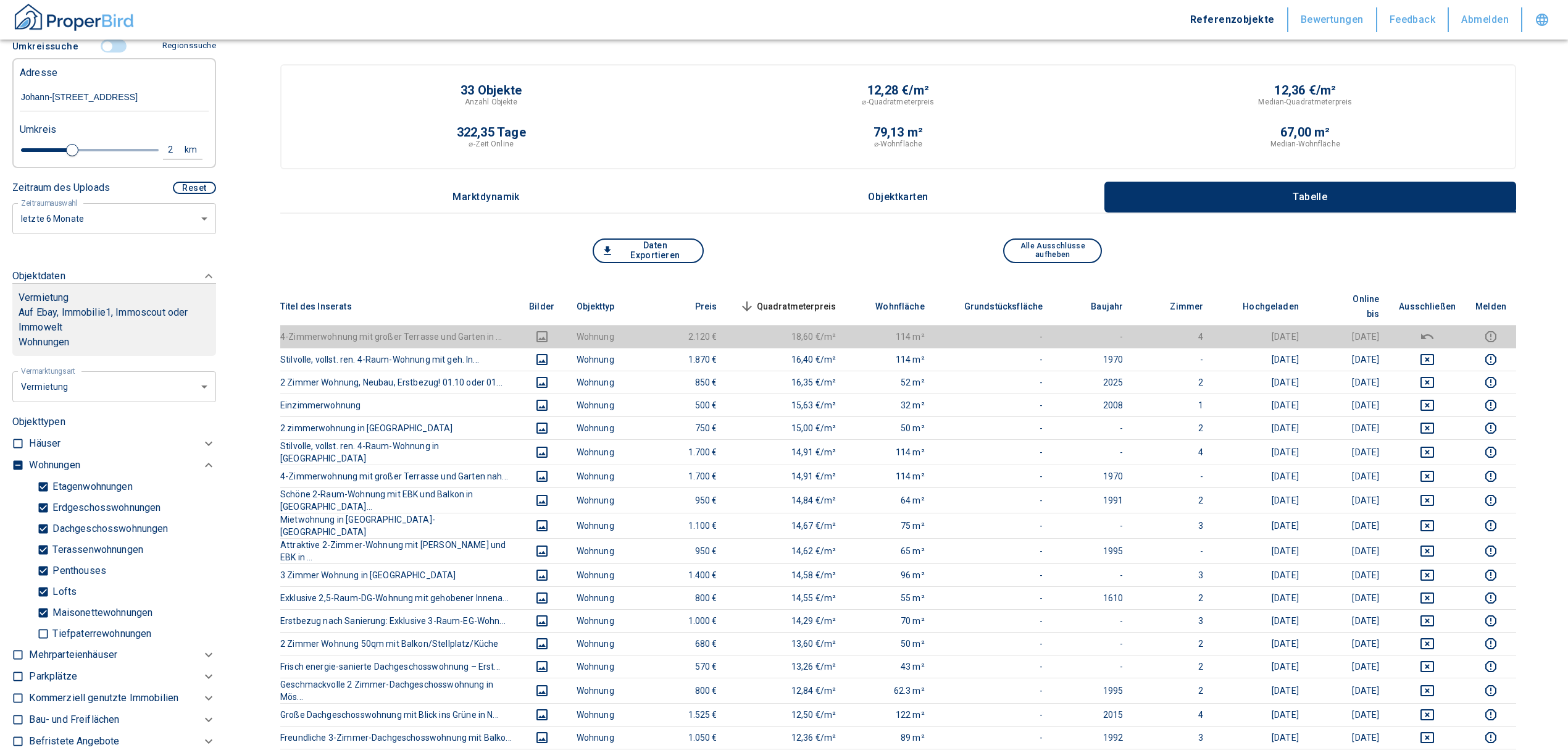
click at [796, 299] on span "Quadratmeterpreis sorted descending" at bounding box center [786, 307] width 99 height 15
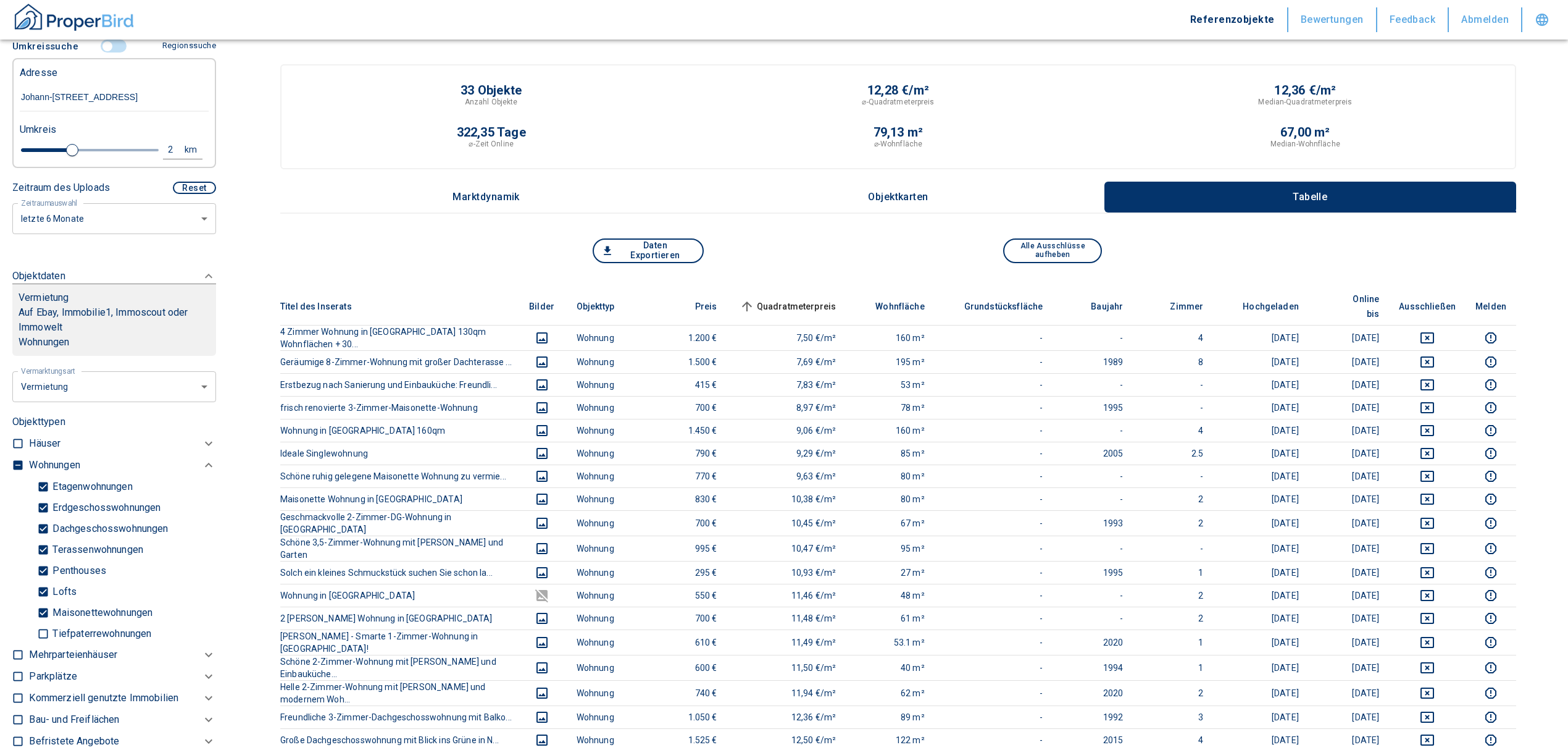
click at [799, 299] on span "Quadratmeterpreis sorted ascending" at bounding box center [786, 307] width 99 height 15
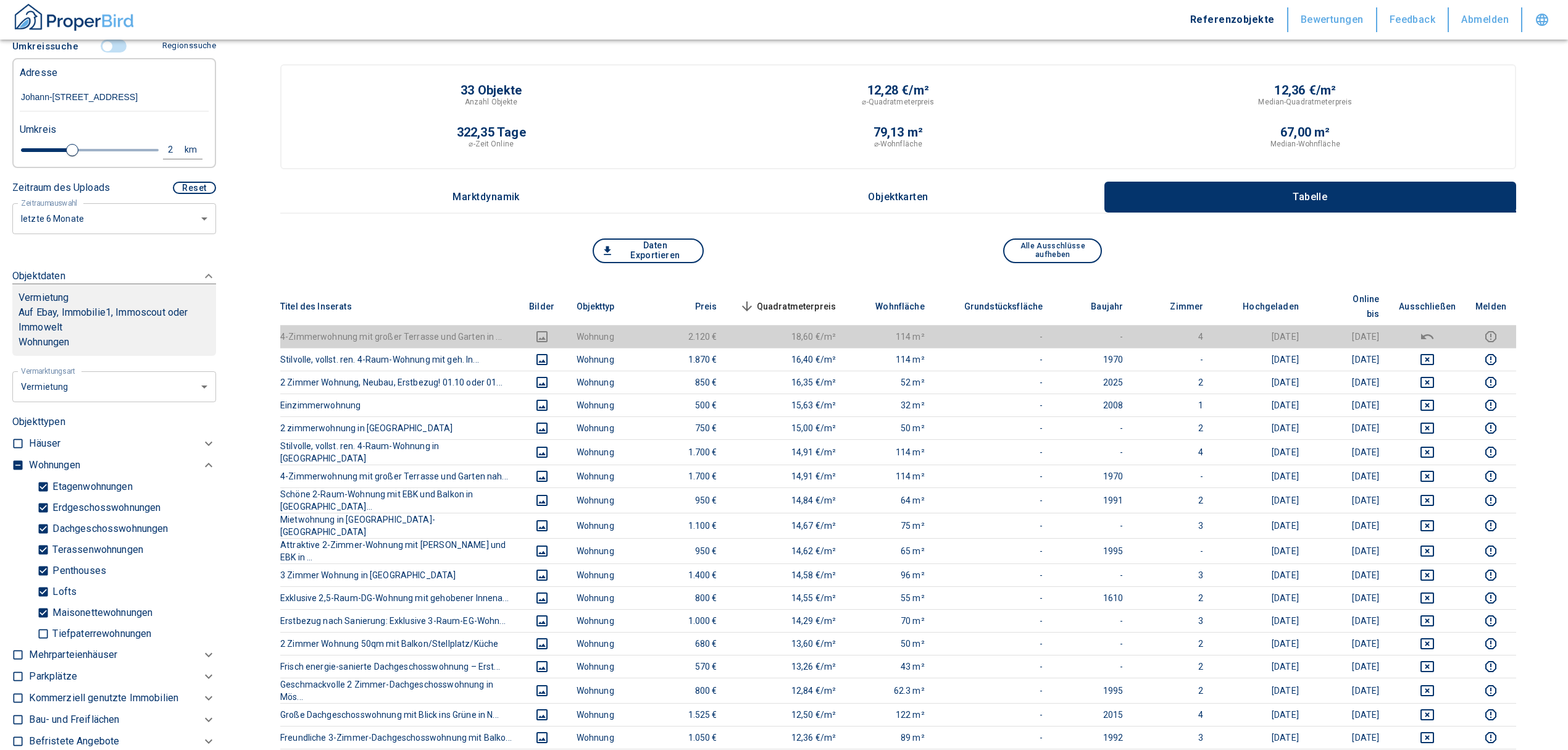
click at [810, 299] on span "Quadratmeterpreis sorted descending" at bounding box center [786, 307] width 99 height 15
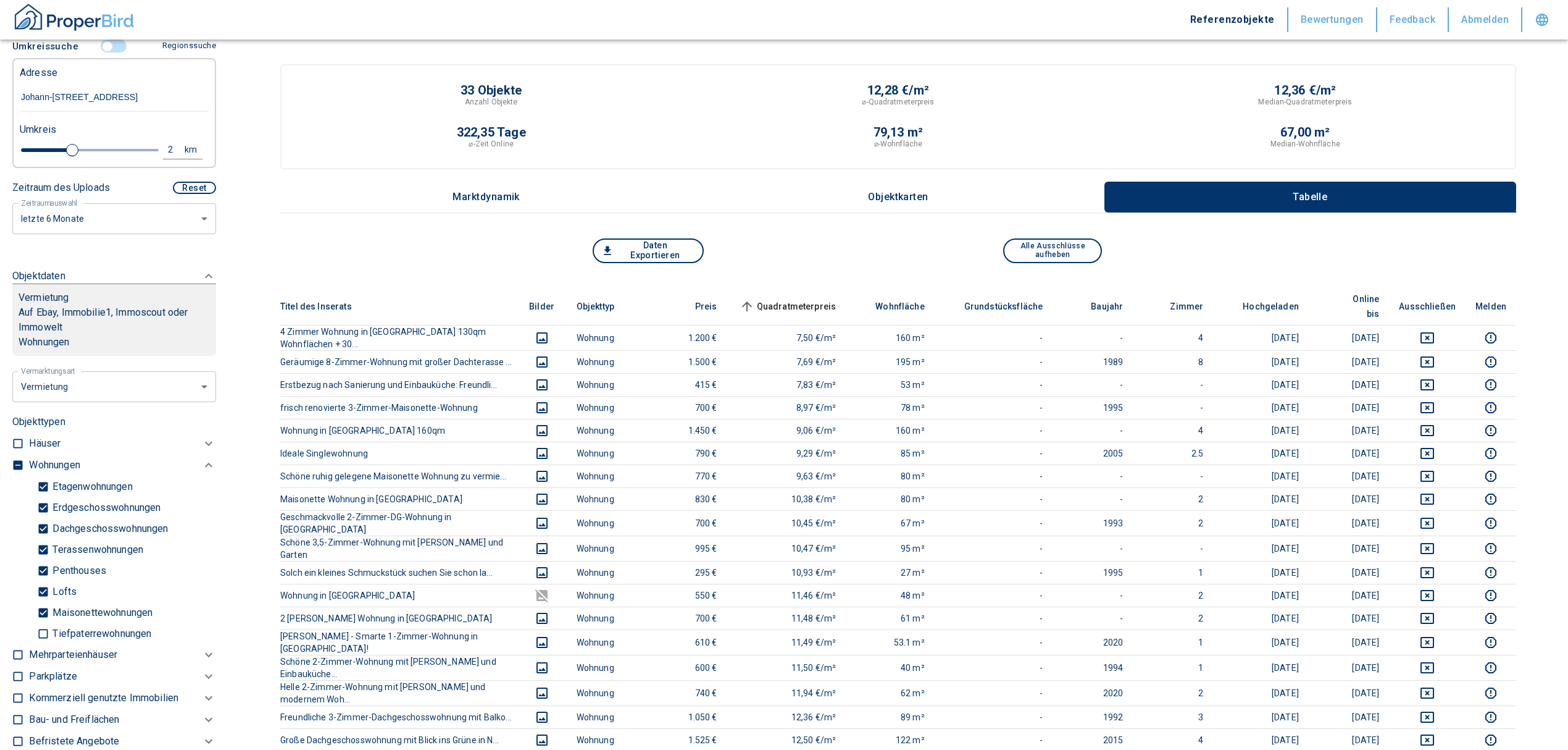
click at [97, 53] on input "controlled" at bounding box center [107, 46] width 37 height 13
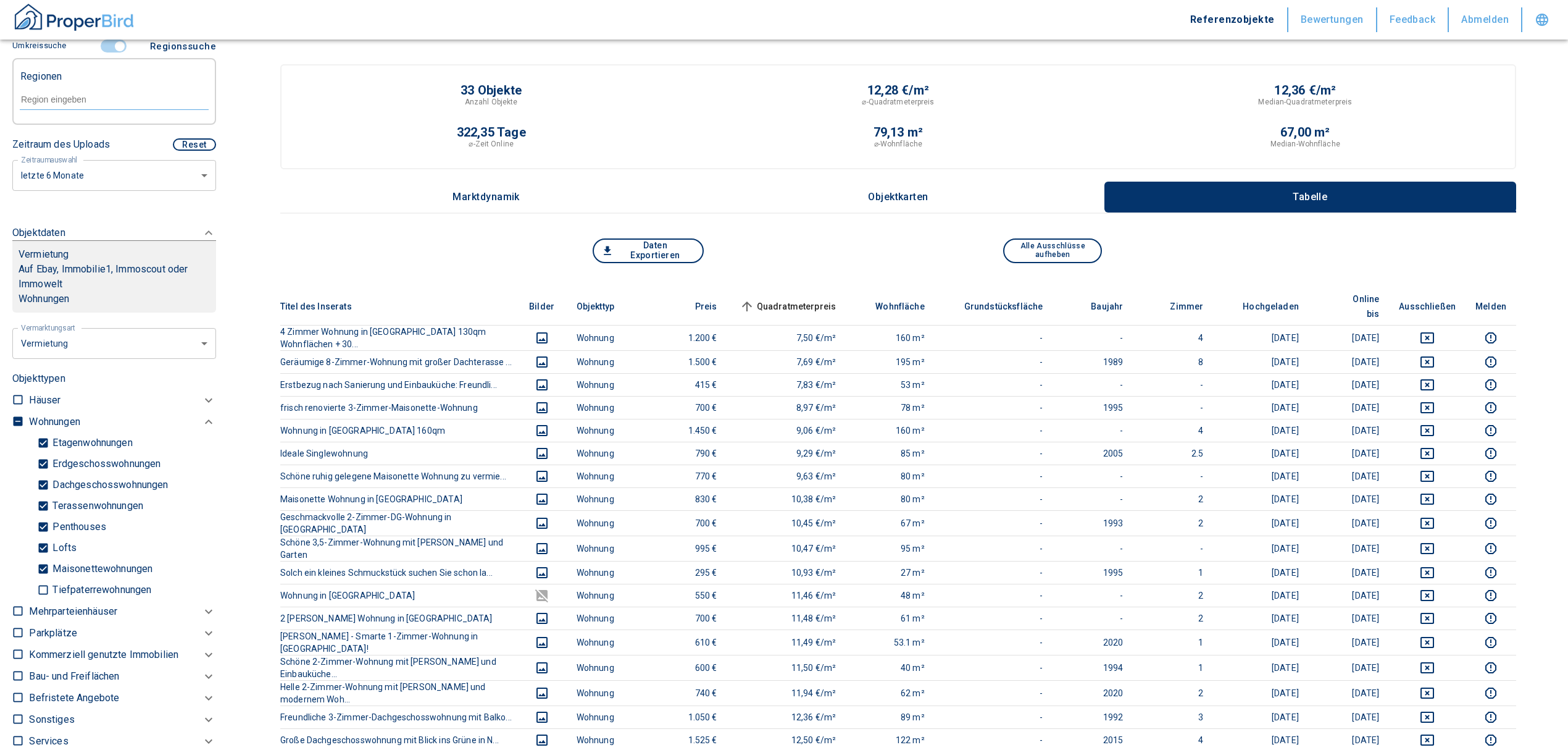
click at [69, 106] on div at bounding box center [114, 98] width 189 height 21
click at [100, 144] on li "72147 Nehren" at bounding box center [107, 142] width 177 height 22
type input "72147"
type input "2020"
type input "72147 Nehren"
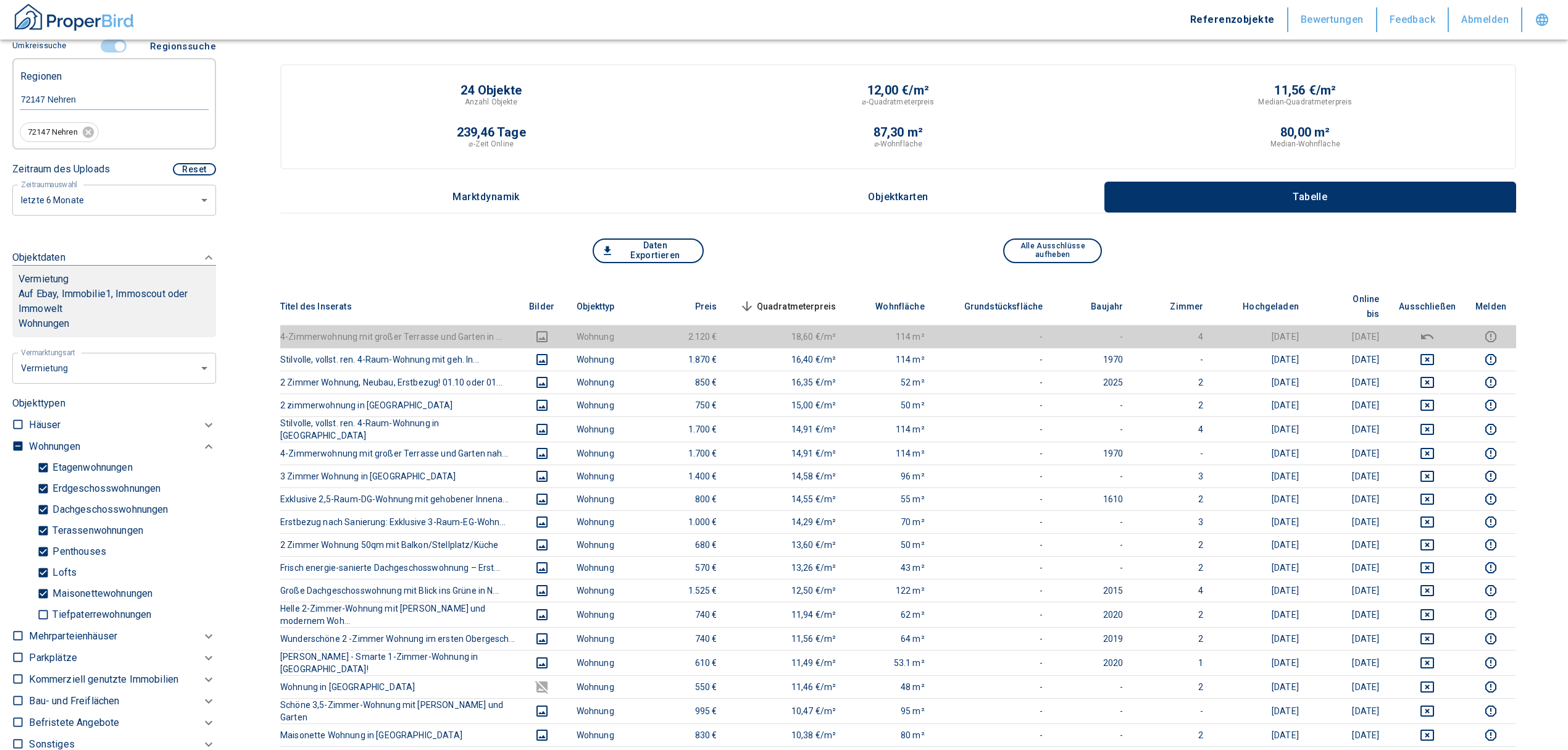
click at [808, 299] on span "Quadratmeterpreis sorted descending" at bounding box center [786, 307] width 99 height 15
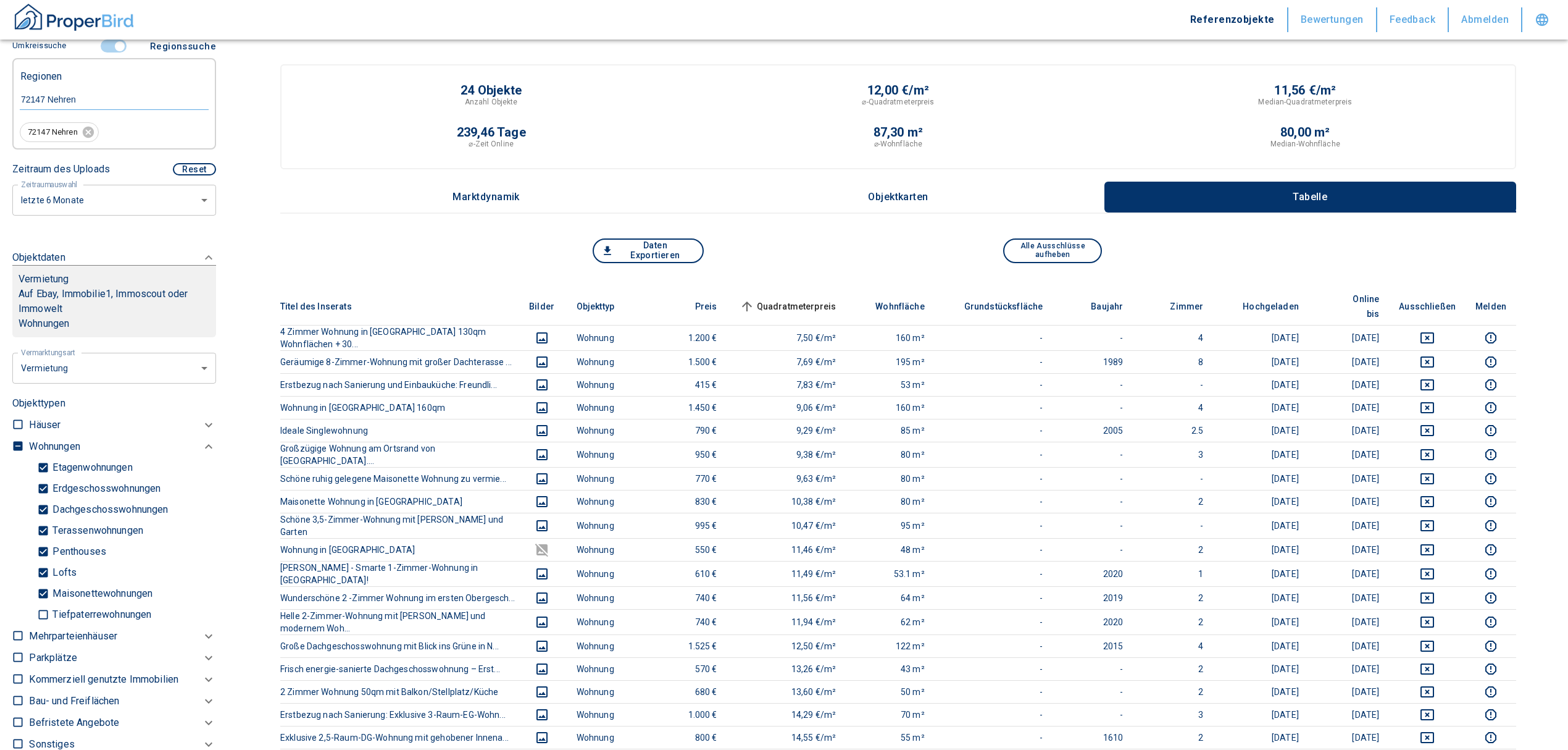
click at [808, 299] on span "Quadratmeterpreis sorted ascending" at bounding box center [786, 307] width 99 height 15
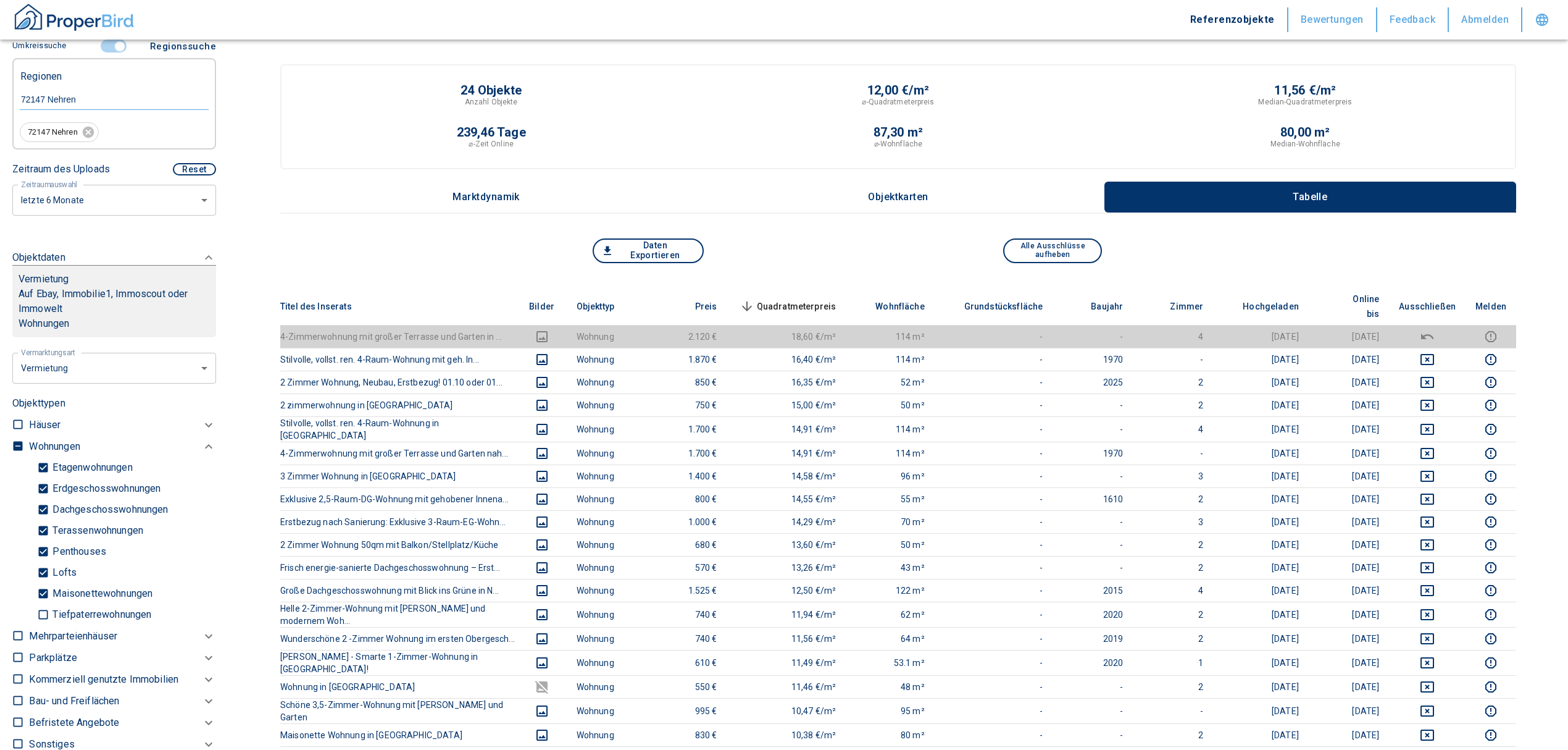
click at [820, 299] on span "Quadratmeterpreis sorted descending" at bounding box center [786, 307] width 99 height 15
